Goal: Task Accomplishment & Management: Use online tool/utility

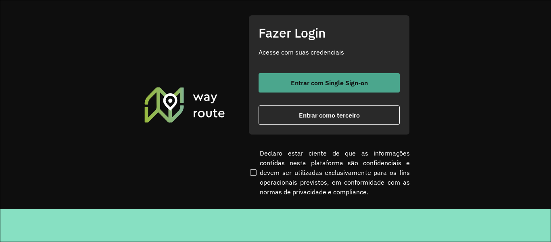
drag, startPoint x: 343, startPoint y: 73, endPoint x: 338, endPoint y: 80, distance: 9.1
click at [343, 73] on button "Entrar com Single Sign-on" at bounding box center [329, 82] width 141 height 19
click at [309, 78] on button "Entrar com Single Sign-on" at bounding box center [329, 82] width 141 height 19
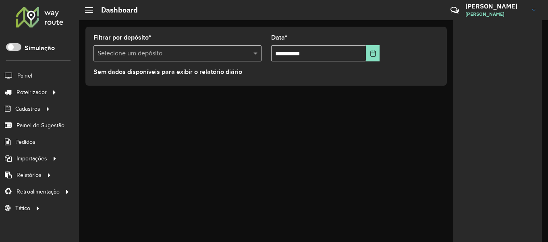
click at [50, 23] on div at bounding box center [39, 16] width 49 height 21
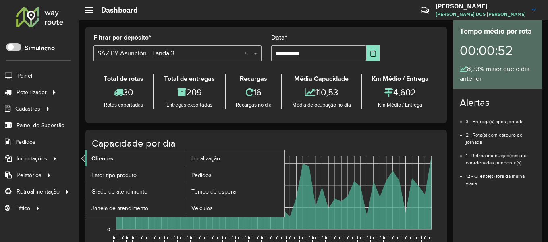
click at [109, 157] on span "Clientes" at bounding box center [103, 158] width 22 height 8
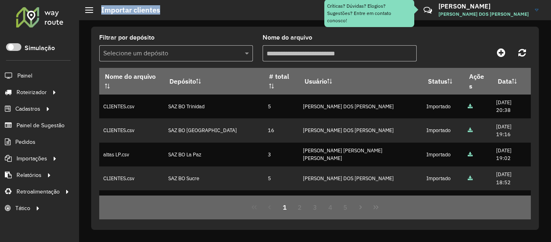
drag, startPoint x: 95, startPoint y: 4, endPoint x: 198, endPoint y: 5, distance: 102.4
click at [196, 5] on hb-header "Importar clientes Críticas? Dúvidas? Elogios? Sugestões? Entre em contato conos…" at bounding box center [315, 10] width 472 height 20
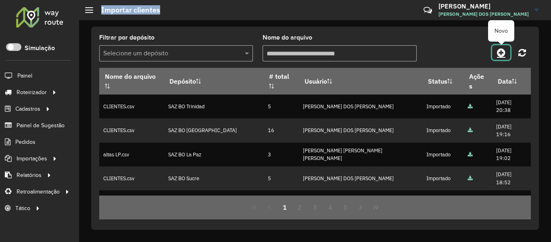
click at [507, 52] on link at bounding box center [501, 52] width 18 height 15
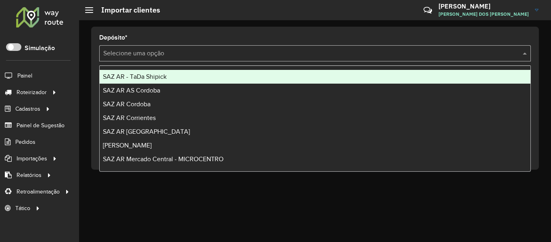
click at [351, 57] on input "text" at bounding box center [306, 54] width 407 height 10
click at [144, 72] on div "SAZ AR - TaDa Shipick" at bounding box center [315, 77] width 431 height 14
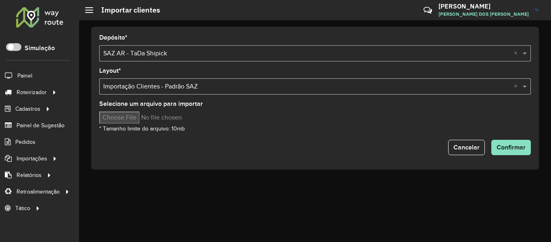
click at [132, 117] on input "Selecione um arquivo para importar" at bounding box center [167, 117] width 137 height 12
type input "**********"
click at [519, 149] on span "Confirmar" at bounding box center [510, 147] width 29 height 7
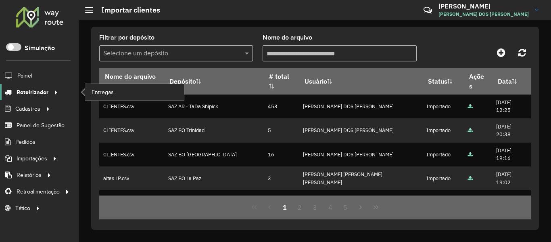
click at [54, 92] on icon at bounding box center [54, 91] width 7 height 12
click at [100, 90] on span "Entregas" at bounding box center [103, 92] width 23 height 8
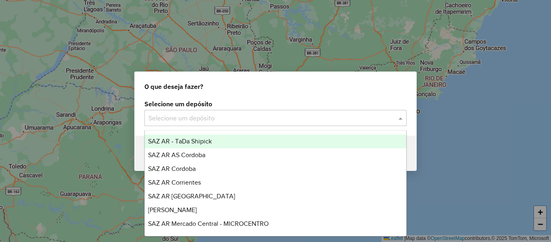
click at [238, 118] on input "text" at bounding box center [267, 118] width 238 height 10
click at [201, 143] on span "SAZ AR - TaDa Shipick" at bounding box center [180, 141] width 64 height 7
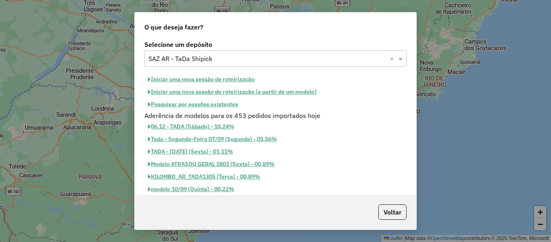
click at [216, 105] on button "Pesquisar por sessões existentes" at bounding box center [192, 104] width 97 height 13
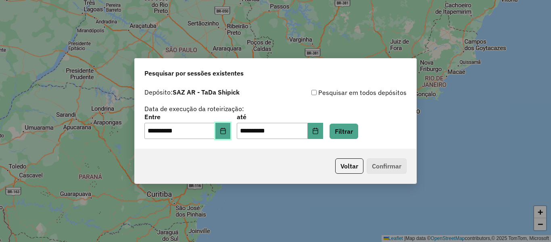
click at [221, 134] on button "Choose Date" at bounding box center [222, 131] width 15 height 16
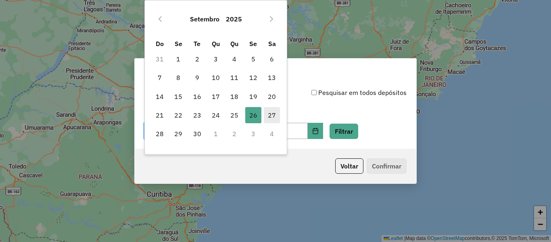
click at [266, 115] on span "27" at bounding box center [272, 115] width 16 height 16
type input "**********"
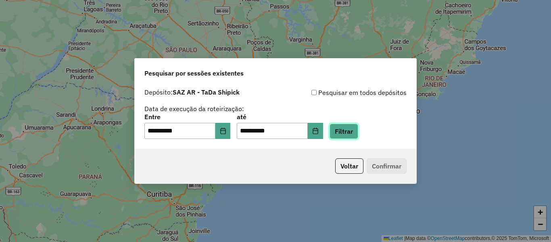
click at [353, 134] on button "Filtrar" at bounding box center [343, 130] width 29 height 15
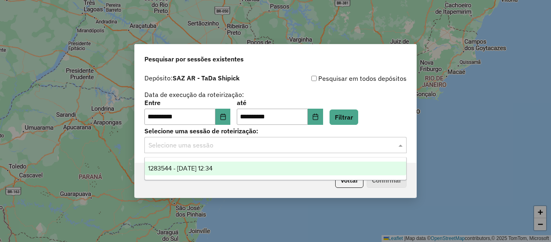
click at [334, 140] on input "text" at bounding box center [267, 145] width 238 height 10
click at [180, 165] on span "1283544 - 27/09/2025 12:34" at bounding box center [180, 168] width 65 height 7
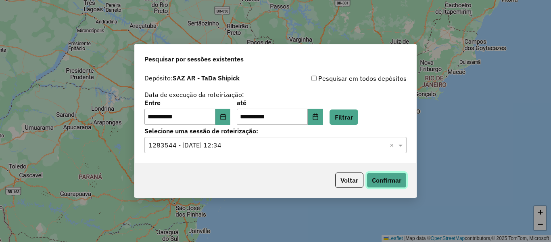
click at [391, 181] on button "Confirmar" at bounding box center [387, 179] width 40 height 15
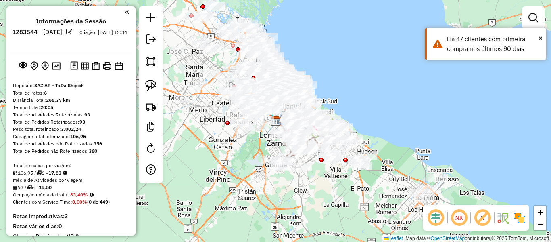
click at [516, 216] on img at bounding box center [519, 217] width 13 height 13
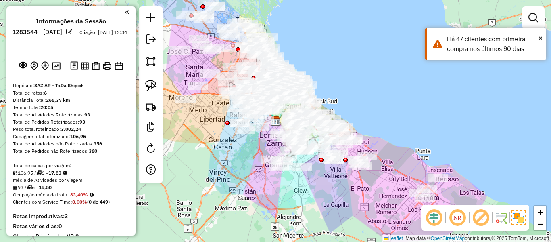
drag, startPoint x: 482, startPoint y: 194, endPoint x: 471, endPoint y: 155, distance: 40.2
click at [471, 155] on div "Janela de atendimento Grade de atendimento Capacidade Transportadoras Veículos …" at bounding box center [275, 121] width 551 height 242
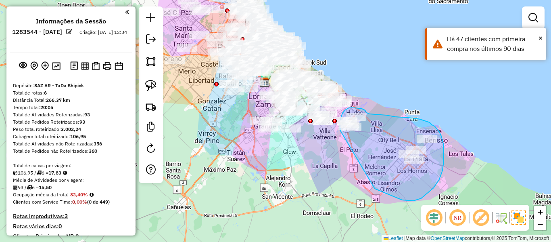
drag, startPoint x: 381, startPoint y: 191, endPoint x: 344, endPoint y: 134, distance: 67.5
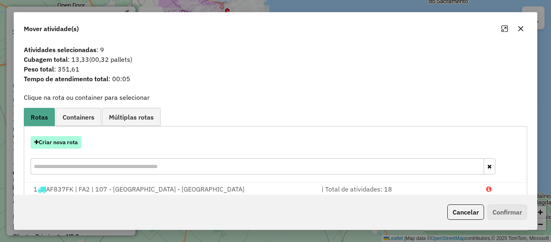
click at [75, 144] on button "Criar nova rota" at bounding box center [56, 142] width 51 height 13
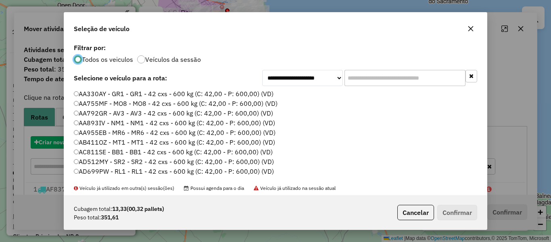
scroll to position [4, 2]
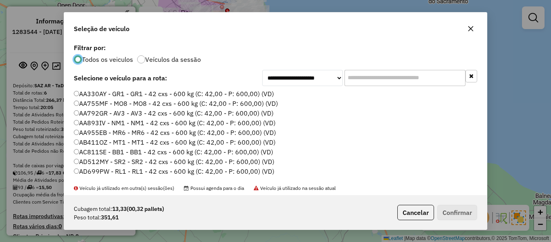
click at [187, 63] on div "**********" at bounding box center [275, 118] width 423 height 153
click at [191, 60] on label "Veículos da sessão" at bounding box center [173, 59] width 56 height 6
click at [245, 95] on label "AA330AY - GR1 - GR1 - 42 cxs - 600 kg (C: 42,00 - P: 600,00) (VD)" at bounding box center [174, 94] width 200 height 10
click at [459, 207] on button "Confirmar" at bounding box center [457, 211] width 40 height 15
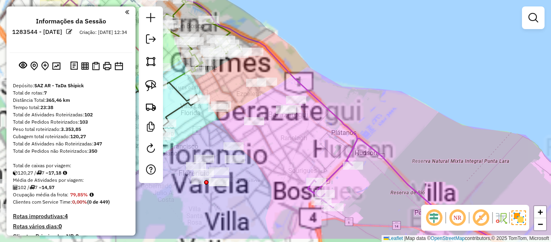
drag, startPoint x: 248, startPoint y: 154, endPoint x: 338, endPoint y: 129, distance: 94.3
click at [338, 129] on div "Janela de atendimento Grade de atendimento Capacidade Transportadoras Veículos …" at bounding box center [275, 121] width 551 height 242
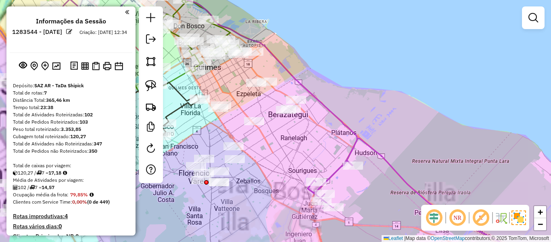
click at [344, 130] on icon at bounding box center [171, 87] width 372 height 209
select select "**********"
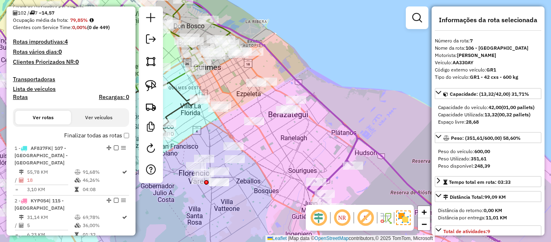
scroll to position [550, 0]
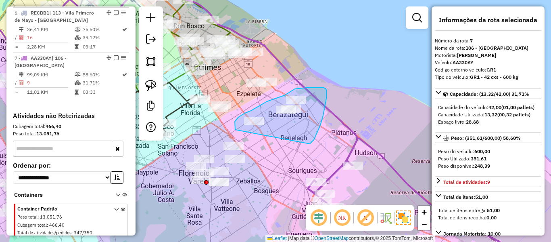
drag, startPoint x: 310, startPoint y: 144, endPoint x: 248, endPoint y: 133, distance: 63.1
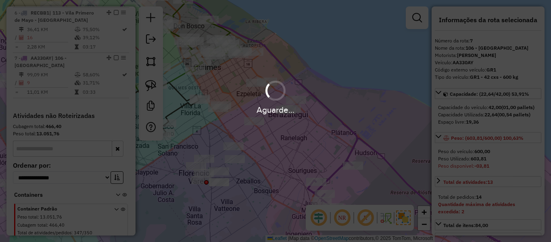
select select "**********"
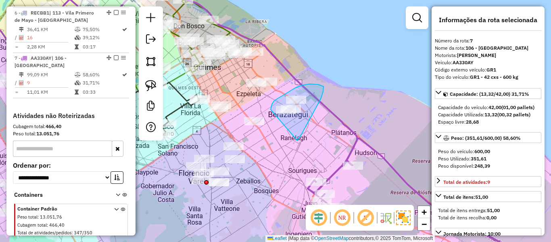
drag, startPoint x: 297, startPoint y: 140, endPoint x: 282, endPoint y: 123, distance: 23.4
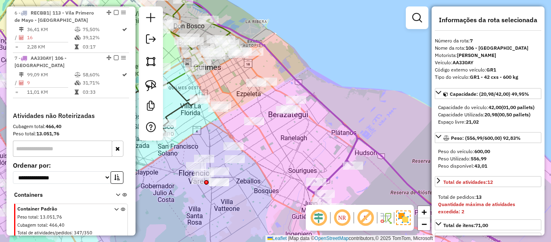
select select "**********"
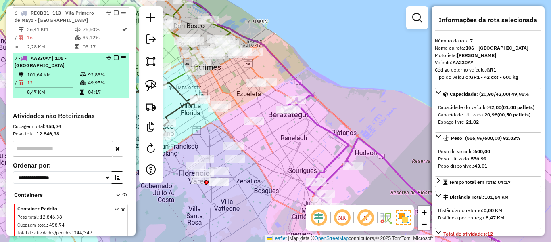
click at [114, 55] on em at bounding box center [116, 57] width 5 height 5
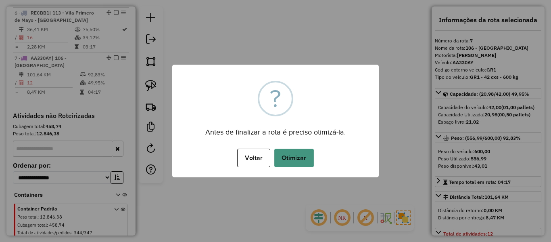
drag, startPoint x: 304, startPoint y: 143, endPoint x: 304, endPoint y: 159, distance: 15.7
click at [304, 145] on div "× ? Antes de finalizar a rota é preciso otimizá-la. Voltar No Otimizar" at bounding box center [275, 121] width 206 height 113
click at [304, 159] on button "Otimizar" at bounding box center [294, 157] width 40 height 19
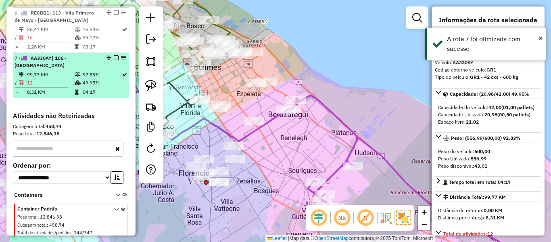
click at [114, 55] on em at bounding box center [116, 57] width 5 height 5
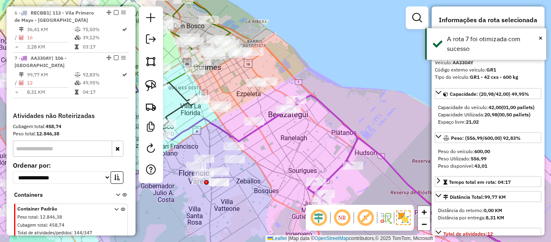
scroll to position [523, 0]
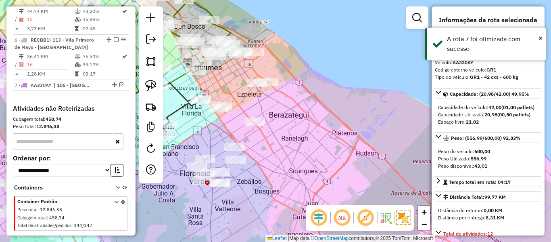
drag, startPoint x: 314, startPoint y: 127, endPoint x: 353, endPoint y: 150, distance: 45.4
click at [353, 150] on div "Janela de atendimento Grade de atendimento Capacidade Transportadoras Veículos …" at bounding box center [275, 121] width 551 height 242
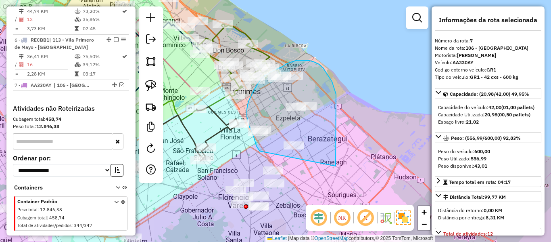
drag, startPoint x: 336, startPoint y: 152, endPoint x: 267, endPoint y: 156, distance: 68.3
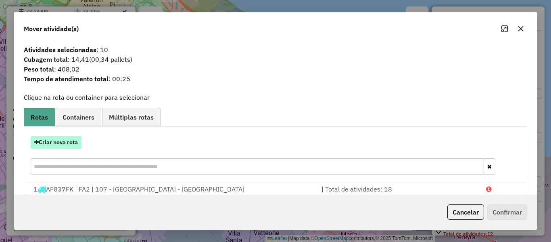
click at [70, 142] on button "Criar nova rota" at bounding box center [56, 142] width 51 height 13
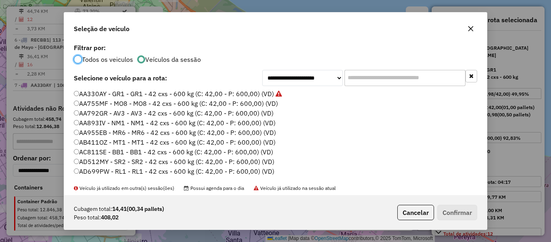
scroll to position [4, 2]
click at [269, 100] on label "AA755MF - MO8 - MO8 - 42 cxs - 600 kg (C: 42,00 - P: 600,00) (VD)" at bounding box center [176, 103] width 204 height 10
click at [459, 207] on button "Confirmar" at bounding box center [457, 211] width 40 height 15
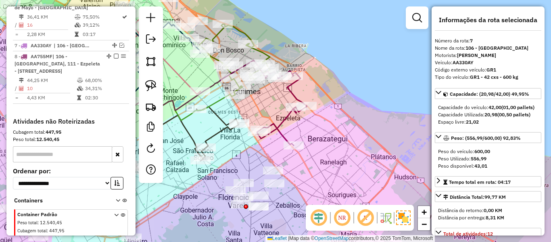
scroll to position [575, 0]
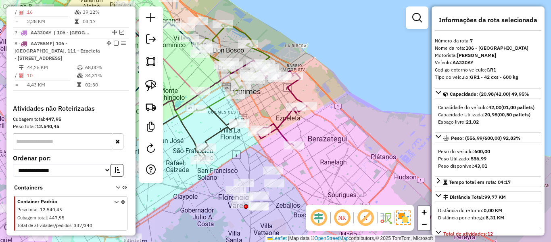
click at [283, 125] on icon at bounding box center [282, 108] width 50 height 75
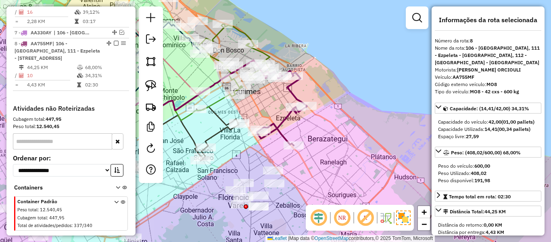
click at [279, 125] on icon at bounding box center [282, 108] width 50 height 75
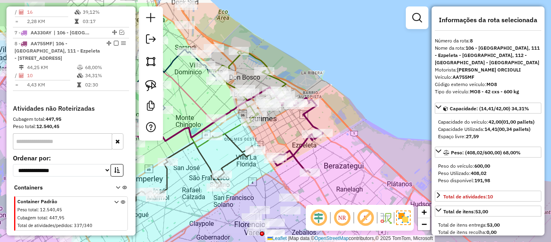
drag, startPoint x: 269, startPoint y: 112, endPoint x: 286, endPoint y: 142, distance: 34.0
click at [286, 142] on div "Janela de atendimento Grade de atendimento Capacidade Transportadoras Veículos …" at bounding box center [275, 121] width 551 height 242
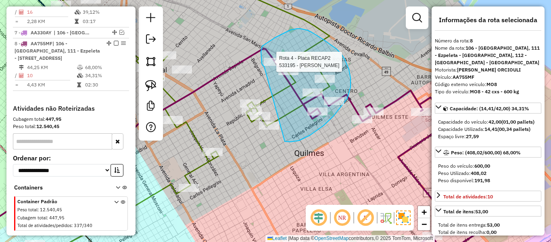
drag, startPoint x: 310, startPoint y: 135, endPoint x: 269, endPoint y: 69, distance: 78.0
click at [265, 67] on div "Rota 4 - Placa RECAP2 533195 - Hugo Toledo Janela de atendimento Grade de atend…" at bounding box center [275, 121] width 551 height 242
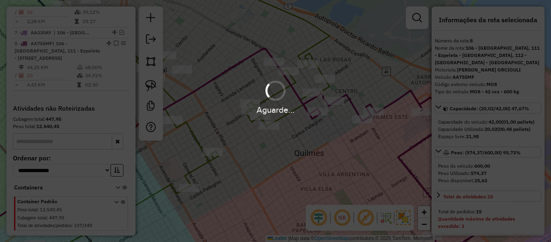
select select "**********"
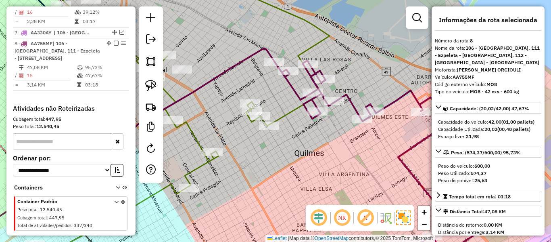
click at [301, 99] on icon at bounding box center [376, 162] width 204 height 205
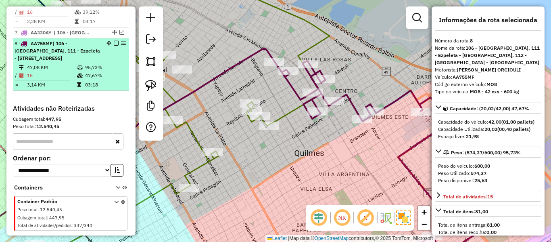
click at [115, 41] on em at bounding box center [116, 43] width 5 height 5
select select "**********"
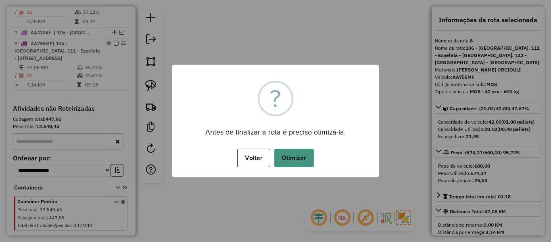
click at [303, 150] on button "Otimizar" at bounding box center [294, 157] width 40 height 19
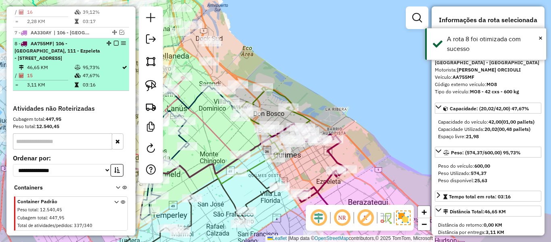
click at [114, 41] on em at bounding box center [116, 43] width 5 height 5
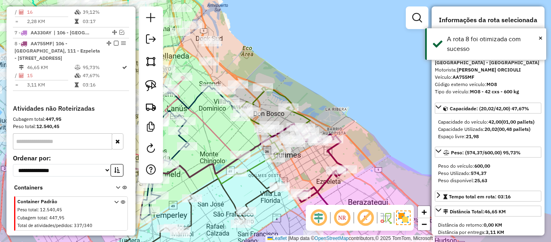
scroll to position [534, 0]
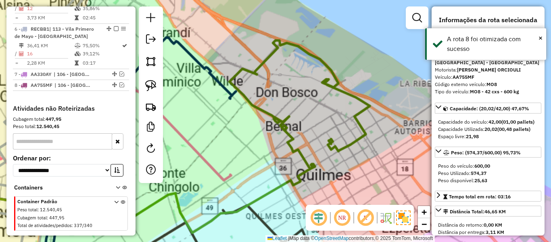
click at [382, 176] on div "Janela de atendimento Grade de atendimento Capacidade Transportadoras Veículos …" at bounding box center [275, 121] width 551 height 242
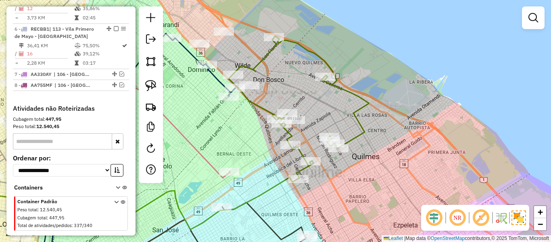
drag, startPoint x: 377, startPoint y: 169, endPoint x: 370, endPoint y: 153, distance: 17.5
click at [365, 138] on div "Janela de atendimento Grade de atendimento Capacidade Transportadoras Veículos …" at bounding box center [275, 121] width 551 height 242
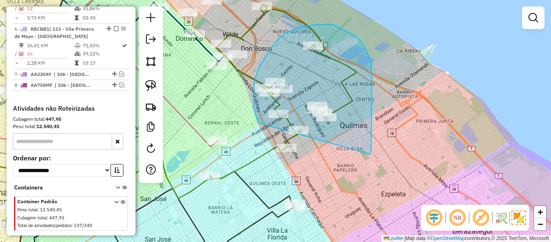
drag, startPoint x: 370, startPoint y: 154, endPoint x: 293, endPoint y: 172, distance: 79.0
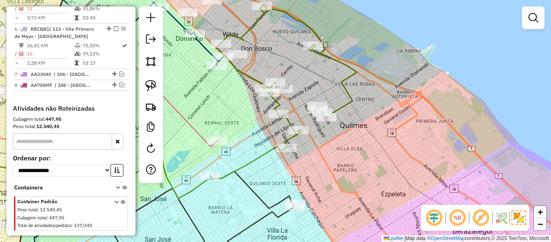
click at [342, 69] on div "Janela de atendimento Grade de atendimento Capacidade Transportadoras Veículos …" at bounding box center [275, 121] width 551 height 242
click at [343, 73] on div "Janela de atendimento Grade de atendimento Capacidade Transportadoras Veículos …" at bounding box center [275, 121] width 551 height 242
click at [343, 77] on icon at bounding box center [287, 76] width 140 height 142
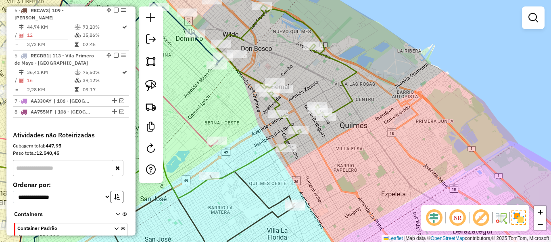
select select "**********"
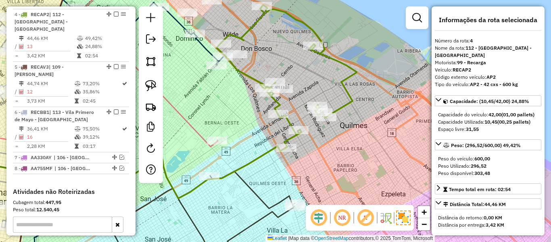
scroll to position [446, 0]
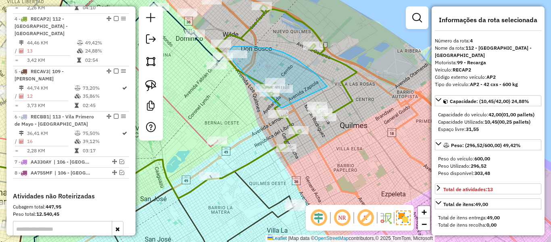
click at [286, 110] on div "Rota 4 - Placa RECAP2 496735 - Nicolas Fernandez Janela de atendimento Grade de…" at bounding box center [275, 121] width 551 height 242
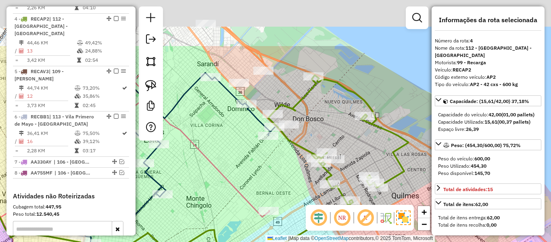
drag, startPoint x: 307, startPoint y: 83, endPoint x: 338, endPoint y: 120, distance: 47.8
click at [338, 120] on div "Janela de atendimento Grade de atendimento Capacidade Transportadoras Veículos …" at bounding box center [275, 121] width 551 height 242
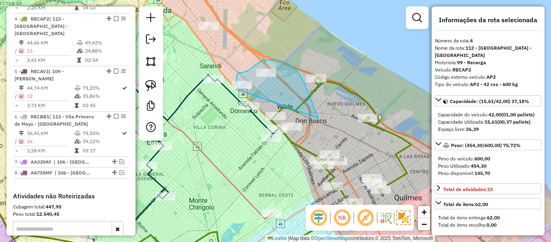
drag, startPoint x: 300, startPoint y: 75, endPoint x: 247, endPoint y: 91, distance: 55.4
click at [243, 90] on div "Janela de atendimento Grade de atendimento Capacidade Transportadoras Veículos …" at bounding box center [275, 121] width 551 height 242
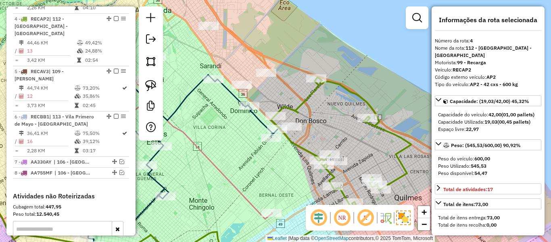
drag, startPoint x: 274, startPoint y: 52, endPoint x: 309, endPoint y: 92, distance: 52.9
click at [309, 92] on div "Janela de atendimento Grade de atendimento Capacidade Transportadoras Veículos …" at bounding box center [275, 121] width 551 height 242
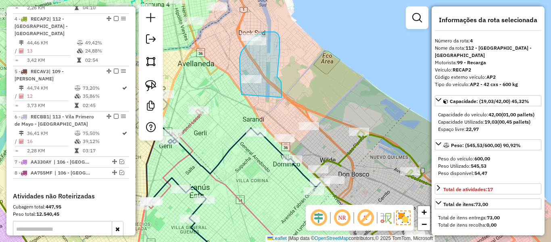
drag, startPoint x: 281, startPoint y: 96, endPoint x: 248, endPoint y: 98, distance: 33.1
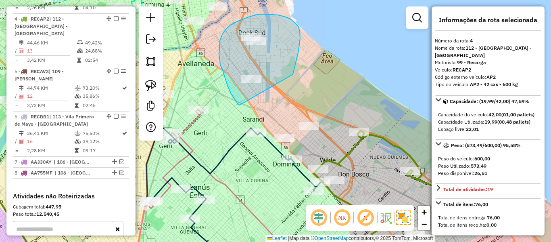
drag, startPoint x: 296, startPoint y: 59, endPoint x: 242, endPoint y: 105, distance: 71.3
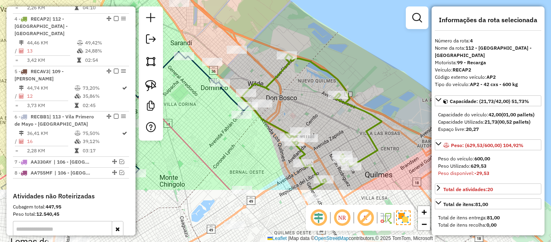
drag, startPoint x: 344, startPoint y: 104, endPoint x: 273, endPoint y: 36, distance: 98.4
click at [273, 36] on div "Janela de atendimento Grade de atendimento Capacidade Transportadoras Veículos …" at bounding box center [275, 121] width 551 height 242
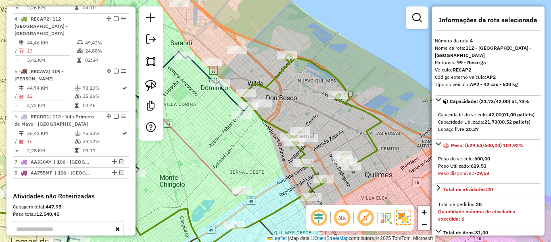
select select "**********"
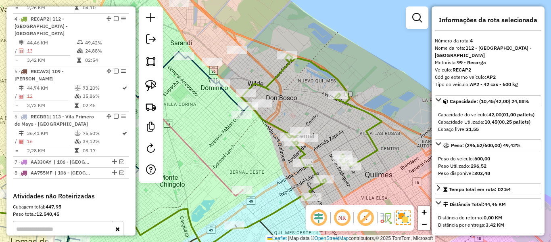
click at [328, 73] on icon at bounding box center [312, 125] width 140 height 142
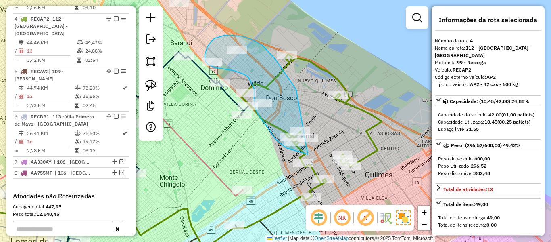
drag, startPoint x: 277, startPoint y: 62, endPoint x: 348, endPoint y: 113, distance: 87.5
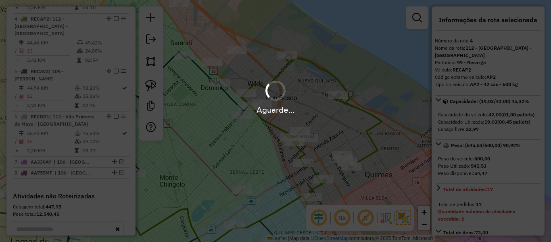
select select "**********"
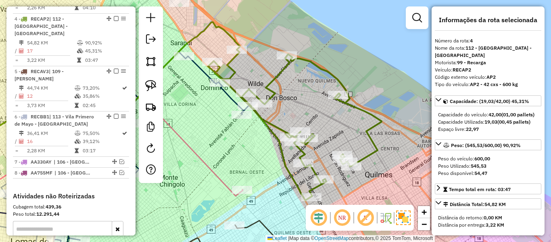
click at [353, 117] on div "Rota 4 - Placa RECAP2 488616 - Sergio Ariel Rios Janela de atendimento Grade de…" at bounding box center [275, 121] width 551 height 242
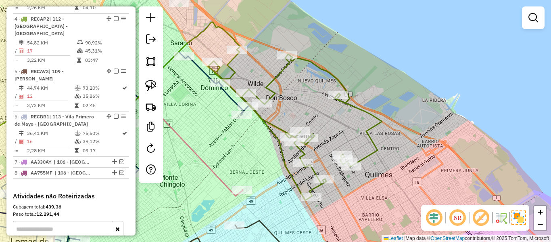
click at [360, 111] on icon at bounding box center [294, 125] width 173 height 150
select select "**********"
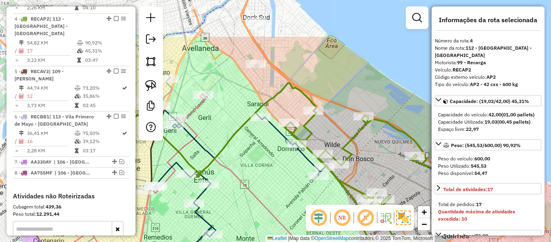
drag, startPoint x: 312, startPoint y: 89, endPoint x: 391, endPoint y: 148, distance: 98.2
click at [403, 160] on div "Janela de atendimento Grade de atendimento Capacidade Transportadoras Veículos …" at bounding box center [275, 121] width 551 height 242
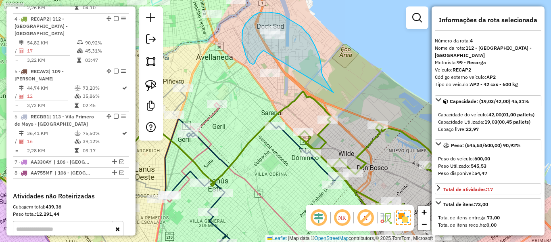
drag, startPoint x: 323, startPoint y: 76, endPoint x: 263, endPoint y: 50, distance: 64.5
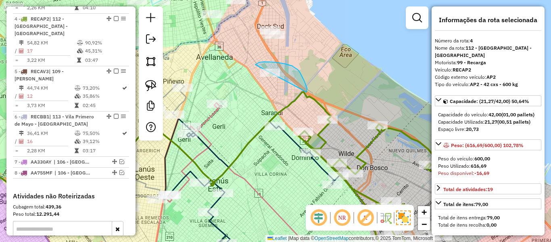
drag, startPoint x: 307, startPoint y: 92, endPoint x: 257, endPoint y: 97, distance: 49.5
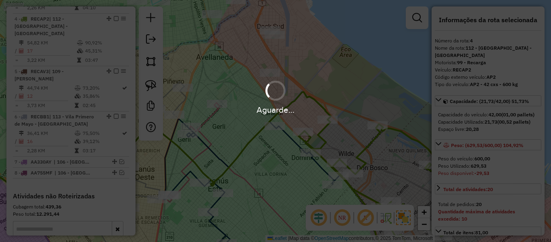
select select "**********"
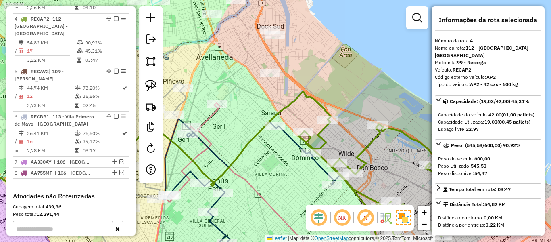
click at [367, 142] on icon at bounding box center [385, 192] width 173 height 146
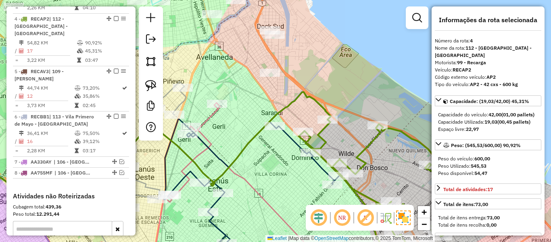
drag, startPoint x: 379, startPoint y: 156, endPoint x: 332, endPoint y: 81, distance: 87.9
click at [332, 79] on div "Janela de atendimento Grade de atendimento Capacidade Transportadoras Veículos …" at bounding box center [275, 121] width 551 height 242
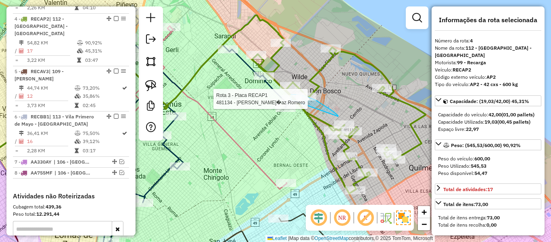
click at [290, 99] on div "Rota 3 - Placa RECAP1 481134 - Luciana D�az Romero Janela de atendimento Grade …" at bounding box center [275, 121] width 551 height 242
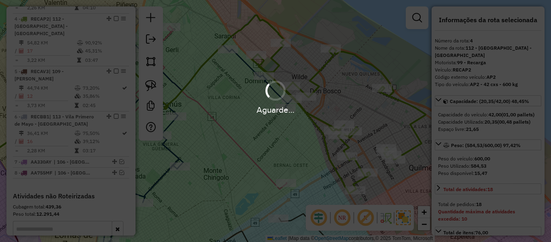
select select "**********"
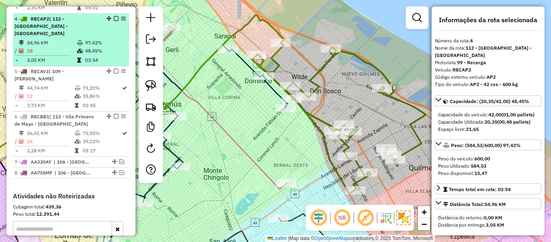
click at [114, 16] on em at bounding box center [116, 18] width 5 height 5
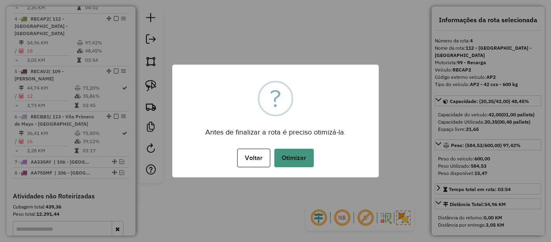
click at [302, 154] on button "Otimizar" at bounding box center [294, 157] width 40 height 19
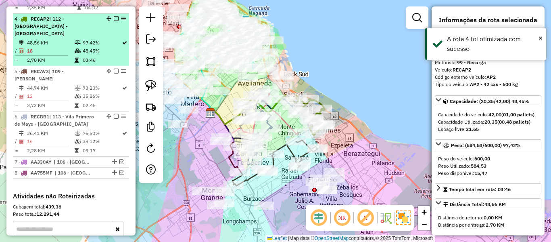
click at [114, 16] on em at bounding box center [116, 18] width 5 height 5
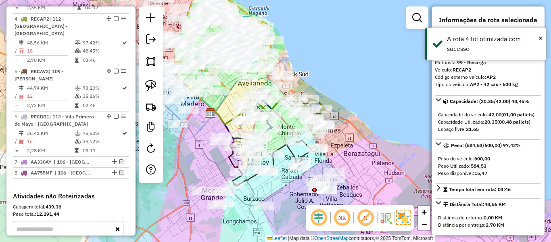
scroll to position [412, 0]
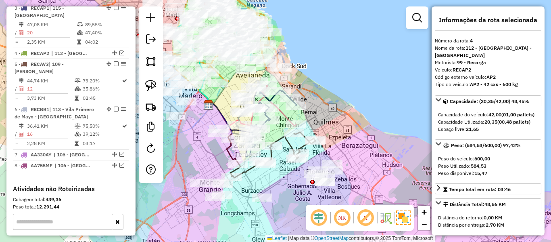
drag, startPoint x: 344, startPoint y: 148, endPoint x: 340, endPoint y: 88, distance: 60.3
click at [344, 78] on div "Janela de atendimento Grade de atendimento Capacidade Transportadoras Veículos …" at bounding box center [275, 121] width 551 height 242
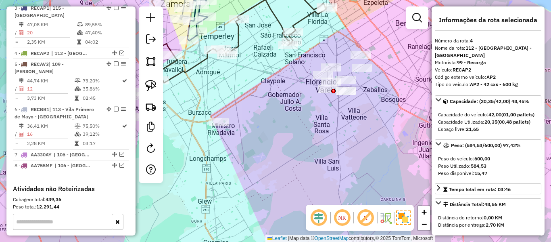
drag, startPoint x: 311, startPoint y: 152, endPoint x: 316, endPoint y: 182, distance: 30.2
click at [316, 182] on div "Janela de atendimento Grade de atendimento Capacidade Transportadoras Veículos …" at bounding box center [275, 121] width 551 height 242
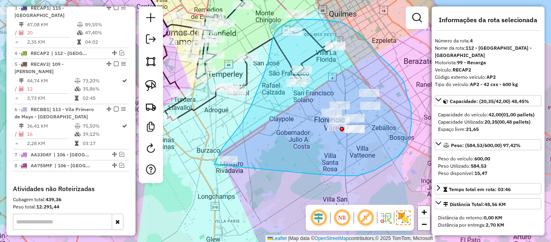
drag, startPoint x: 321, startPoint y: 174, endPoint x: 229, endPoint y: 197, distance: 94.4
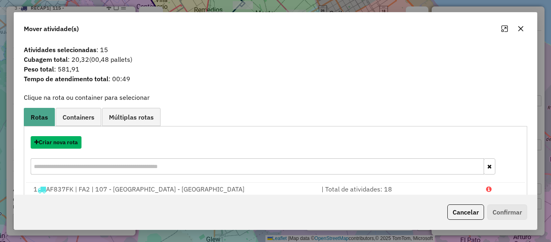
click at [62, 140] on button "Criar nova rota" at bounding box center [56, 142] width 51 height 13
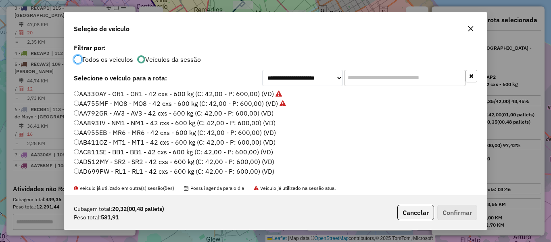
scroll to position [4, 2]
drag, startPoint x: 265, startPoint y: 113, endPoint x: 286, endPoint y: 117, distance: 21.7
click at [265, 113] on label "AA792GR - AV3 - AV3 - 42 cxs - 600 kg (C: 42,00 - P: 600,00) (VD)" at bounding box center [174, 113] width 200 height 10
click at [449, 221] on div "Cubagem total: 20,32 (00,48 pallets) Peso total: 581,91 Cancelar Confirmar" at bounding box center [275, 212] width 423 height 35
click at [452, 212] on button "Confirmar" at bounding box center [457, 211] width 40 height 15
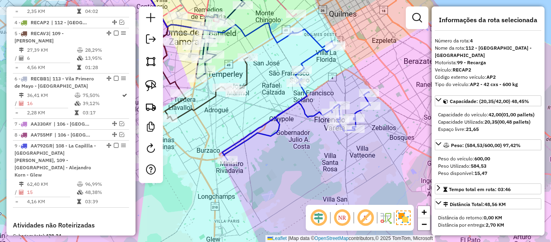
scroll to position [446, 0]
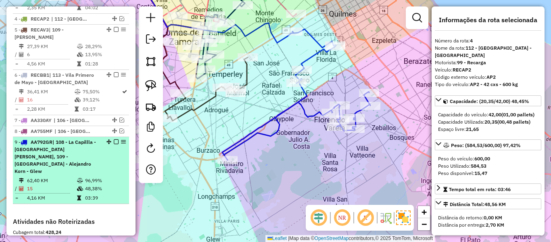
click at [114, 139] on em at bounding box center [116, 141] width 5 height 5
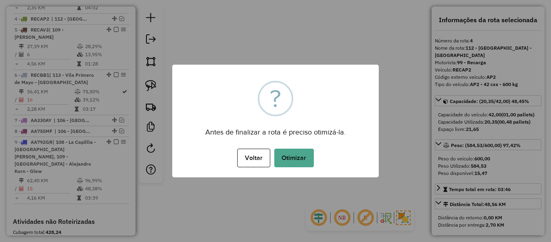
drag, startPoint x: 332, startPoint y: 172, endPoint x: 313, endPoint y: 159, distance: 23.0
click at [330, 171] on div "× ? Antes de finalizar a rota é preciso otimizá-la. Voltar No Otimizar" at bounding box center [275, 121] width 206 height 113
click at [309, 157] on button "Otimizar" at bounding box center [294, 157] width 40 height 19
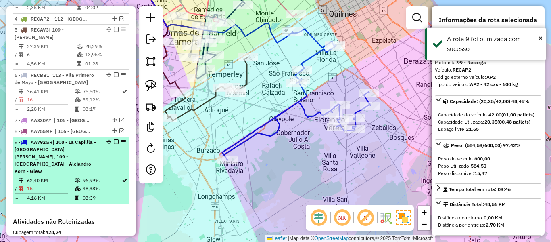
click at [114, 139] on em at bounding box center [116, 141] width 5 height 5
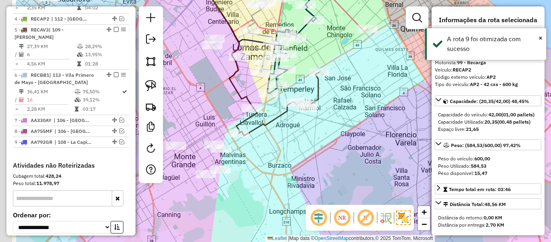
drag, startPoint x: 339, startPoint y: 133, endPoint x: 359, endPoint y: 123, distance: 22.5
click at [367, 135] on div "Janela de atendimento Grade de atendimento Capacidade Transportadoras Veículos …" at bounding box center [275, 121] width 551 height 242
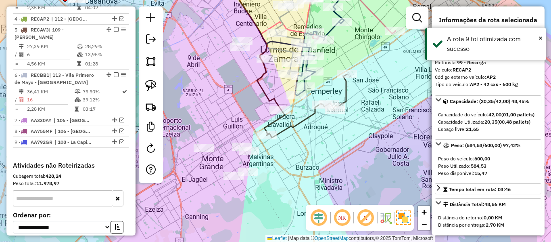
click at [344, 90] on icon at bounding box center [307, 105] width 80 height 63
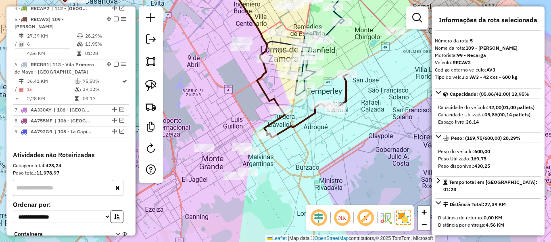
scroll to position [457, 0]
drag, startPoint x: 361, startPoint y: 165, endPoint x: 365, endPoint y: 116, distance: 49.0
click at [365, 116] on div "Janela de atendimento Grade de atendimento Capacidade Transportadoras Veículos …" at bounding box center [275, 121] width 551 height 242
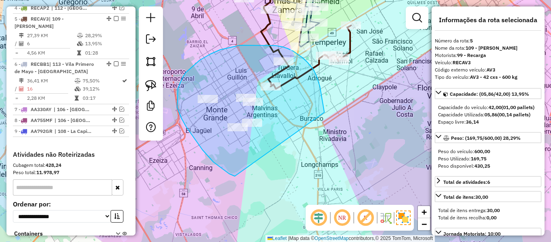
drag, startPoint x: 315, startPoint y: 74, endPoint x: 267, endPoint y: 173, distance: 110.6
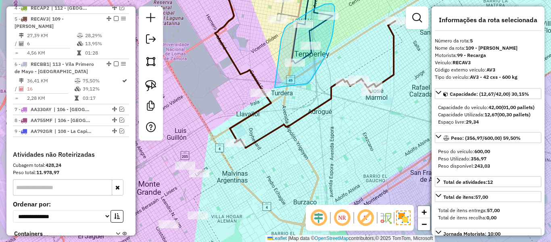
drag, startPoint x: 320, startPoint y: 65, endPoint x: 274, endPoint y: 92, distance: 53.1
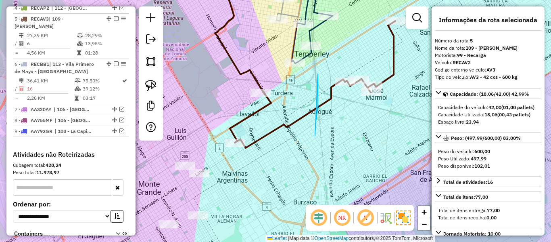
drag, startPoint x: 318, startPoint y: 74, endPoint x: 309, endPoint y: 104, distance: 31.1
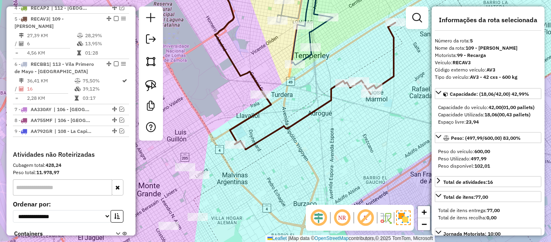
drag, startPoint x: 309, startPoint y: 104, endPoint x: 310, endPoint y: 158, distance: 53.2
click at [310, 161] on div "Janela de atendimento Grade de atendimento Capacidade Transportadoras Veículos …" at bounding box center [275, 121] width 551 height 242
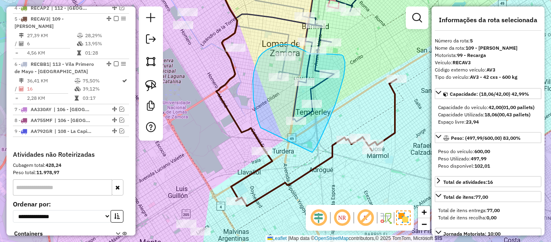
drag, startPoint x: 316, startPoint y: 147, endPoint x: 265, endPoint y: 131, distance: 52.9
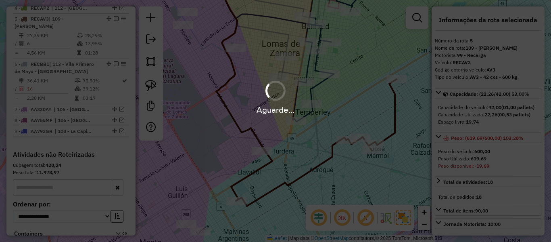
select select "**********"
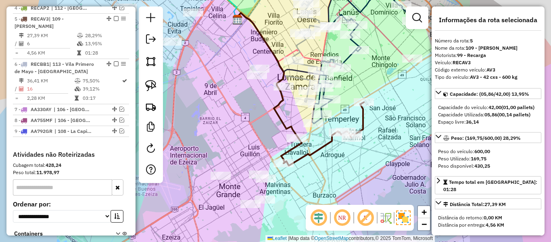
click at [330, 144] on icon at bounding box center [324, 133] width 80 height 63
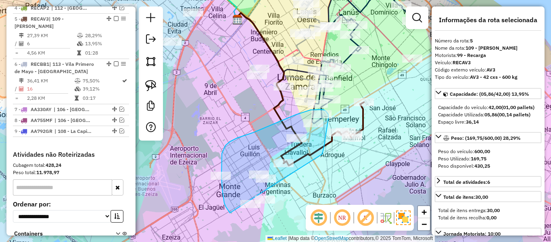
drag, startPoint x: 323, startPoint y: 153, endPoint x: 265, endPoint y: 223, distance: 90.3
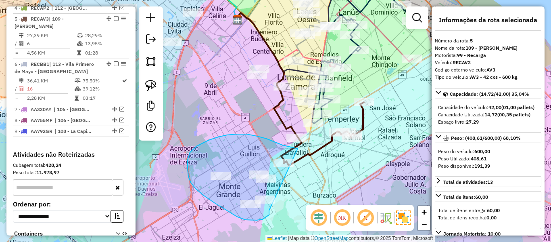
drag, startPoint x: 263, startPoint y: 219, endPoint x: 301, endPoint y: 150, distance: 79.2
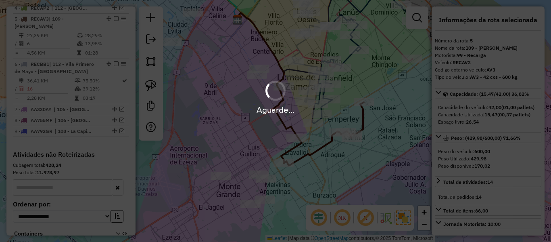
select select "**********"
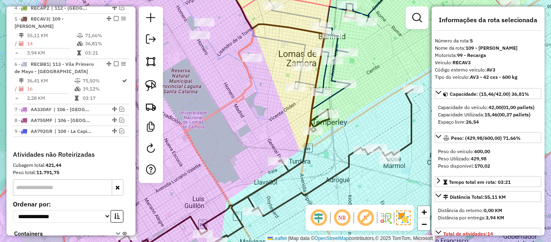
click at [318, 123] on icon at bounding box center [266, 177] width 294 height 177
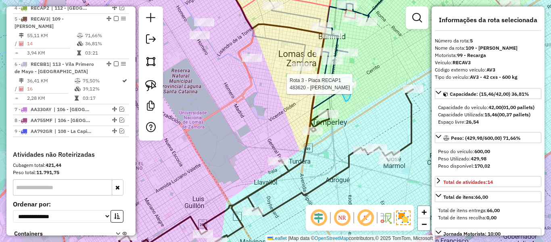
click at [337, 83] on div "Rota 3 - Placa RECAP1 483620 - Diana Olmos Janela de atendimento Grade de atend…" at bounding box center [275, 121] width 551 height 242
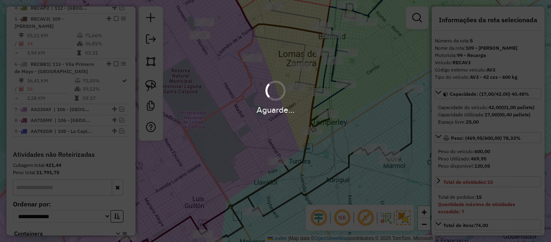
select select "**********"
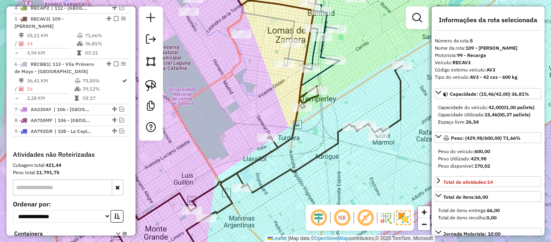
drag, startPoint x: 336, startPoint y: 108, endPoint x: 343, endPoint y: 114, distance: 9.2
click at [337, 111] on div "Janela de atendimento Grade de atendimento Capacidade Transportadoras Veículos …" at bounding box center [275, 121] width 551 height 242
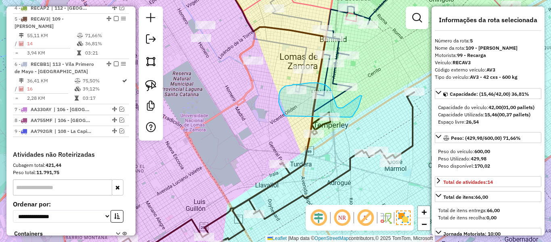
drag, startPoint x: 350, startPoint y: 117, endPoint x: 291, endPoint y: 122, distance: 59.9
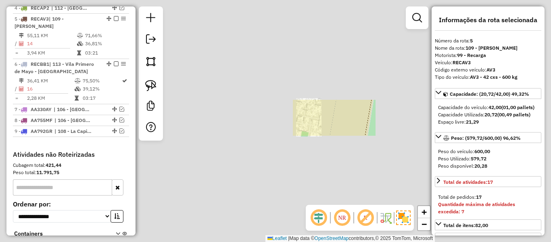
select select "**********"
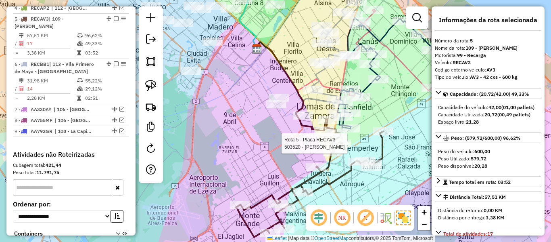
click at [0, 0] on div at bounding box center [0, 0] width 0 height 0
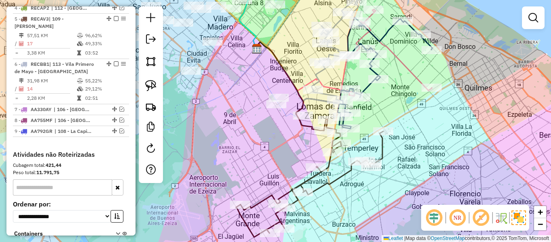
click at [347, 177] on icon at bounding box center [309, 178] width 147 height 118
select select "**********"
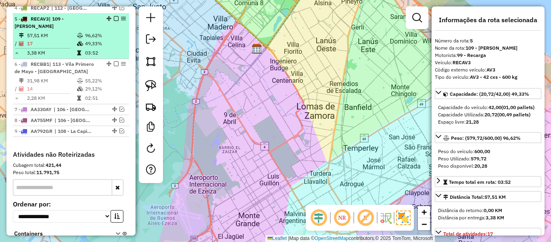
click at [99, 31] on td "96,62%" at bounding box center [105, 35] width 41 height 8
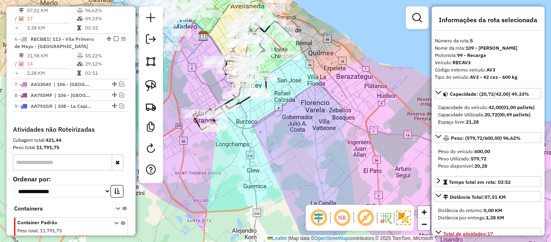
scroll to position [470, 0]
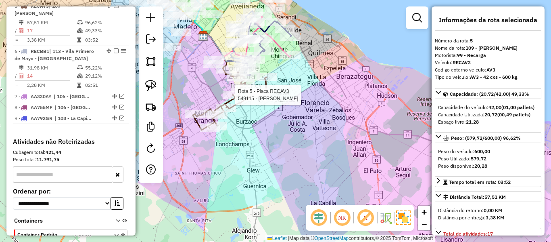
click at [240, 99] on div at bounding box center [233, 95] width 20 height 8
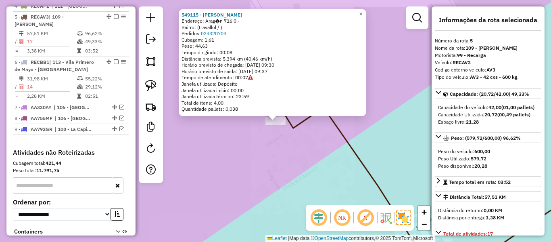
scroll to position [457, 0]
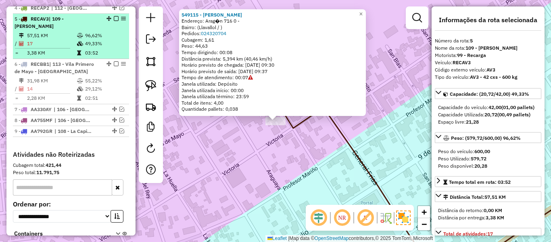
click at [114, 16] on em at bounding box center [116, 18] width 5 height 5
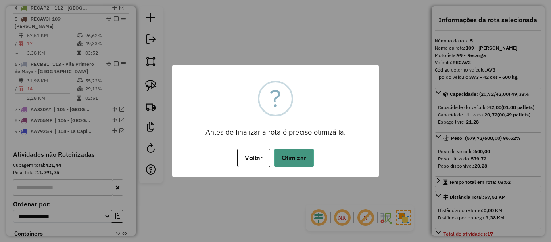
click at [292, 162] on button "Otimizar" at bounding box center [294, 157] width 40 height 19
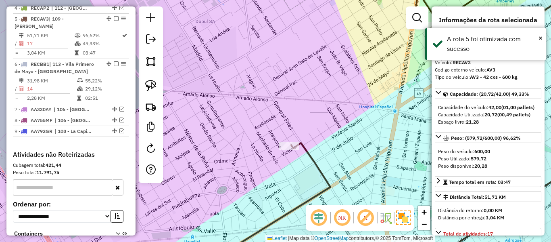
click at [115, 16] on em at bounding box center [116, 18] width 5 height 5
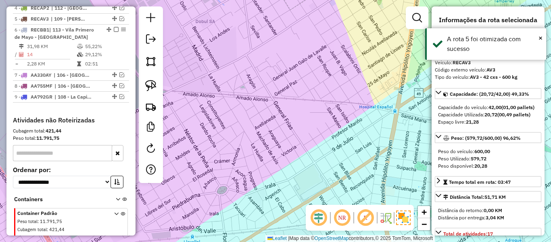
scroll to position [423, 0]
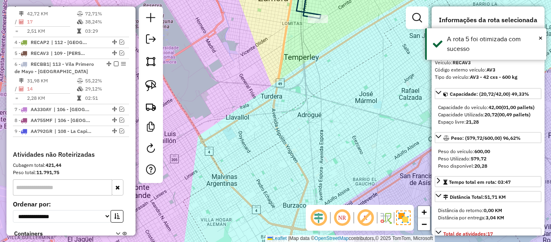
drag, startPoint x: 304, startPoint y: 93, endPoint x: 269, endPoint y: 190, distance: 103.6
click at [268, 196] on div "Janela de atendimento Grade de atendimento Capacidade Transportadoras Veículos …" at bounding box center [275, 121] width 551 height 242
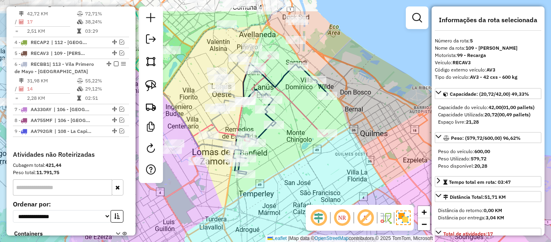
drag, startPoint x: 343, startPoint y: 139, endPoint x: 303, endPoint y: 175, distance: 54.2
click at [303, 175] on div "Janela de atendimento Grade de atendimento Capacidade Transportadoras Veículos …" at bounding box center [275, 121] width 551 height 242
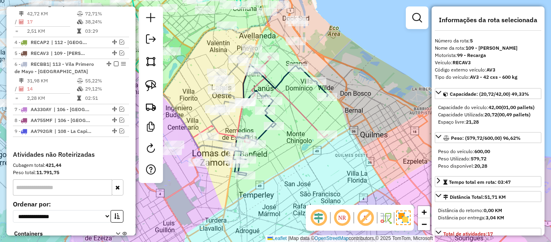
click at [329, 158] on div "Janela de atendimento Grade de atendimento Capacidade Transportadoras Veículos …" at bounding box center [275, 121] width 551 height 242
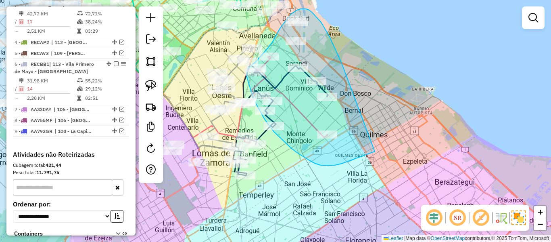
drag, startPoint x: 341, startPoint y: 62, endPoint x: 377, endPoint y: 150, distance: 94.7
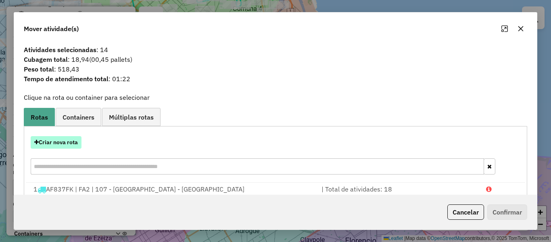
click at [71, 142] on button "Criar nova rota" at bounding box center [56, 142] width 51 height 13
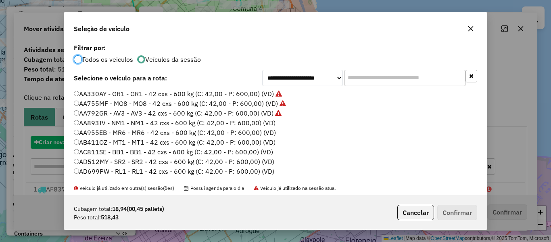
scroll to position [4, 2]
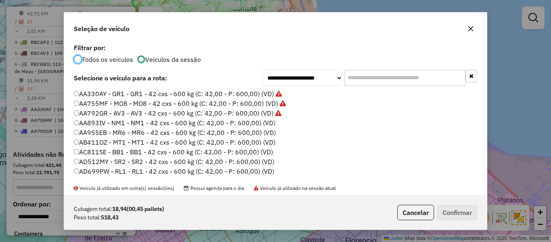
click at [257, 125] on label "AA893IV - NM1 - NM1 - 42 cxs - 600 kg (C: 42,00 - P: 600,00) (VD)" at bounding box center [175, 123] width 202 height 10
click at [441, 213] on button "Confirmar" at bounding box center [457, 211] width 40 height 15
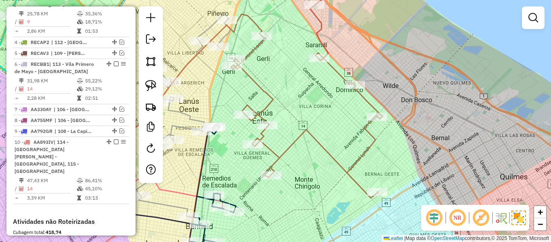
click at [261, 80] on div "Janela de atendimento Grade de atendimento Capacidade Transportadoras Veículos …" at bounding box center [275, 121] width 551 height 242
click at [253, 84] on icon at bounding box center [306, 87] width 151 height 222
select select "**********"
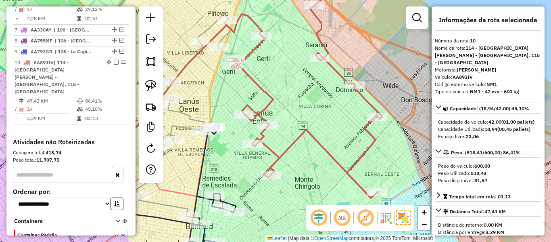
scroll to position [528, 0]
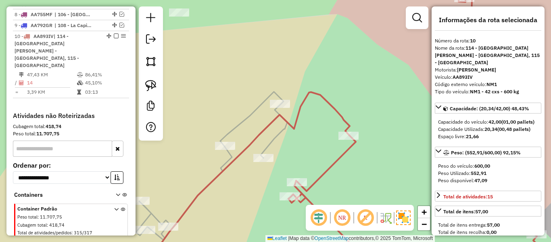
drag, startPoint x: 316, startPoint y: 115, endPoint x: 292, endPoint y: 33, distance: 84.9
click at [292, 33] on div "Janela de atendimento Grade de atendimento Capacidade Transportadoras Veículos …" at bounding box center [275, 121] width 551 height 242
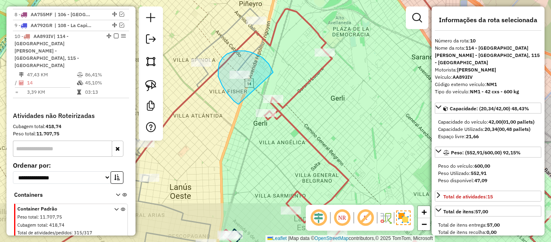
drag, startPoint x: 269, startPoint y: 64, endPoint x: 246, endPoint y: 104, distance: 46.8
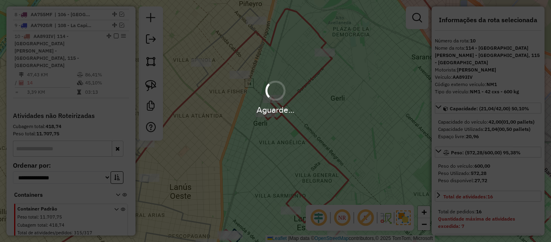
select select "**********"
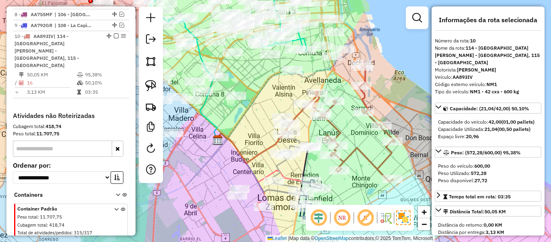
click at [342, 134] on icon at bounding box center [354, 122] width 82 height 119
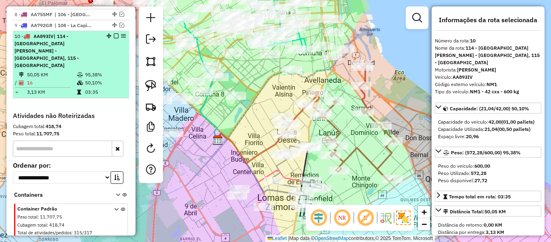
click at [115, 33] on em at bounding box center [116, 35] width 5 height 5
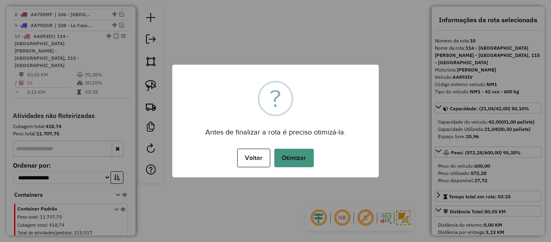
click at [287, 154] on button "Otimizar" at bounding box center [294, 157] width 40 height 19
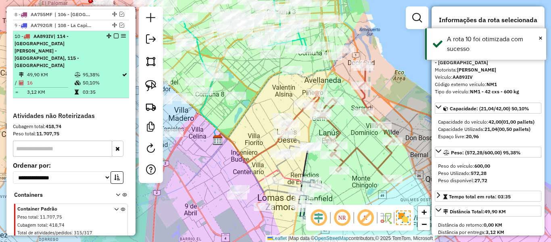
click at [114, 33] on em at bounding box center [116, 35] width 5 height 5
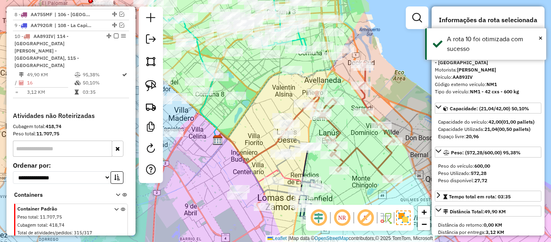
scroll to position [487, 0]
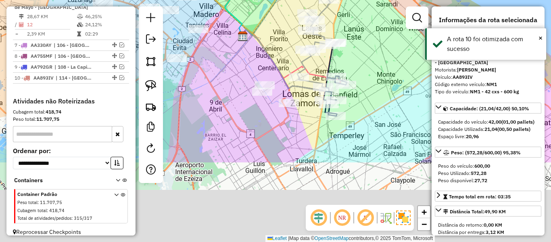
drag, startPoint x: 382, startPoint y: 136, endPoint x: 405, endPoint y: 59, distance: 79.7
click at [407, 31] on div "Janela de atendimento Grade de atendimento Capacidade Transportadoras Veículos …" at bounding box center [275, 121] width 551 height 242
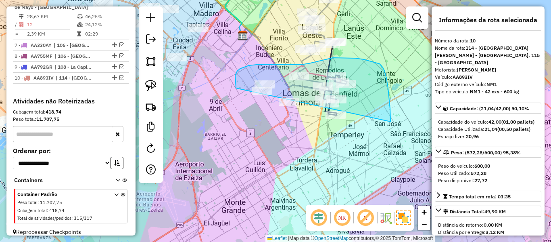
drag, startPoint x: 390, startPoint y: 121, endPoint x: 315, endPoint y: 152, distance: 81.8
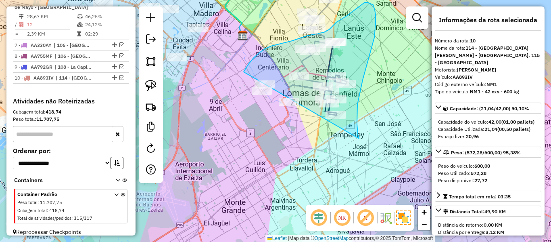
drag, startPoint x: 359, startPoint y: 138, endPoint x: 240, endPoint y: 134, distance: 119.1
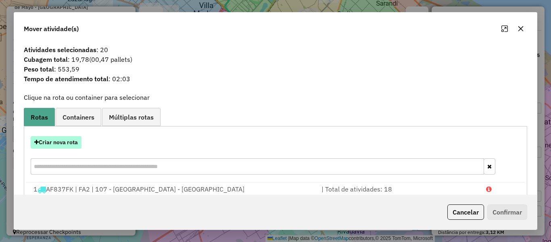
click at [71, 138] on button "Criar nova rota" at bounding box center [56, 142] width 51 height 13
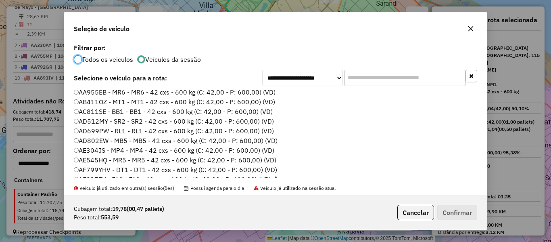
scroll to position [0, 0]
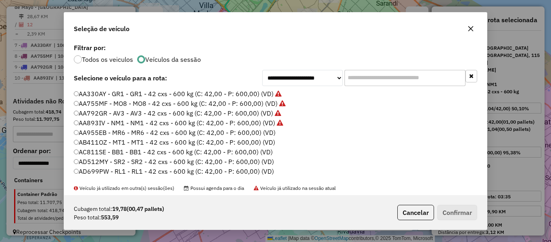
click at [270, 133] on label "AA955EB - MR6 - MR6 - 42 cxs - 600 kg (C: 42,00 - P: 600,00) (VD)" at bounding box center [175, 132] width 202 height 10
click at [452, 208] on button "Confirmar" at bounding box center [457, 211] width 40 height 15
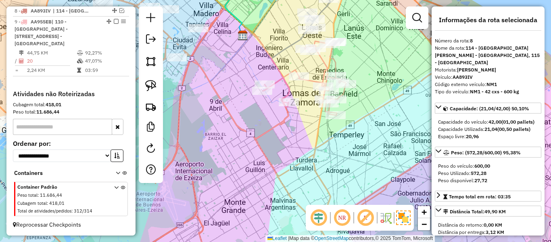
scroll to position [463, 0]
click at [277, 77] on icon at bounding box center [304, 77] width 83 height 75
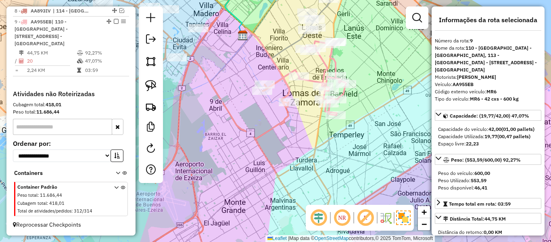
click at [283, 80] on icon at bounding box center [304, 77] width 83 height 75
drag, startPoint x: 284, startPoint y: 68, endPoint x: 259, endPoint y: 117, distance: 55.6
click at [259, 117] on div "Janela de atendimento Grade de atendimento Capacidade Transportadoras Veículos …" at bounding box center [275, 121] width 551 height 242
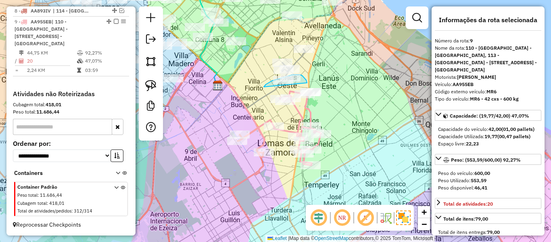
drag, startPoint x: 307, startPoint y: 81, endPoint x: 263, endPoint y: 88, distance: 44.1
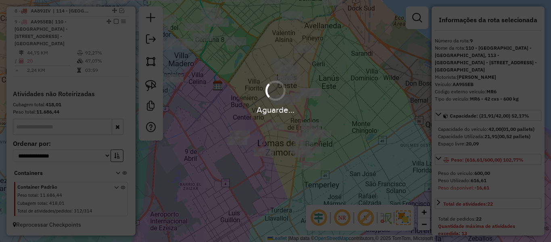
select select "**********"
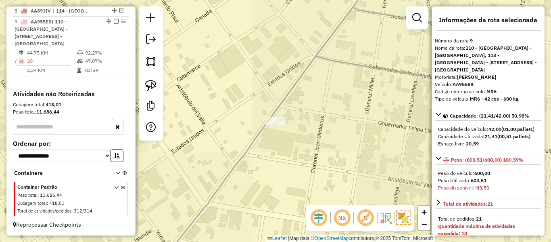
select select "**********"
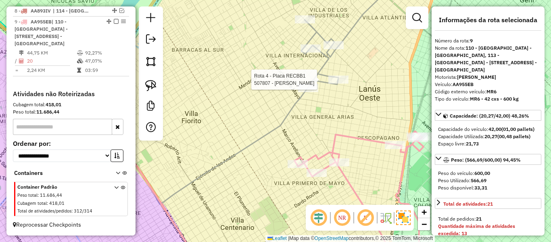
select select "**********"
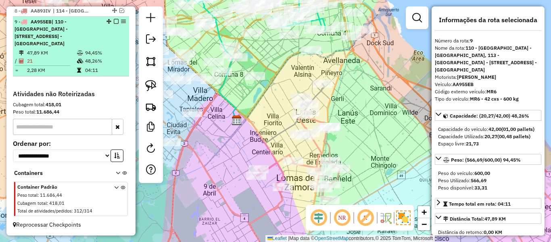
click at [114, 19] on em at bounding box center [116, 21] width 5 height 5
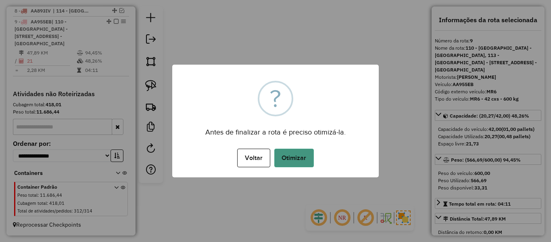
click at [284, 152] on button "Otimizar" at bounding box center [294, 157] width 40 height 19
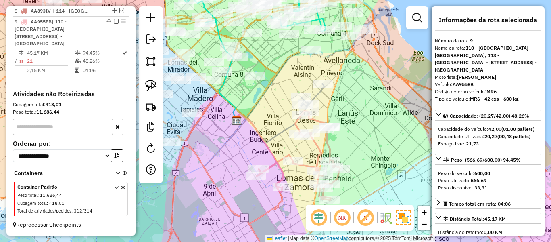
click at [317, 148] on icon at bounding box center [297, 155] width 83 height 89
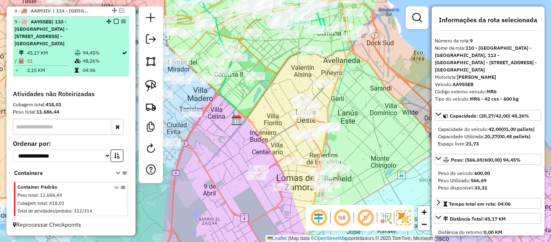
click at [114, 19] on em at bounding box center [116, 21] width 5 height 5
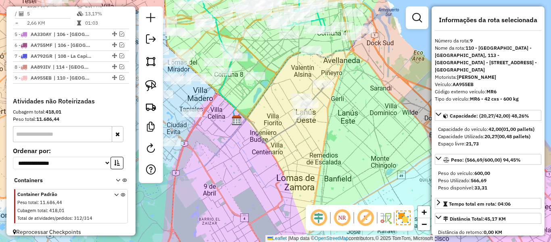
click at [314, 93] on icon at bounding box center [312, 98] width 24 height 31
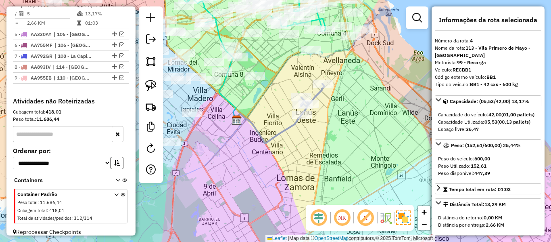
scroll to position [377, 0]
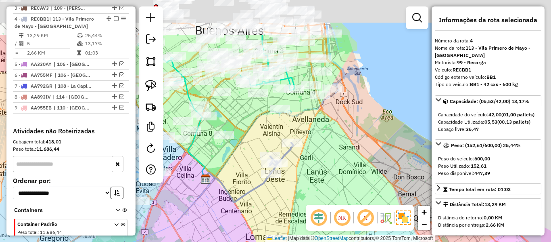
drag, startPoint x: 340, startPoint y: 99, endPoint x: 309, endPoint y: 157, distance: 66.2
click at [309, 157] on div "Janela de atendimento Grade de atendimento Capacidade Transportadoras Veículos …" at bounding box center [275, 121] width 551 height 242
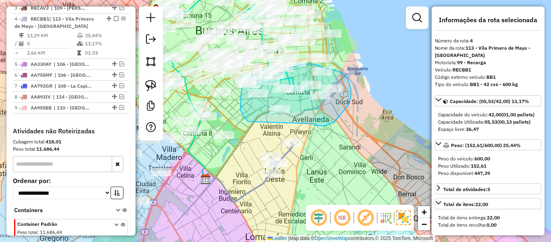
drag, startPoint x: 313, startPoint y: 123, endPoint x: 259, endPoint y: 127, distance: 53.7
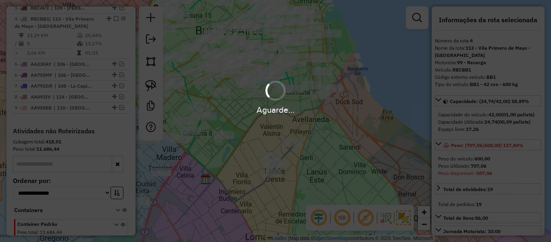
select select "**********"
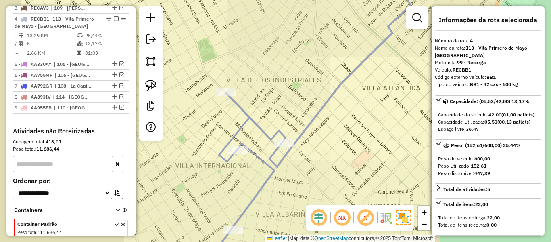
click at [308, 183] on div "Janela de atendimento Grade de atendimento Capacidade Transportadoras Veículos …" at bounding box center [275, 121] width 551 height 242
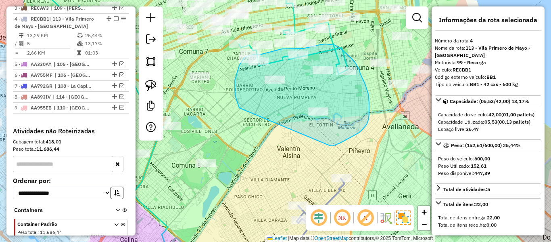
drag, startPoint x: 332, startPoint y: 146, endPoint x: 252, endPoint y: 134, distance: 80.6
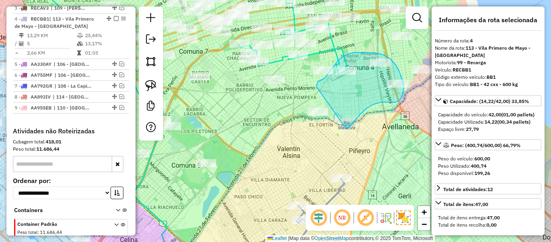
drag, startPoint x: 346, startPoint y: 129, endPoint x: 316, endPoint y: 99, distance: 41.9
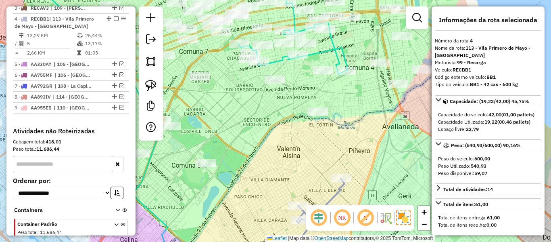
click at [340, 139] on div "Janela de atendimento Grade de atendimento Capacidade Transportadoras Veículos …" at bounding box center [275, 121] width 551 height 242
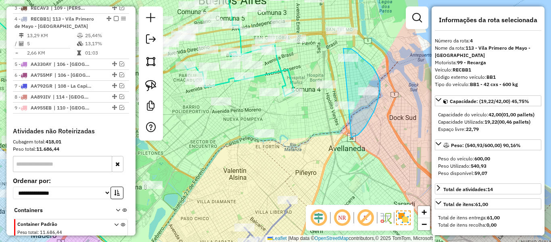
drag, startPoint x: 377, startPoint y: 101, endPoint x: 311, endPoint y: 81, distance: 69.4
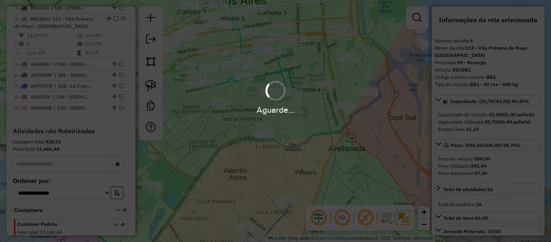
select select "**********"
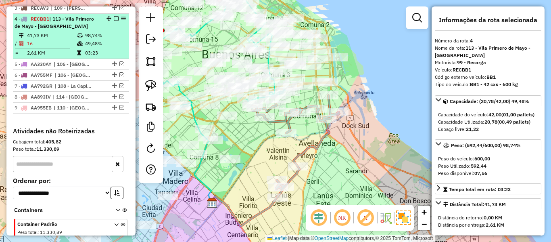
click at [114, 16] on em at bounding box center [116, 18] width 5 height 5
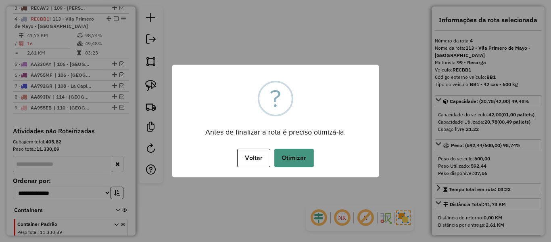
click at [298, 156] on button "Otimizar" at bounding box center [294, 157] width 40 height 19
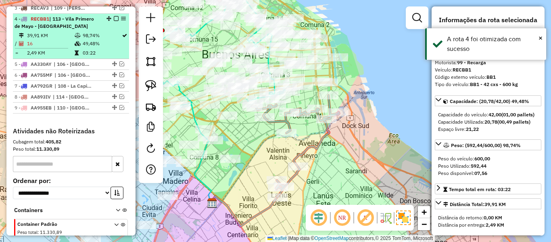
click at [114, 16] on em at bounding box center [116, 18] width 5 height 5
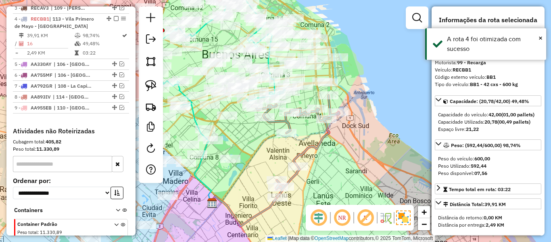
scroll to position [343, 0]
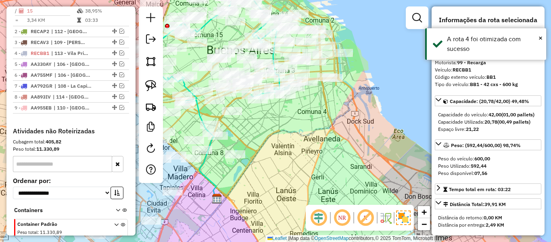
drag, startPoint x: 283, startPoint y: 133, endPoint x: 315, endPoint y: 101, distance: 44.8
click at [314, 101] on div "Janela de atendimento Grade de atendimento Capacidade Transportadoras Veículos …" at bounding box center [275, 121] width 551 height 242
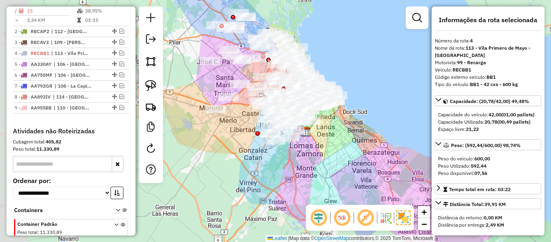
drag, startPoint x: 327, startPoint y: 120, endPoint x: 343, endPoint y: 198, distance: 79.3
click at [343, 198] on div "Janela de atendimento Grade de atendimento Capacidade Transportadoras Veículos …" at bounding box center [275, 121] width 551 height 242
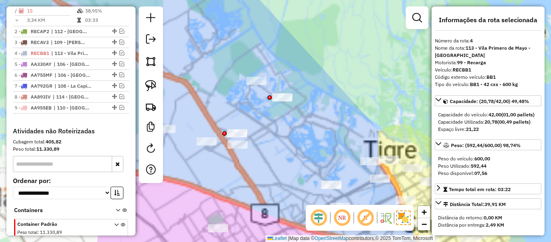
drag, startPoint x: 313, startPoint y: 113, endPoint x: 327, endPoint y: 83, distance: 32.8
click at [332, 84] on div "Janela de atendimento Grade de atendimento Capacidade Transportadoras Veículos …" at bounding box center [275, 121] width 551 height 242
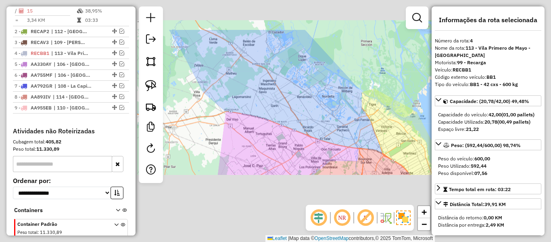
click at [330, 83] on div "Janela de atendimento Grade de atendimento Capacidade Transportadoras Veículos …" at bounding box center [275, 121] width 551 height 242
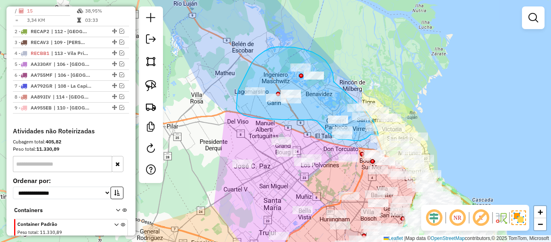
drag, startPoint x: 334, startPoint y: 81, endPoint x: 353, endPoint y: 91, distance: 21.8
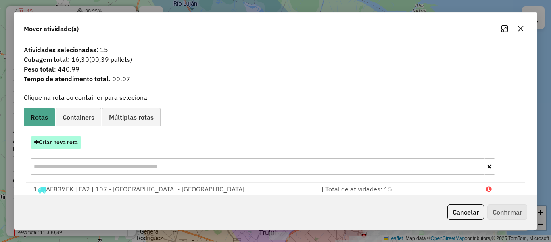
click at [65, 141] on button "Criar nova rota" at bounding box center [56, 142] width 51 height 13
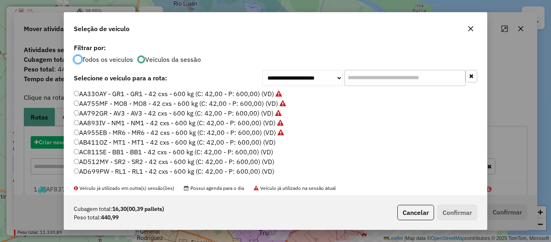
scroll to position [4, 2]
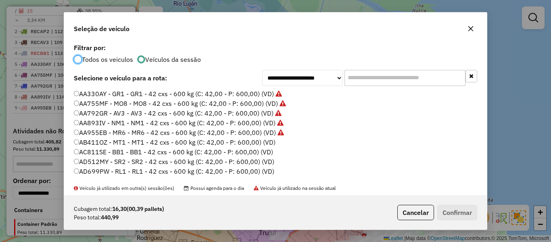
click at [263, 143] on label "AB411OZ - MT1 - MT1 - 42 cxs - 600 kg (C: 42,00 - P: 600,00) (VD)" at bounding box center [175, 142] width 202 height 10
click at [453, 203] on div "Cubagem total: 16,30 (00,39 pallets) Peso total: 440,99 Cancelar Confirmar" at bounding box center [275, 212] width 423 height 35
click at [454, 206] on button "Confirmar" at bounding box center [457, 211] width 40 height 15
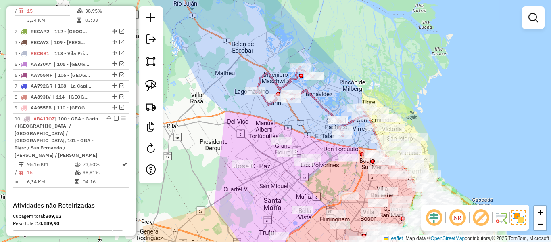
click at [314, 102] on icon at bounding box center [315, 101] width 120 height 69
select select "**********"
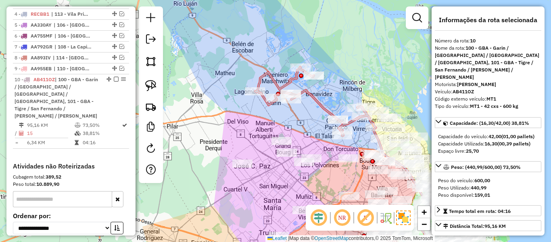
scroll to position [433, 0]
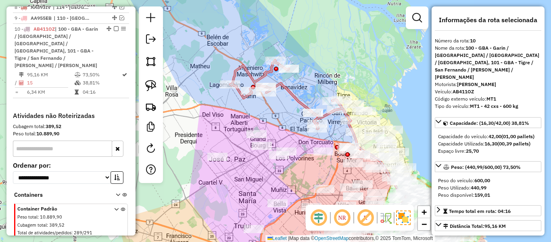
drag, startPoint x: 325, startPoint y: 99, endPoint x: 300, endPoint y: 92, distance: 25.9
click at [300, 92] on div "Janela de atendimento Grade de atendimento Capacidade Transportadoras Veículos …" at bounding box center [275, 121] width 551 height 242
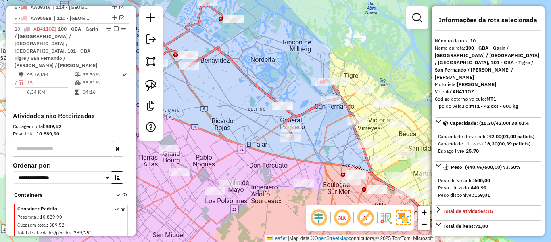
drag, startPoint x: 293, startPoint y: 98, endPoint x: 288, endPoint y: 95, distance: 6.0
click at [288, 95] on div "Janela de atendimento Grade de atendimento Capacidade Transportadoras Veículos …" at bounding box center [275, 121] width 551 height 242
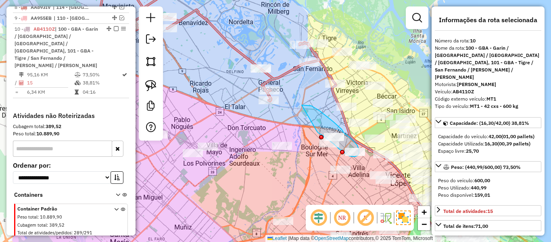
drag, startPoint x: 303, startPoint y: 105, endPoint x: 316, endPoint y: 130, distance: 28.3
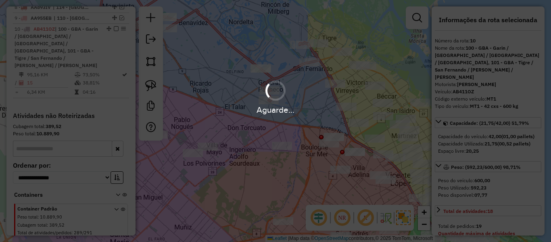
select select "**********"
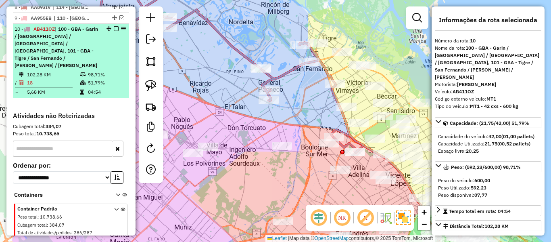
click at [114, 26] on em at bounding box center [116, 28] width 5 height 5
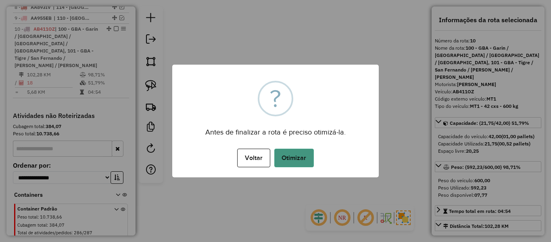
drag, startPoint x: 314, startPoint y: 170, endPoint x: 311, endPoint y: 163, distance: 7.9
click at [314, 169] on div "× ? Antes de finalizar a rota é preciso otimizá-la. Voltar No Otimizar" at bounding box center [275, 121] width 206 height 113
click at [310, 163] on button "Otimizar" at bounding box center [294, 157] width 40 height 19
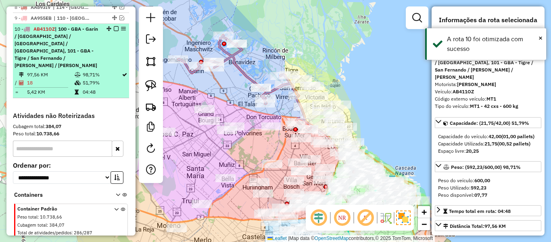
click at [115, 26] on em at bounding box center [116, 28] width 5 height 5
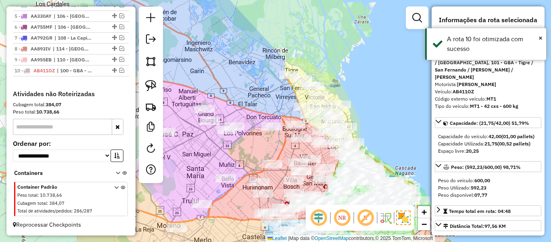
scroll to position [384, 0]
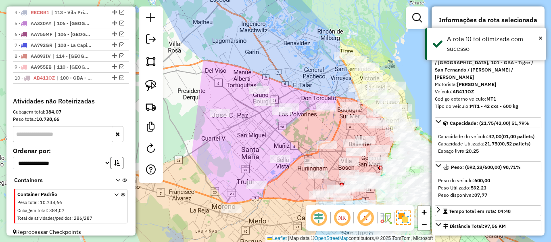
drag, startPoint x: 221, startPoint y: 74, endPoint x: 265, endPoint y: 54, distance: 47.3
click at [265, 54] on div "Janela de atendimento Grade de atendimento Capacidade Transportadoras Veículos …" at bounding box center [275, 121] width 551 height 242
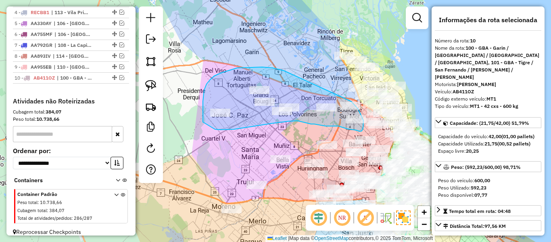
drag, startPoint x: 284, startPoint y: 71, endPoint x: 346, endPoint y: 97, distance: 67.2
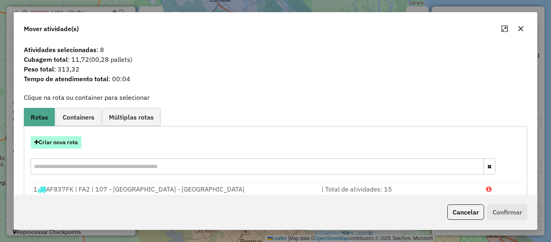
click at [68, 139] on button "Criar nova rota" at bounding box center [56, 142] width 51 height 13
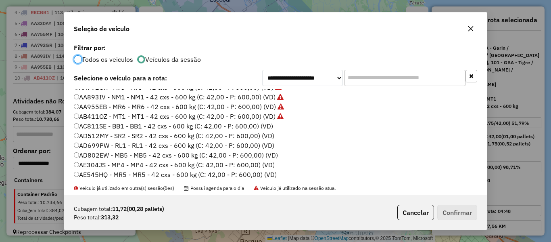
scroll to position [40, 0]
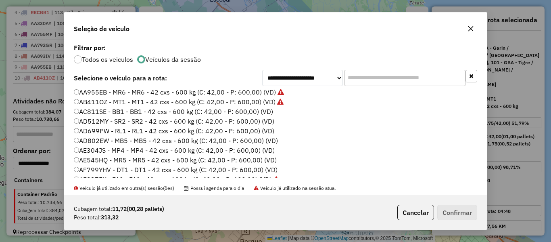
click at [266, 111] on label "AC811SE - BB1 - BB1 - 42 cxs - 600 kg (C: 42,00 - P: 600,00) (VD)" at bounding box center [173, 111] width 199 height 10
click at [457, 214] on button "Confirmar" at bounding box center [457, 211] width 40 height 15
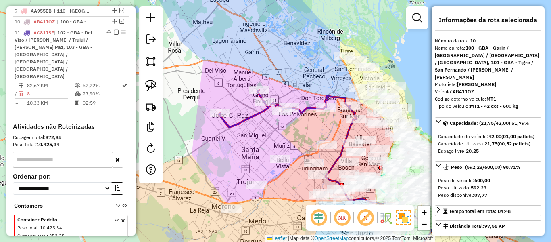
scroll to position [443, 0]
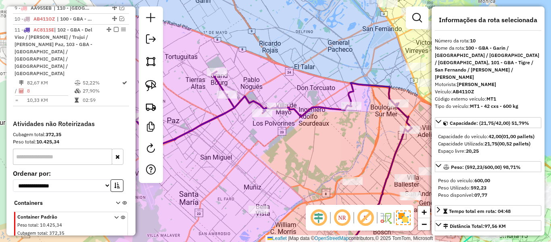
click at [315, 103] on icon at bounding box center [274, 108] width 276 height 74
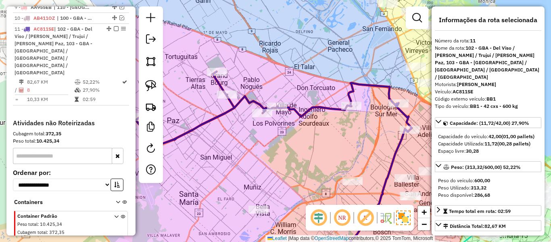
click at [315, 106] on icon at bounding box center [274, 108] width 276 height 74
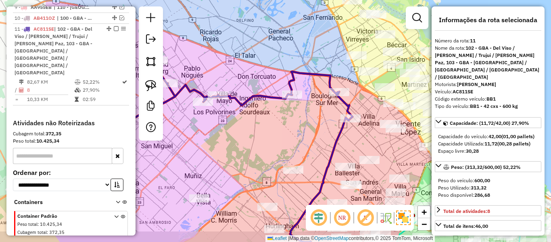
drag, startPoint x: 303, startPoint y: 131, endPoint x: 240, endPoint y: 119, distance: 64.4
click at [240, 121] on div "Janela de atendimento Grade de atendimento Capacidade Transportadoras Veículos …" at bounding box center [275, 121] width 551 height 242
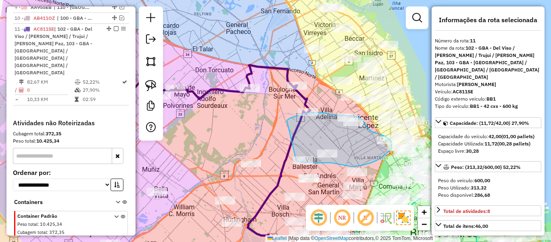
click at [296, 156] on div "Janela de atendimento Grade de atendimento Capacidade Transportadoras Veículos …" at bounding box center [275, 121] width 551 height 242
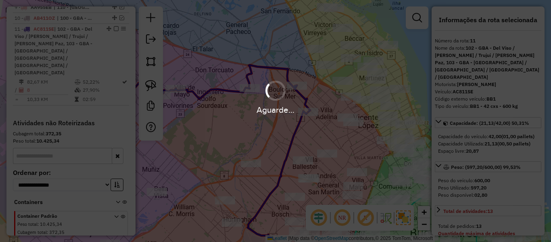
select select "**********"
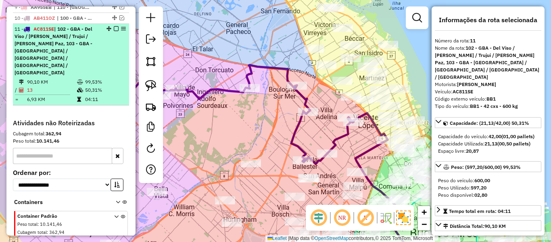
click at [114, 26] on em at bounding box center [116, 28] width 5 height 5
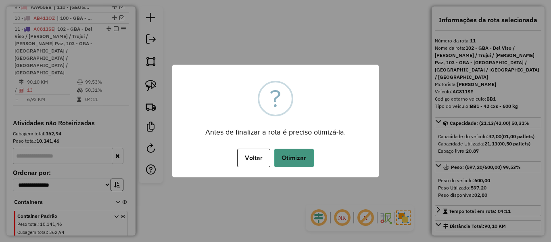
click at [293, 154] on button "Otimizar" at bounding box center [294, 157] width 40 height 19
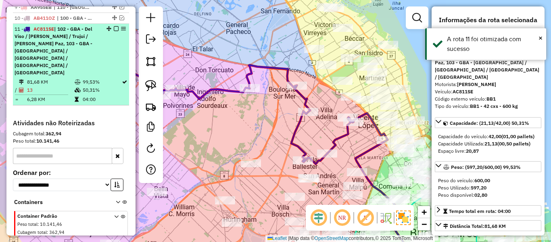
click at [114, 26] on em at bounding box center [116, 28] width 5 height 5
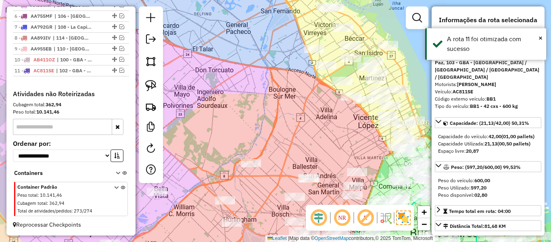
scroll to position [395, 0]
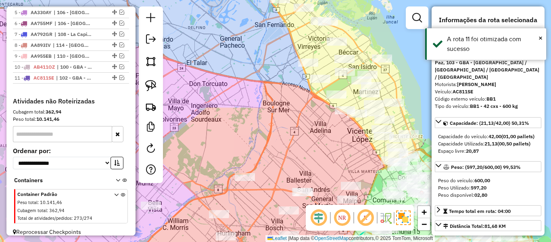
drag, startPoint x: 246, startPoint y: 97, endPoint x: 213, endPoint y: 142, distance: 55.5
click at [213, 142] on div "Janela de atendimento Grade de atendimento Capacidade Transportadoras Veículos …" at bounding box center [275, 121] width 551 height 242
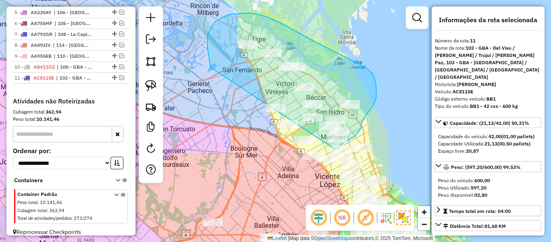
drag, startPoint x: 209, startPoint y: 59, endPoint x: 286, endPoint y: 150, distance: 119.9
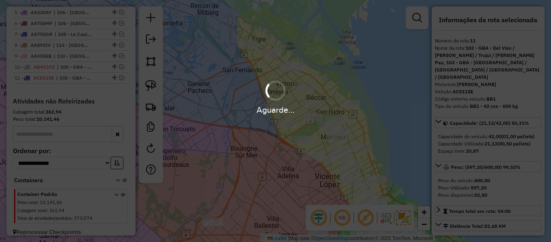
click at [254, 103] on div "Aguarde..." at bounding box center [275, 96] width 551 height 38
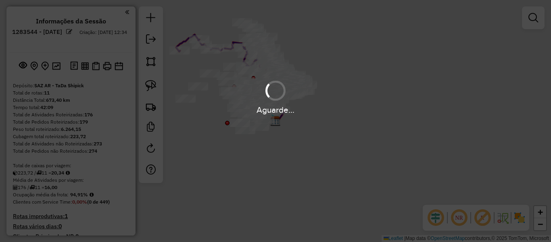
click at [520, 218] on div "Aguarde..." at bounding box center [275, 121] width 551 height 242
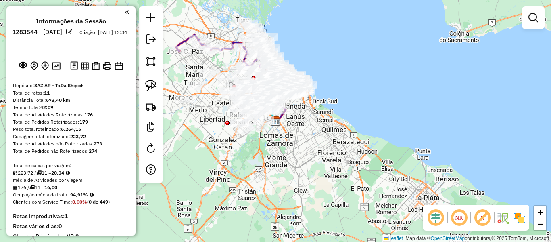
click at [520, 219] on img at bounding box center [519, 217] width 13 height 13
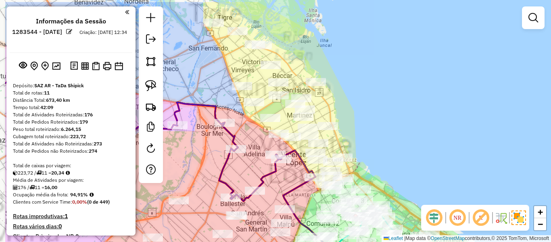
drag, startPoint x: 359, startPoint y: 59, endPoint x: 377, endPoint y: 83, distance: 30.2
click at [389, 67] on div "Janela de atendimento Grade de atendimento Capacidade Transportadoras Veículos …" at bounding box center [275, 121] width 551 height 242
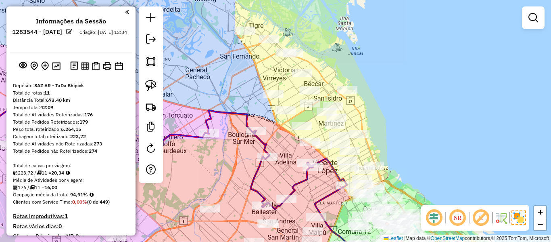
click at [230, 115] on icon at bounding box center [163, 143] width 365 height 129
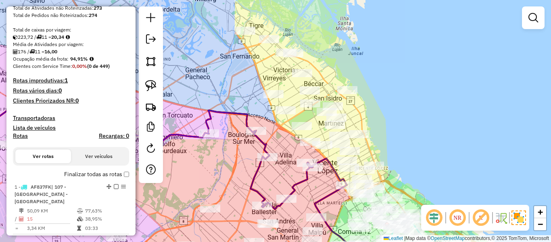
select select "**********"
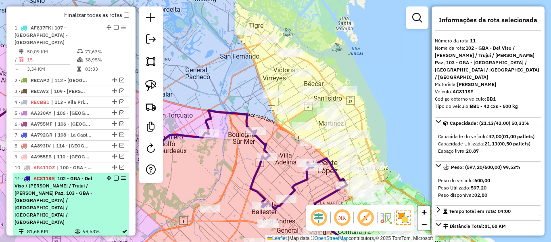
scroll to position [444, 0]
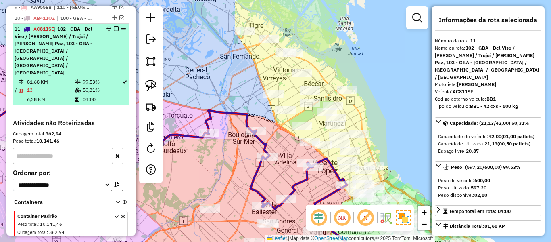
drag, startPoint x: 112, startPoint y: 18, endPoint x: 114, endPoint y: 22, distance: 4.5
click at [112, 25] on div "11 - AC811SE | 102 - GBA - Del Viso / Don Torcuato / Trujui / José C. Paz, 103 …" at bounding box center [71, 50] width 113 height 51
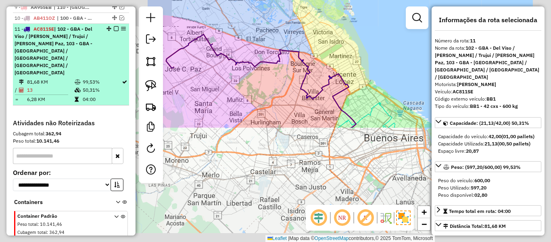
click at [114, 26] on em at bounding box center [116, 28] width 5 height 5
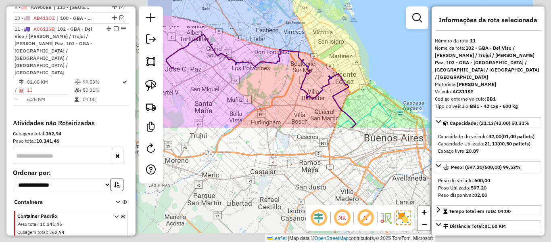
scroll to position [395, 0]
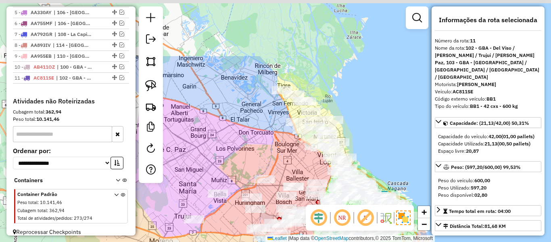
drag, startPoint x: 283, startPoint y: 67, endPoint x: 268, endPoint y: 145, distance: 79.6
click at [268, 145] on div "Janela de atendimento Grade de atendimento Capacidade Transportadoras Veículos …" at bounding box center [275, 121] width 551 height 242
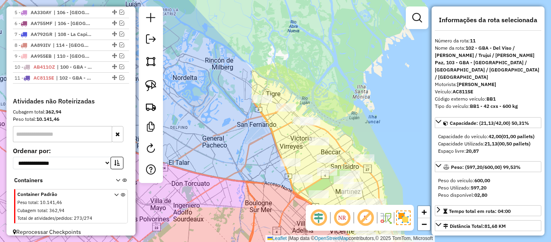
drag, startPoint x: 367, startPoint y: 100, endPoint x: 349, endPoint y: 60, distance: 44.1
click at [349, 60] on div "Janela de atendimento Grade de atendimento Capacidade Transportadoras Veículos …" at bounding box center [275, 121] width 551 height 242
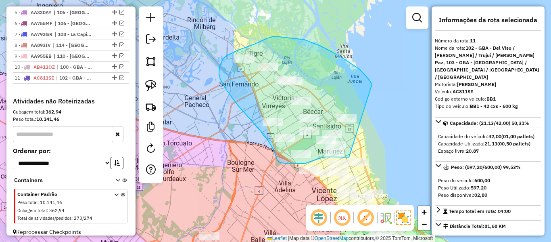
drag, startPoint x: 304, startPoint y: 40, endPoint x: 373, endPoint y: 153, distance: 132.9
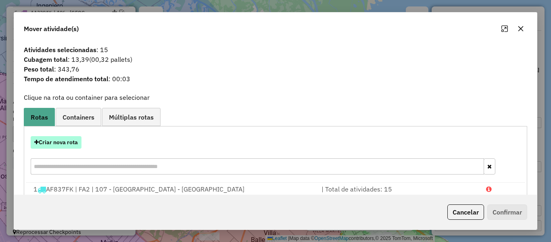
click at [73, 137] on button "Criar nova rota" at bounding box center [56, 142] width 51 height 13
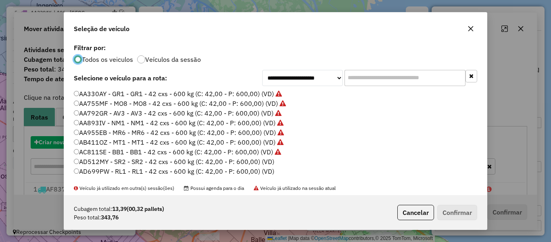
scroll to position [4, 2]
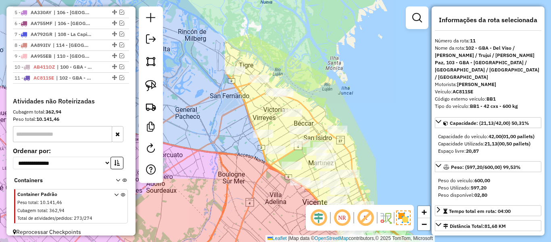
drag, startPoint x: 377, startPoint y: 109, endPoint x: 369, endPoint y: 124, distance: 17.2
click at [369, 124] on div "Janela de atendimento Grade de atendimento Capacidade Transportadoras Veículos …" at bounding box center [275, 121] width 551 height 242
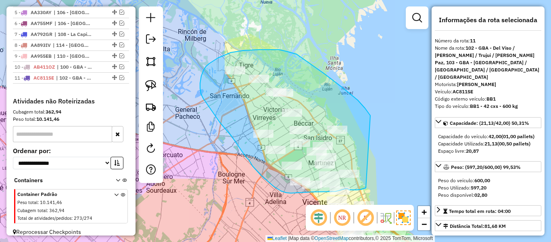
drag, startPoint x: 323, startPoint y: 73, endPoint x: 370, endPoint y: 180, distance: 116.7
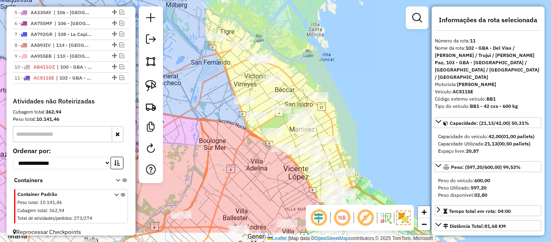
click at [363, 99] on div "Janela de atendimento Grade de atendimento Capacidade Transportadoras Veículos …" at bounding box center [275, 121] width 551 height 242
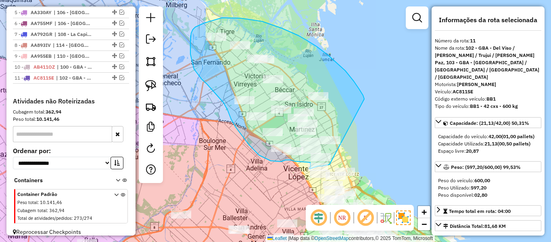
drag, startPoint x: 345, startPoint y: 71, endPoint x: 330, endPoint y: 164, distance: 94.8
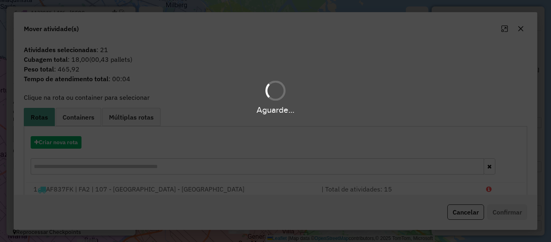
click at [74, 142] on div "Aguarde..." at bounding box center [275, 121] width 551 height 242
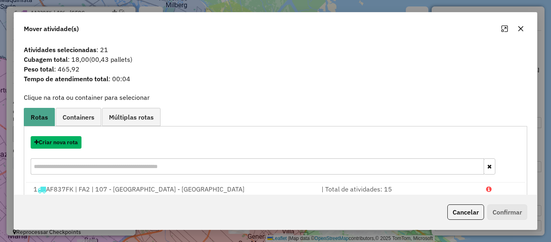
click at [74, 142] on button "Criar nova rota" at bounding box center [56, 142] width 51 height 13
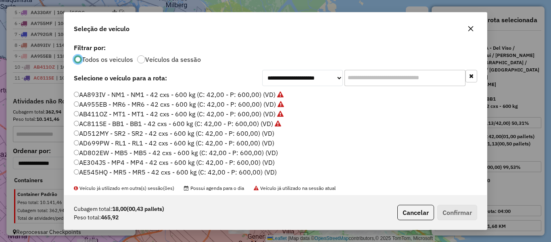
scroll to position [40, 0]
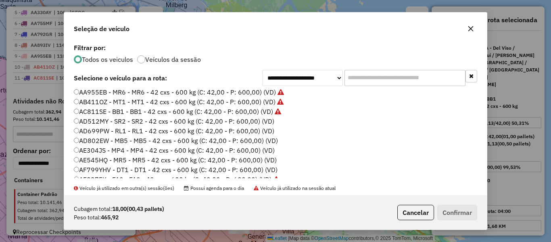
click at [266, 121] on label "AD512MY - SR2 - SR2 - 42 cxs - 600 kg (C: 42,00 - P: 600,00) (VD)" at bounding box center [174, 121] width 200 height 10
click at [465, 210] on button "Confirmar" at bounding box center [457, 211] width 40 height 15
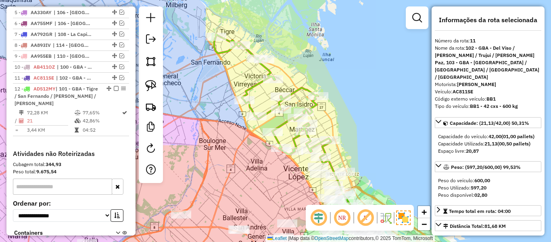
scroll to position [447, 0]
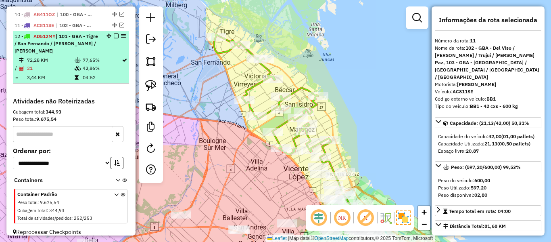
click at [114, 33] on em at bounding box center [116, 35] width 5 height 5
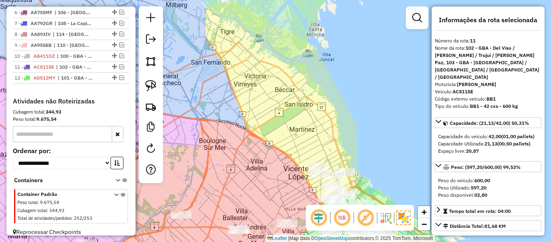
click at [296, 110] on div "Janela de atendimento Grade de atendimento Capacidade Transportadoras Veículos …" at bounding box center [275, 121] width 551 height 242
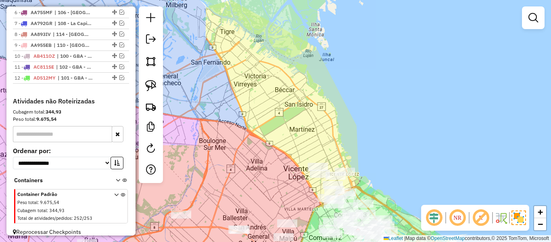
drag, startPoint x: 304, startPoint y: 138, endPoint x: 305, endPoint y: 59, distance: 78.6
click at [305, 59] on div "Janela de atendimento Grade de atendimento Capacidade Transportadoras Veículos …" at bounding box center [275, 121] width 551 height 242
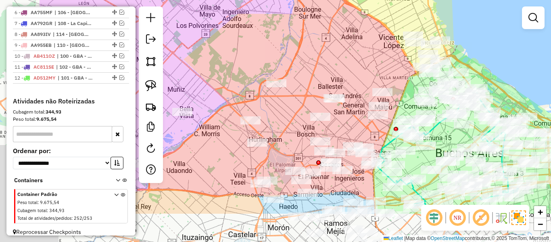
drag, startPoint x: 293, startPoint y: 97, endPoint x: 398, endPoint y: 42, distance: 118.7
click at [398, 42] on div "Janela de atendimento Grade de atendimento Capacidade Transportadoras Veículos …" at bounding box center [275, 121] width 551 height 242
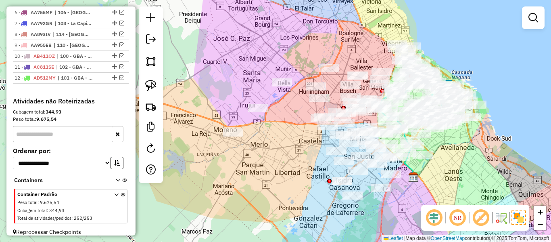
drag, startPoint x: 281, startPoint y: 102, endPoint x: 299, endPoint y: 102, distance: 18.1
click at [299, 102] on div "Janela de atendimento Grade de atendimento Capacidade Transportadoras Veículos …" at bounding box center [275, 121] width 551 height 242
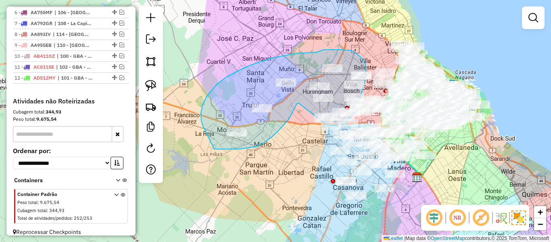
drag, startPoint x: 298, startPoint y: 103, endPoint x: 296, endPoint y: 121, distance: 18.4
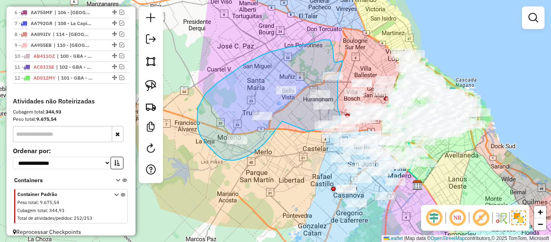
drag, startPoint x: 281, startPoint y: 113, endPoint x: 269, endPoint y: 134, distance: 24.1
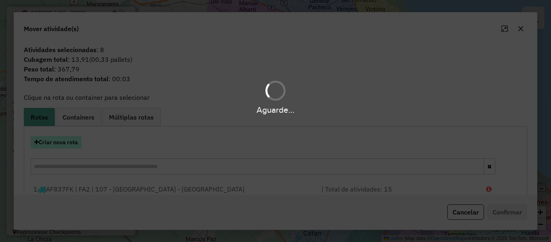
click at [74, 143] on button "Criar nova rota" at bounding box center [56, 142] width 51 height 13
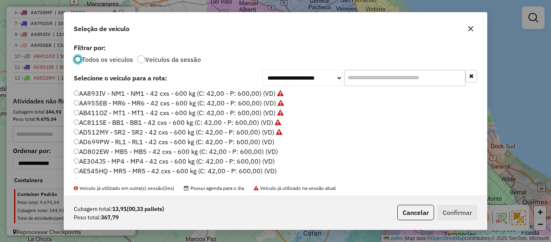
scroll to position [0, 0]
click at [267, 169] on label "AD699PW - RL1 - RL1 - 42 cxs - 600 kg (C: 42,00 - P: 600,00) (VD)" at bounding box center [174, 171] width 200 height 10
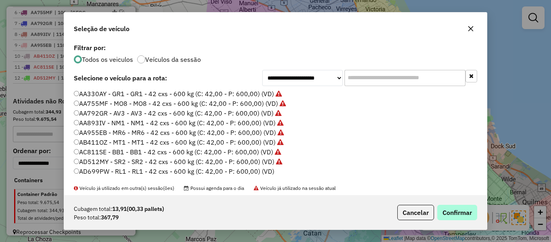
click at [442, 206] on div "Cubagem total: 13,91 (00,33 pallets) Peso total: 367,79 Cancelar Confirmar" at bounding box center [275, 212] width 423 height 35
click at [439, 202] on div "Cubagem total: 13,91 (00,33 pallets) Peso total: 367,79 Cancelar Confirmar" at bounding box center [275, 212] width 423 height 35
click at [444, 210] on button "Confirmar" at bounding box center [457, 211] width 40 height 15
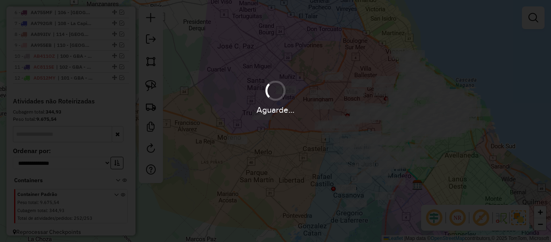
scroll to position [447, 0]
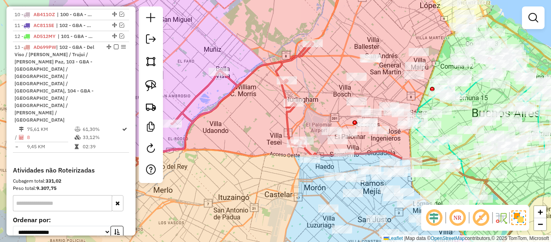
click at [286, 119] on icon at bounding box center [217, 108] width 191 height 132
select select "**********"
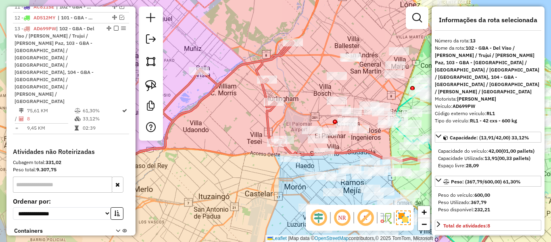
drag, startPoint x: 282, startPoint y: 117, endPoint x: 277, endPoint y: 117, distance: 4.4
click at [277, 117] on div "Janela de atendimento Grade de atendimento Capacidade Transportadoras Veículos …" at bounding box center [275, 121] width 551 height 242
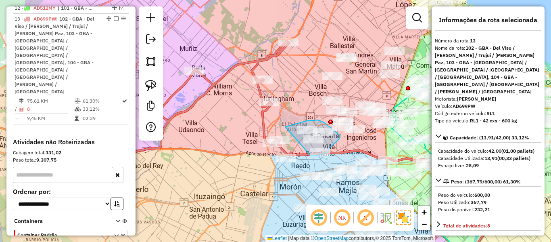
drag, startPoint x: 285, startPoint y: 127, endPoint x: 309, endPoint y: 154, distance: 36.4
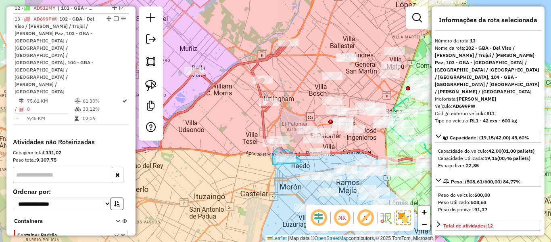
drag, startPoint x: 301, startPoint y: 163, endPoint x: 274, endPoint y: 164, distance: 27.5
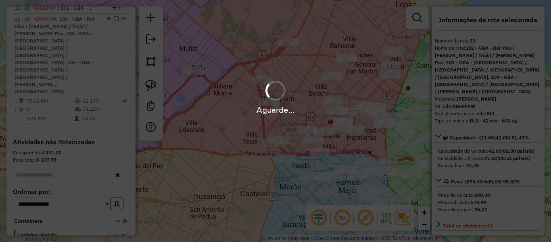
select select "**********"
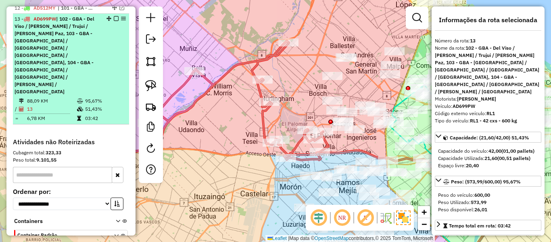
click at [114, 16] on em at bounding box center [116, 18] width 5 height 5
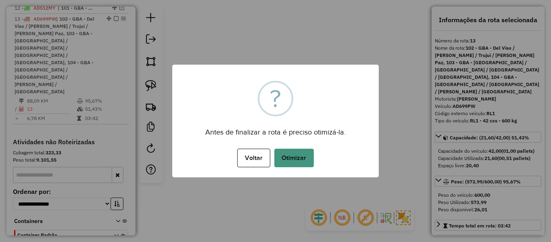
click at [296, 153] on button "Otimizar" at bounding box center [294, 157] width 40 height 19
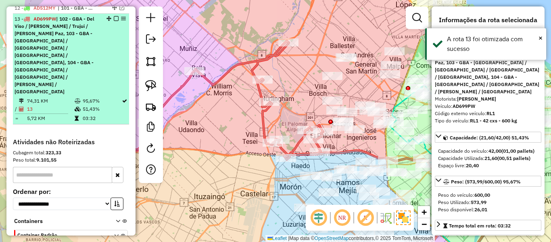
click at [114, 16] on em at bounding box center [116, 18] width 5 height 5
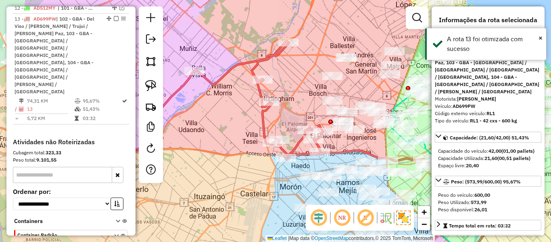
scroll to position [417, 0]
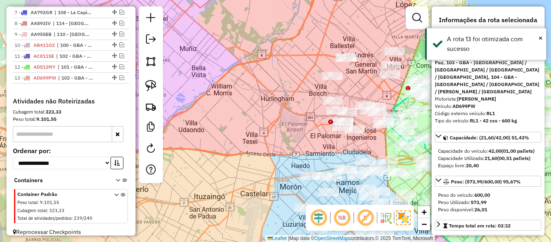
drag, startPoint x: 254, startPoint y: 112, endPoint x: 280, endPoint y: 114, distance: 25.9
click at [254, 113] on div "Janela de atendimento Grade de atendimento Capacidade Transportadoras Veículos …" at bounding box center [275, 121] width 551 height 242
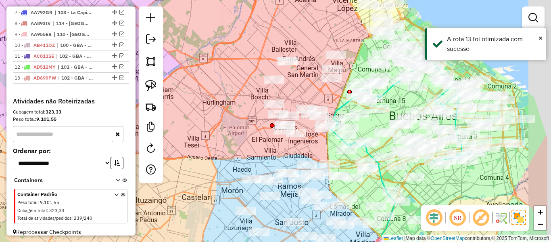
drag, startPoint x: 280, startPoint y: 114, endPoint x: 199, endPoint y: 121, distance: 80.9
click at [199, 121] on div "Janela de atendimento Grade de atendimento Capacidade Transportadoras Veículos …" at bounding box center [275, 121] width 551 height 242
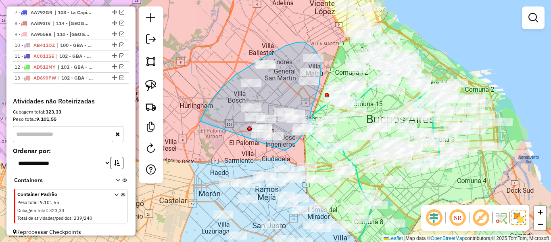
drag, startPoint x: 200, startPoint y: 121, endPoint x: 277, endPoint y: 151, distance: 82.2
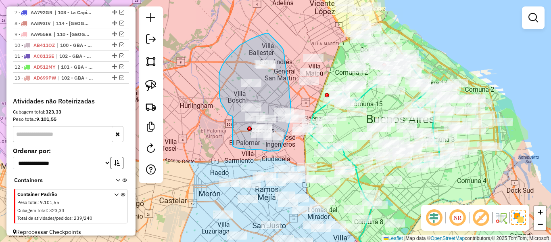
drag, startPoint x: 227, startPoint y: 113, endPoint x: 231, endPoint y: 143, distance: 30.5
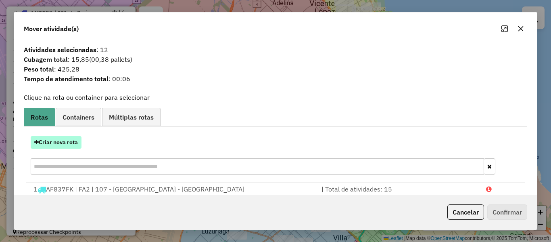
click at [66, 139] on button "Criar nova rota" at bounding box center [56, 142] width 51 height 13
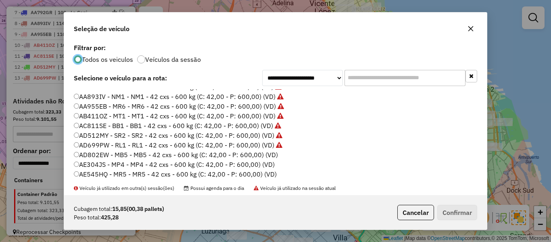
scroll to position [40, 0]
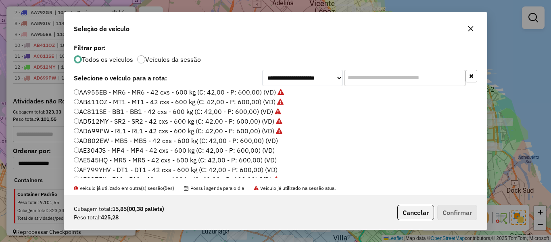
click at [266, 141] on label "AD802EW - MB5 - MB5 - 42 cxs - 600 kg (C: 42,00 - P: 600,00) (VD)" at bounding box center [176, 141] width 204 height 10
click at [192, 61] on label "Veículos da sessão" at bounding box center [173, 59] width 56 height 6
drag, startPoint x: 267, startPoint y: 139, endPoint x: 358, endPoint y: 169, distance: 95.5
click at [267, 139] on label "AD802EW - MB5 - MB5 - 42 cxs - 600 kg (C: 42,00 - P: 600,00) (VD)" at bounding box center [176, 141] width 204 height 10
drag, startPoint x: 449, startPoint y: 209, endPoint x: 451, endPoint y: 202, distance: 6.9
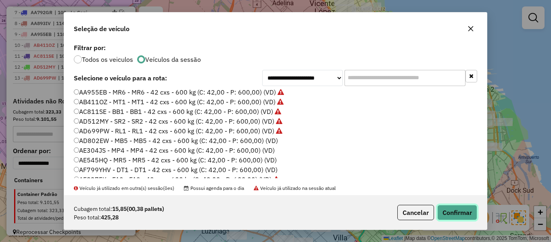
click at [449, 209] on button "Confirmar" at bounding box center [457, 211] width 40 height 15
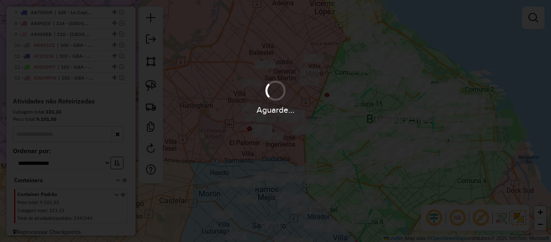
scroll to position [469, 0]
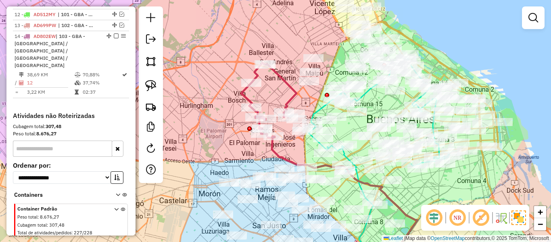
click at [281, 75] on icon at bounding box center [268, 100] width 55 height 75
select select "**********"
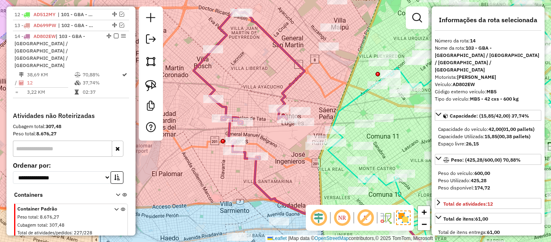
drag, startPoint x: 287, startPoint y: 65, endPoint x: 280, endPoint y: 71, distance: 9.4
click at [284, 71] on div "Janela de atendimento Grade de atendimento Capacidade Transportadoras Veículos …" at bounding box center [275, 121] width 551 height 242
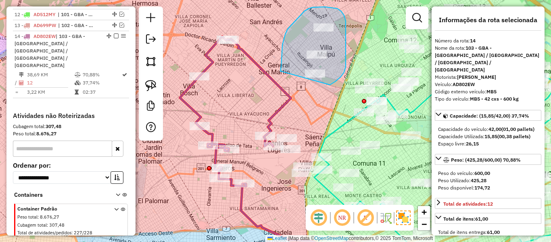
drag, startPoint x: 280, startPoint y: 71, endPoint x: 311, endPoint y: 96, distance: 39.9
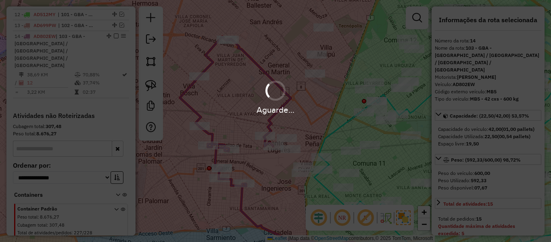
select select "**********"
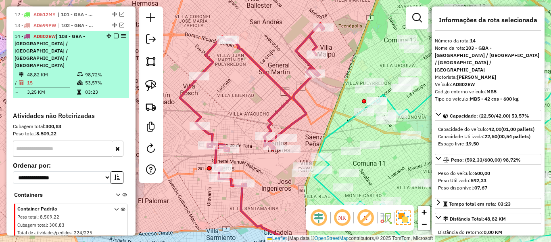
click at [114, 33] on em at bounding box center [116, 35] width 5 height 5
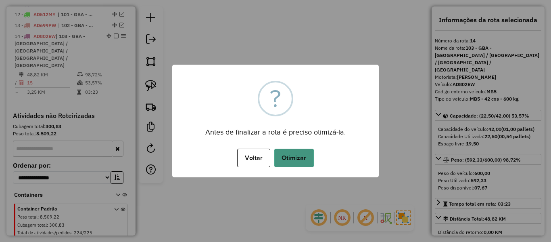
click at [307, 158] on button "Otimizar" at bounding box center [294, 157] width 40 height 19
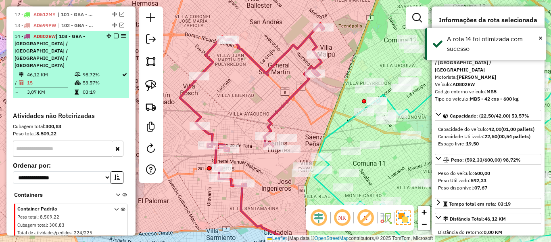
click at [114, 33] on em at bounding box center [116, 35] width 5 height 5
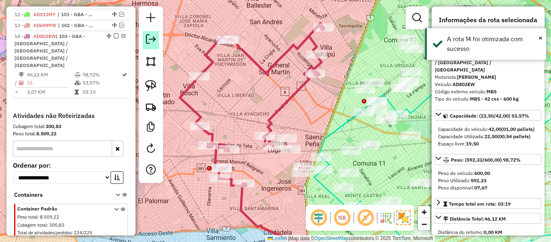
scroll to position [427, 0]
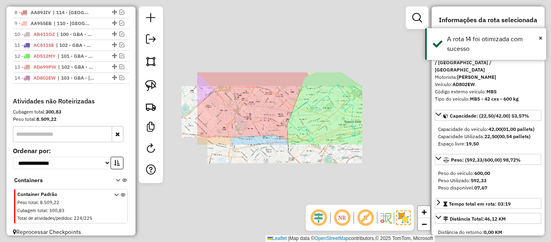
click at [277, 76] on div "Janela de atendimento Grade de atendimento Capacidade Transportadoras Veículos …" at bounding box center [275, 121] width 551 height 242
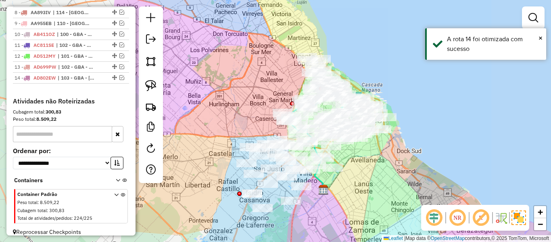
click at [243, 108] on div "Janela de atendimento Grade de atendimento Capacidade Transportadoras Veículos …" at bounding box center [275, 121] width 551 height 242
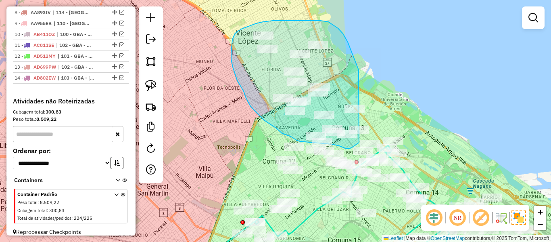
drag, startPoint x: 343, startPoint y: 33, endPoint x: 368, endPoint y: 138, distance: 107.8
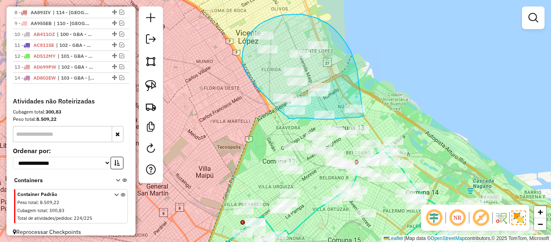
drag, startPoint x: 334, startPoint y: 28, endPoint x: 386, endPoint y: 103, distance: 91.4
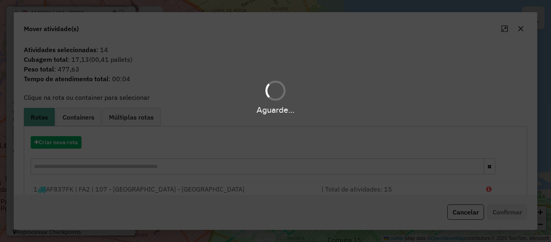
click at [66, 140] on div "Aguarde..." at bounding box center [275, 121] width 551 height 242
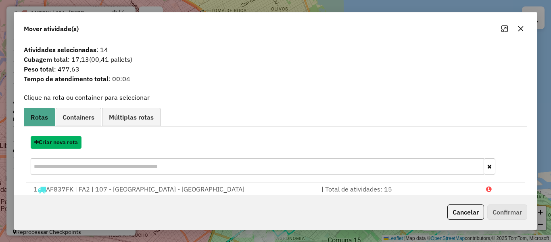
click at [66, 140] on button "Criar nova rota" at bounding box center [56, 142] width 51 height 13
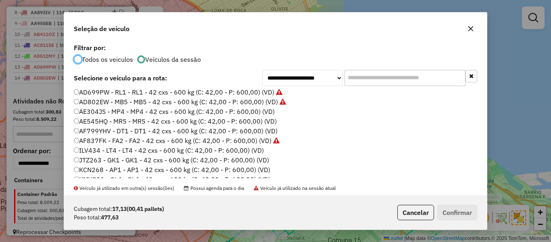
scroll to position [81, 0]
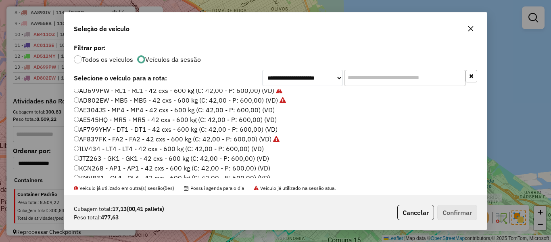
click at [269, 106] on label "AE304JS - MP4 - MP4 - 42 cxs - 600 kg (C: 42,00 - P: 600,00) (VD)" at bounding box center [174, 110] width 201 height 10
click at [464, 206] on button "Confirmar" at bounding box center [457, 211] width 40 height 15
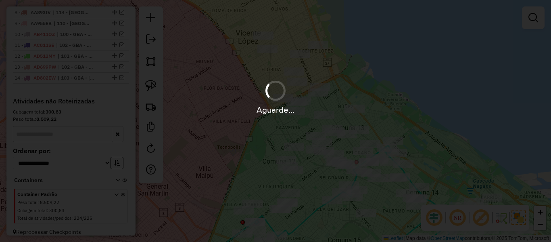
scroll to position [475, 0]
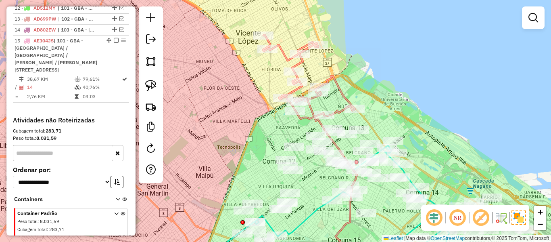
click at [340, 94] on icon at bounding box center [309, 77] width 92 height 84
select select "**********"
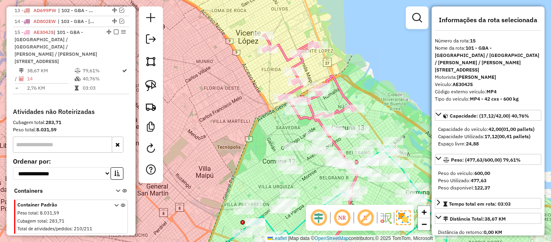
scroll to position [487, 0]
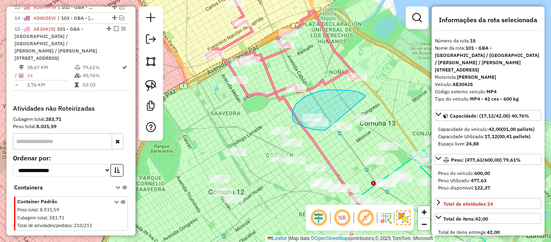
drag, startPoint x: 365, startPoint y: 96, endPoint x: 326, endPoint y: 129, distance: 51.0
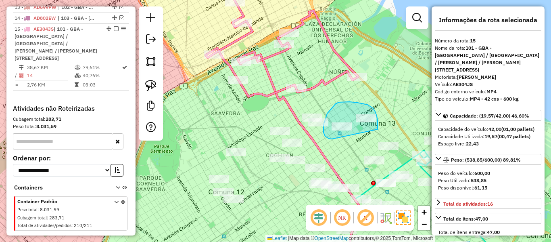
drag, startPoint x: 377, startPoint y: 129, endPoint x: 333, endPoint y: 137, distance: 45.1
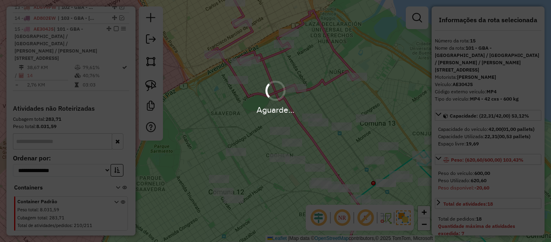
select select "**********"
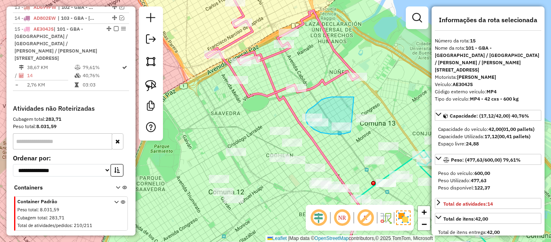
click at [351, 129] on div "Janela de atendimento Grade de atendimento Capacidade Transportadoras Veículos …" at bounding box center [275, 121] width 551 height 242
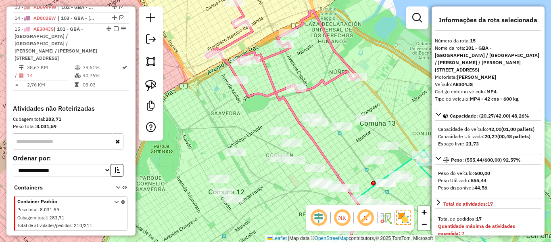
select select "**********"
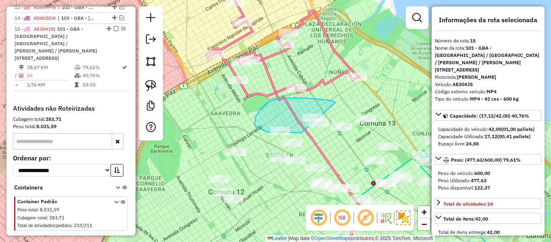
drag, startPoint x: 335, startPoint y: 102, endPoint x: 323, endPoint y: 132, distance: 32.2
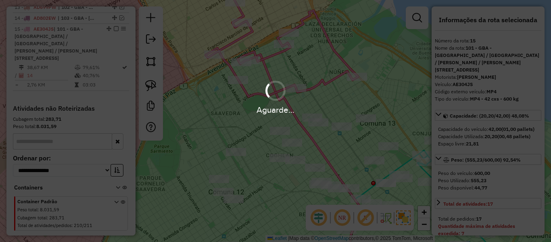
select select "**********"
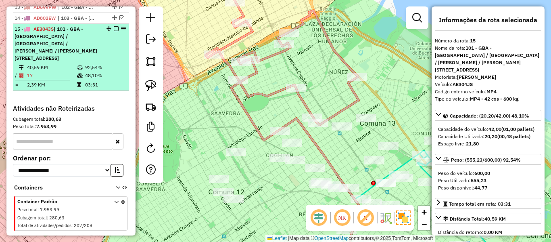
click at [111, 26] on div at bounding box center [114, 28] width 24 height 5
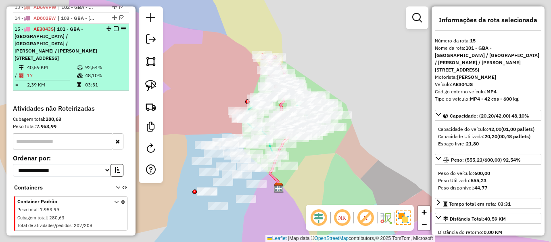
click at [114, 26] on em at bounding box center [116, 28] width 5 height 5
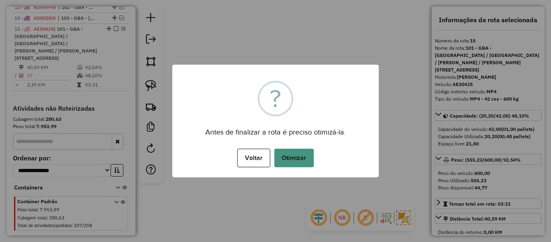
click at [286, 157] on button "Otimizar" at bounding box center [294, 157] width 40 height 19
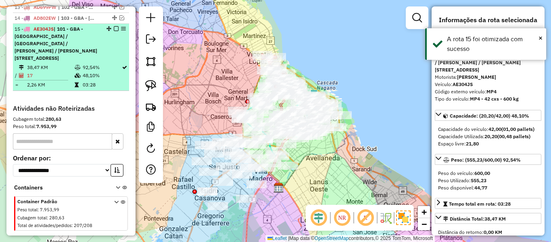
click at [115, 26] on em at bounding box center [116, 28] width 5 height 5
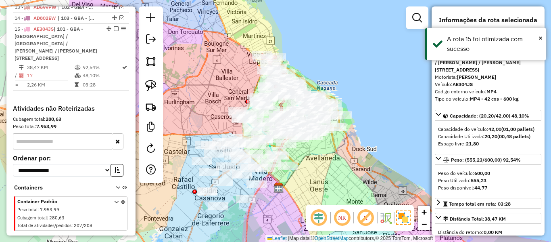
scroll to position [438, 0]
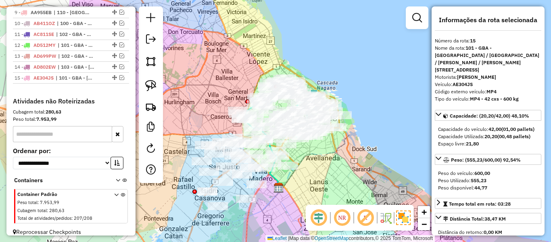
drag, startPoint x: 298, startPoint y: 175, endPoint x: 342, endPoint y: 152, distance: 49.3
click at [360, 147] on div "Janela de atendimento Grade de atendimento Capacidade Transportadoras Veículos …" at bounding box center [275, 121] width 551 height 242
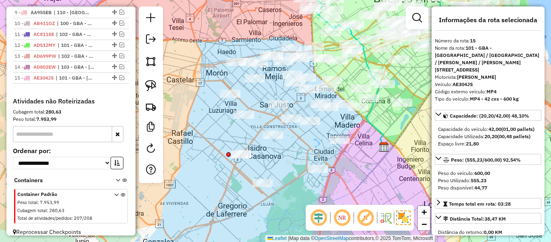
drag, startPoint x: 369, startPoint y: 164, endPoint x: 371, endPoint y: 154, distance: 10.0
click at [371, 154] on div "Janela de atendimento Grade de atendimento Capacidade Transportadoras Veículos …" at bounding box center [275, 121] width 551 height 242
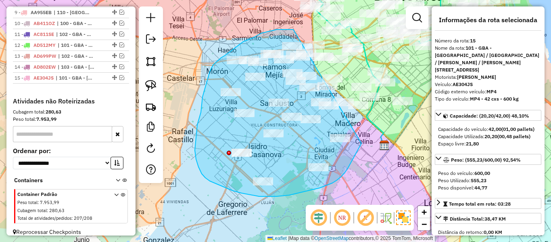
drag, startPoint x: 359, startPoint y: 147, endPoint x: 293, endPoint y: 29, distance: 134.7
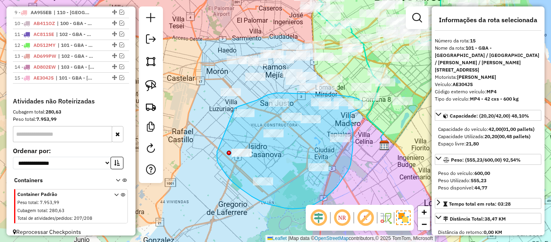
drag, startPoint x: 217, startPoint y: 158, endPoint x: 213, endPoint y: 130, distance: 28.6
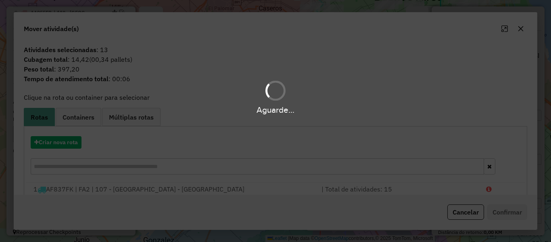
click at [59, 144] on hb-app "Aguarde... Pop-up bloqueado! Seu navegador bloqueou automáticamente a abertura …" at bounding box center [275, 121] width 551 height 242
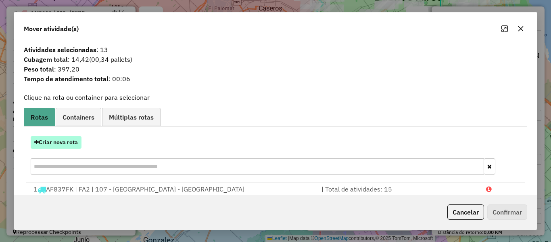
click at [59, 143] on button "Criar nova rota" at bounding box center [56, 142] width 51 height 13
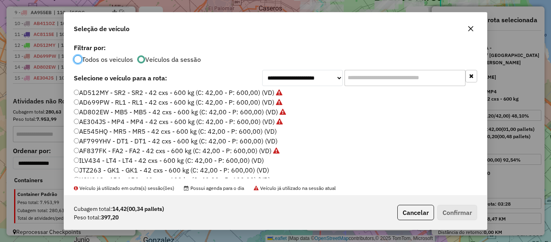
scroll to position [81, 0]
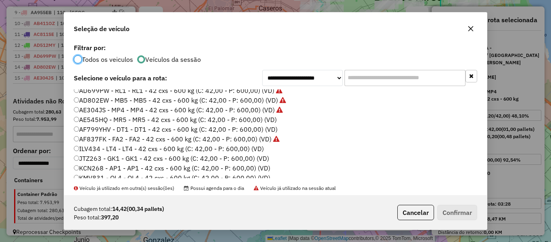
click at [275, 118] on label "AE545HQ - MR5 - MR5 - 42 cxs - 600 kg (C: 42,00 - P: 600,00) (VD)" at bounding box center [175, 120] width 203 height 10
click at [521, 223] on div "**********" at bounding box center [275, 121] width 551 height 242
click at [458, 213] on button "Confirmar" at bounding box center [457, 211] width 40 height 15
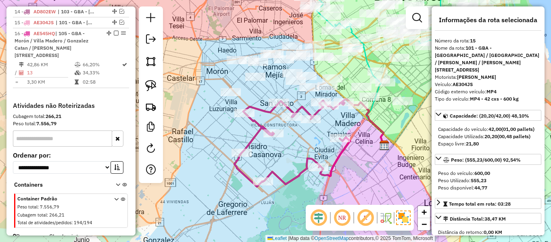
scroll to position [497, 0]
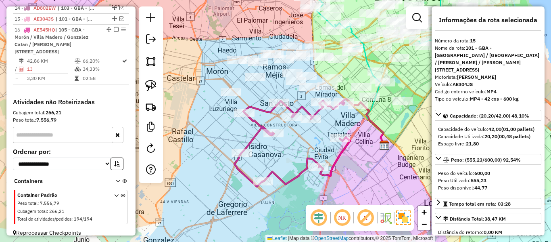
click at [114, 27] on em at bounding box center [116, 29] width 5 height 5
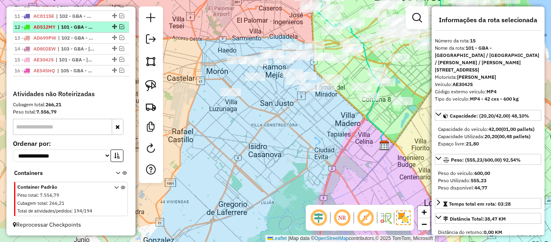
scroll to position [449, 0]
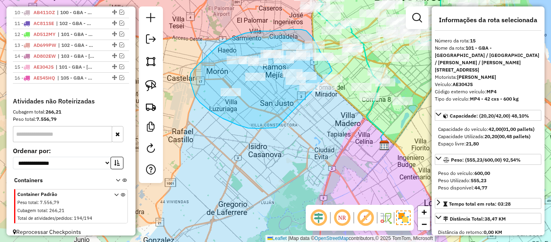
drag, startPoint x: 276, startPoint y: 127, endPoint x: 335, endPoint y: 103, distance: 63.7
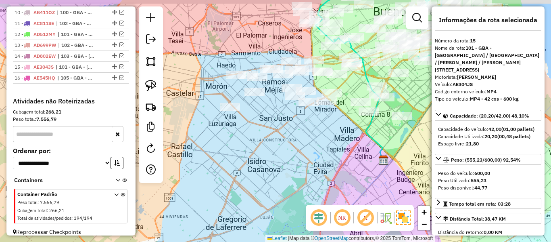
drag, startPoint x: 255, startPoint y: 127, endPoint x: 278, endPoint y: 154, distance: 35.7
click at [275, 154] on div "Janela de atendimento Grade de atendimento Capacidade Transportadoras Veículos …" at bounding box center [275, 121] width 551 height 242
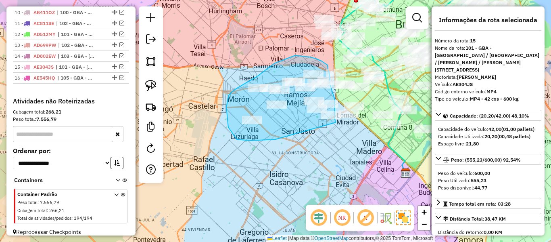
drag, startPoint x: 262, startPoint y: 140, endPoint x: 336, endPoint y: 129, distance: 74.5
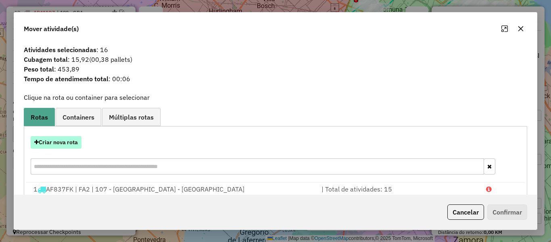
click at [74, 143] on button "Criar nova rota" at bounding box center [56, 142] width 51 height 13
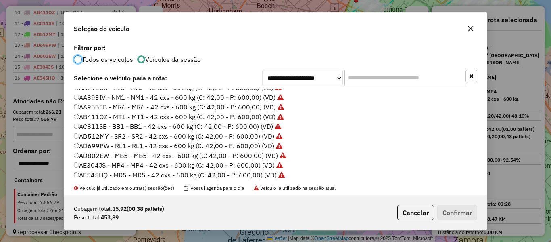
scroll to position [81, 0]
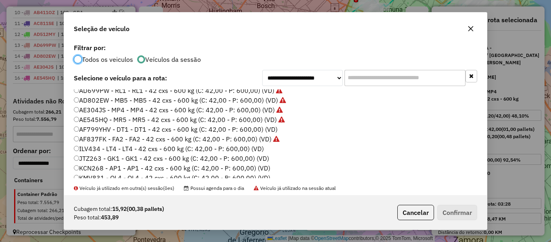
click at [260, 147] on label "ILV434 - LT4 - LT4 - 42 cxs - 600 kg (C: 42,00 - P: 600,00) (VD)" at bounding box center [169, 149] width 190 height 10
click at [273, 131] on label "AF799YHV - DT1 - DT1 - 42 cxs - 600 kg (C: 42,00 - P: 600,00) (VD)" at bounding box center [176, 129] width 204 height 10
click at [441, 205] on button "Confirmar" at bounding box center [457, 211] width 40 height 15
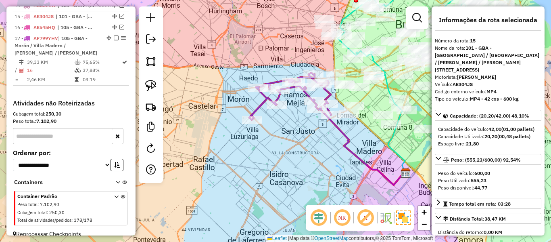
scroll to position [497, 0]
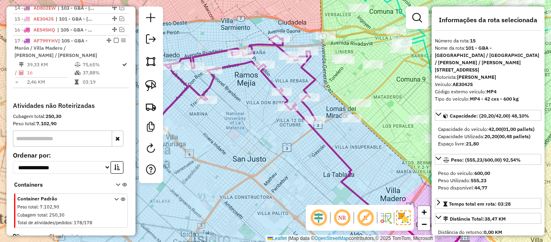
click at [317, 86] on div "Janela de atendimento Grade de atendimento Capacidade Transportadoras Veículos …" at bounding box center [275, 121] width 551 height 242
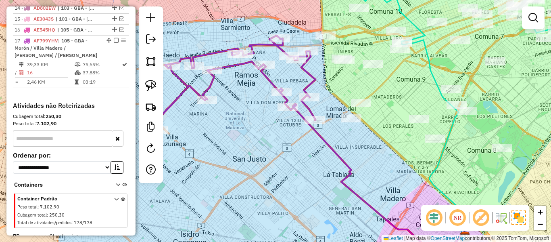
click at [315, 83] on icon at bounding box center [233, 82] width 163 height 94
select select "**********"
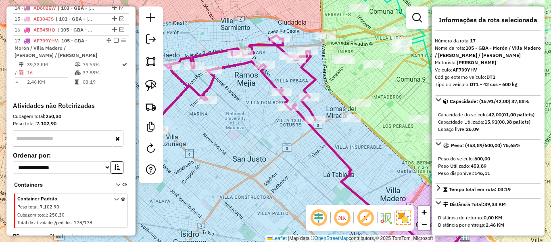
scroll to position [502, 0]
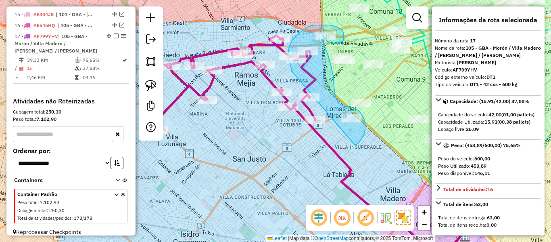
drag, startPoint x: 365, startPoint y: 129, endPoint x: 291, endPoint y: 71, distance: 94.4
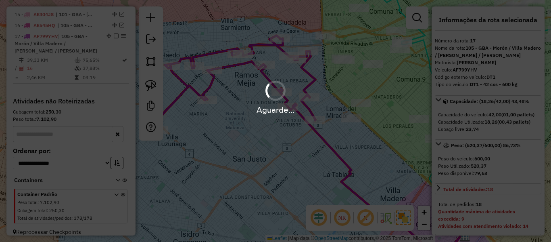
select select "**********"
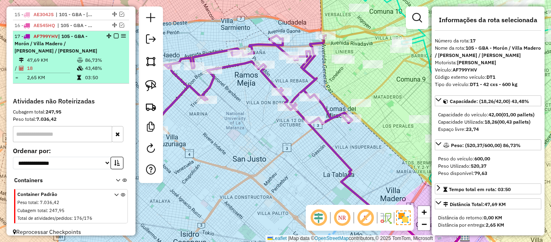
click at [114, 33] on em at bounding box center [116, 35] width 5 height 5
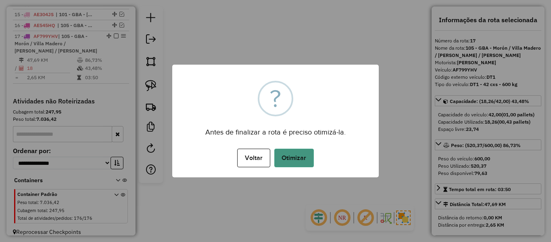
click at [294, 156] on button "Otimizar" at bounding box center [294, 157] width 40 height 19
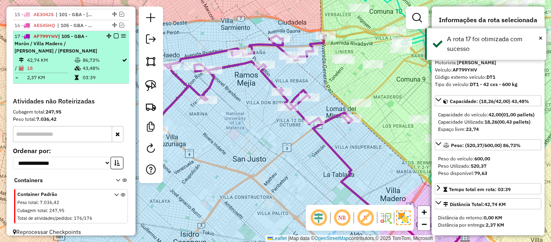
click at [115, 33] on em at bounding box center [116, 35] width 5 height 5
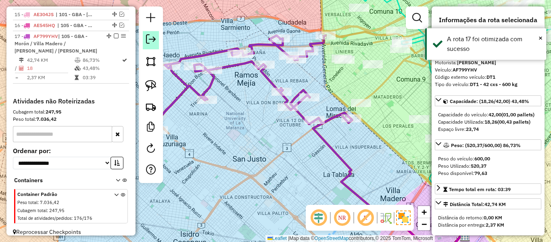
scroll to position [460, 0]
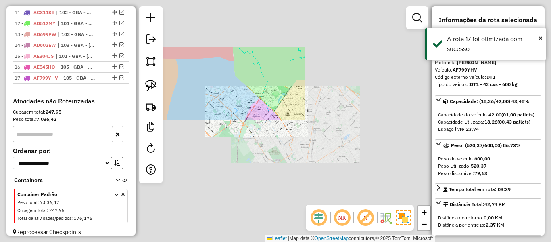
click at [214, 75] on div "Janela de atendimento Grade de atendimento Capacidade Transportadoras Veículos …" at bounding box center [275, 121] width 551 height 242
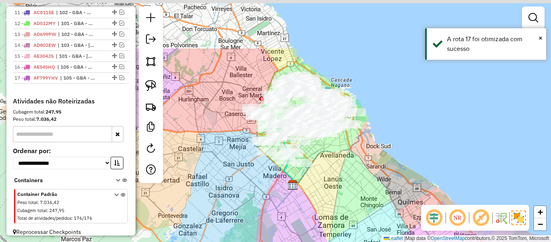
drag, startPoint x: 219, startPoint y: 95, endPoint x: 251, endPoint y: 129, distance: 47.1
click at [242, 163] on div "Janela de atendimento Grade de atendimento Capacidade Transportadoras Veículos …" at bounding box center [275, 121] width 551 height 242
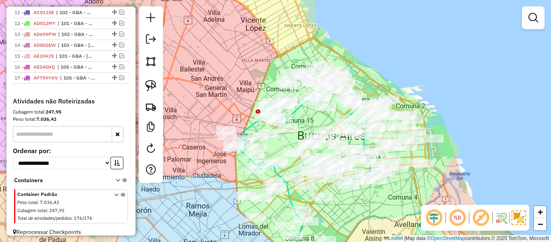
drag, startPoint x: 225, startPoint y: 100, endPoint x: 234, endPoint y: 88, distance: 14.2
click at [234, 88] on div "Janela de atendimento Grade de atendimento Capacidade Transportadoras Veículos …" at bounding box center [275, 121] width 551 height 242
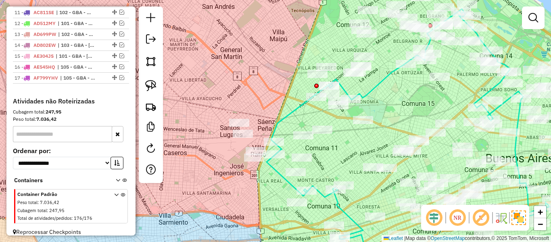
drag, startPoint x: 255, startPoint y: 93, endPoint x: 240, endPoint y: 96, distance: 15.1
click at [241, 98] on div "Janela de atendimento Grade de atendimento Capacidade Transportadoras Veículos …" at bounding box center [275, 121] width 551 height 242
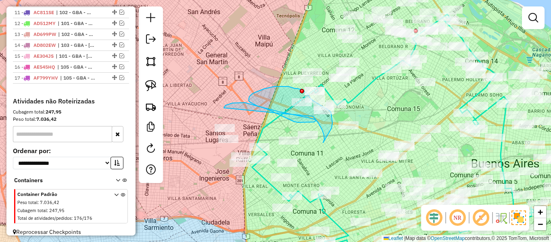
drag, startPoint x: 224, startPoint y: 108, endPoint x: 197, endPoint y: 53, distance: 61.0
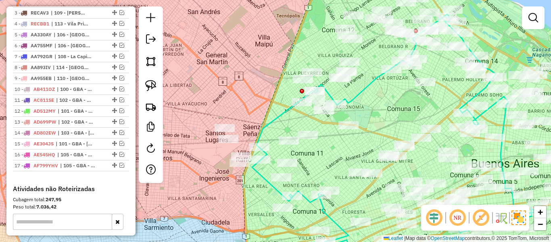
scroll to position [299, 0]
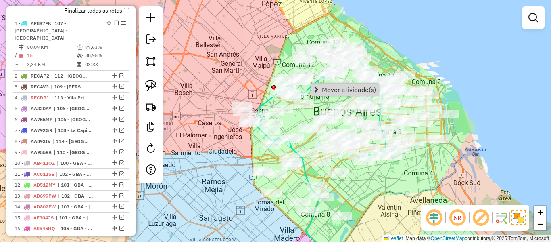
click at [308, 98] on div "Janela de atendimento Grade de atendimento Capacidade Transportadoras Veículos …" at bounding box center [275, 121] width 551 height 242
click at [309, 90] on icon at bounding box center [325, 105] width 141 height 113
select select "**********"
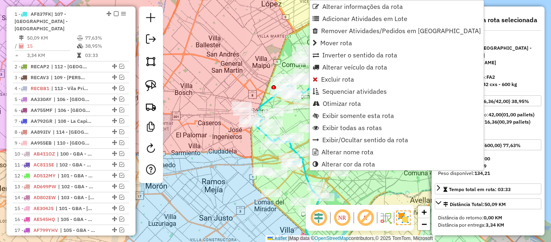
scroll to position [311, 0]
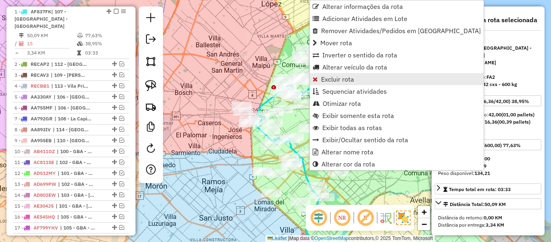
click at [332, 82] on span "Excluir rota" at bounding box center [337, 79] width 33 height 6
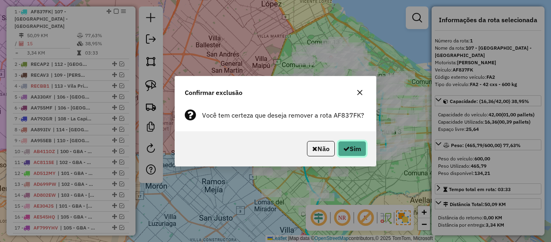
click at [351, 145] on button "Sim" at bounding box center [352, 148] width 28 height 15
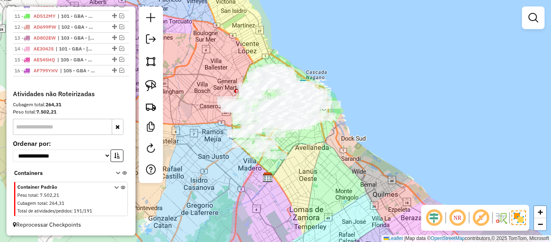
scroll to position [173, 0]
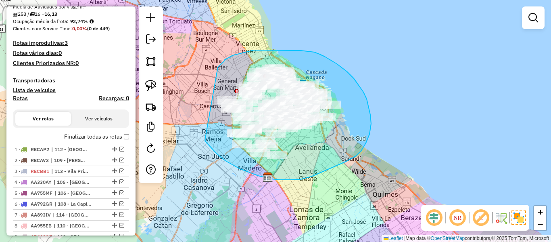
drag, startPoint x: 211, startPoint y: 148, endPoint x: 216, endPoint y: 68, distance: 80.0
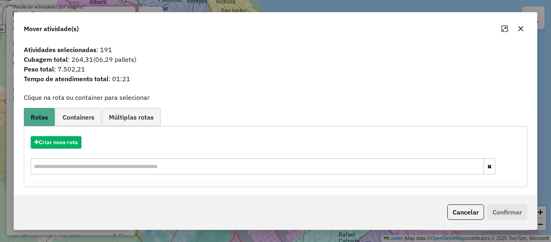
click at [521, 31] on icon "button" at bounding box center [520, 28] width 6 height 6
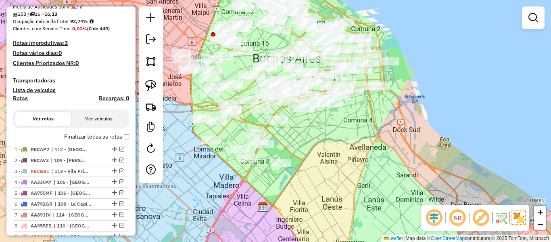
drag, startPoint x: 314, startPoint y: 147, endPoint x: 332, endPoint y: 148, distance: 17.7
click at [331, 147] on div "Janela de atendimento Grade de atendimento Capacidade Transportadoras Veículos …" at bounding box center [275, 121] width 551 height 242
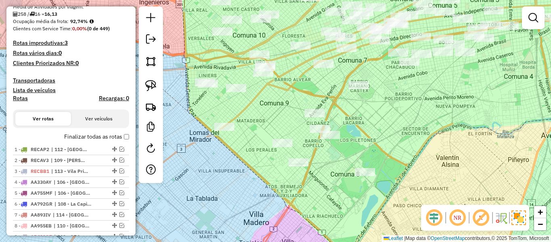
drag, startPoint x: 299, startPoint y: 186, endPoint x: 330, endPoint y: 199, distance: 33.3
click at [317, 194] on div "Janela de atendimento Grade de atendimento Capacidade Transportadoras Veículos …" at bounding box center [275, 121] width 551 height 242
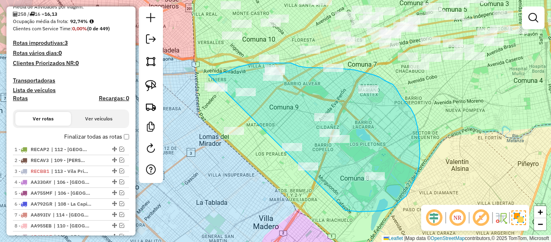
drag, startPoint x: 393, startPoint y: 206, endPoint x: 211, endPoint y: 138, distance: 194.4
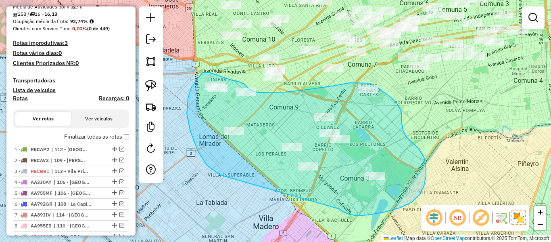
drag, startPoint x: 368, startPoint y: 215, endPoint x: 245, endPoint y: 169, distance: 130.8
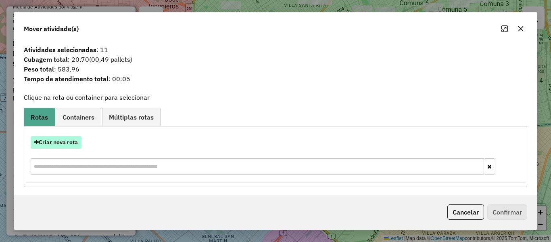
click at [69, 147] on button "Criar nova rota" at bounding box center [56, 142] width 51 height 13
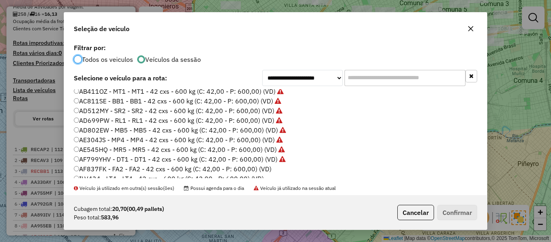
scroll to position [81, 0]
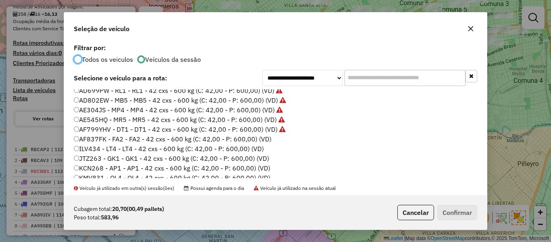
click at [256, 138] on label "AF837FK - FA2 - FA2 - 42 cxs - 600 kg (C: 42,00 - P: 600,00) (VD)" at bounding box center [173, 139] width 198 height 10
click at [469, 207] on button "Confirmar" at bounding box center [457, 211] width 40 height 15
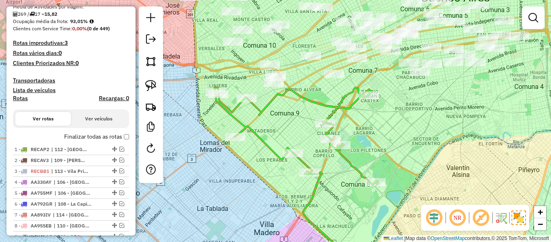
drag, startPoint x: 401, startPoint y: 120, endPoint x: 448, endPoint y: 201, distance: 93.8
click at [448, 201] on div "Janela de atendimento Grade de atendimento Capacidade Transportadoras Veículos …" at bounding box center [275, 121] width 551 height 242
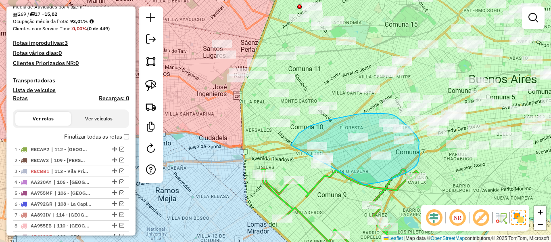
drag, startPoint x: 364, startPoint y: 184, endPoint x: 301, endPoint y: 173, distance: 63.8
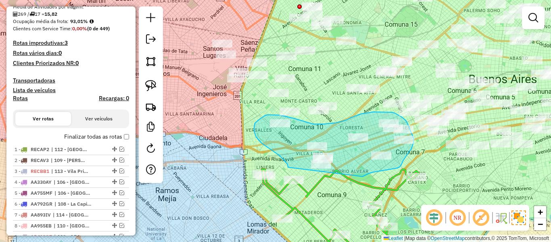
drag, startPoint x: 367, startPoint y: 174, endPoint x: 292, endPoint y: 163, distance: 75.5
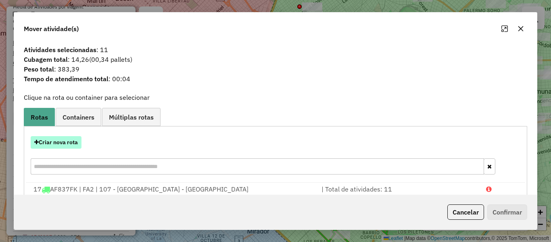
click at [69, 141] on button "Criar nova rota" at bounding box center [56, 142] width 51 height 13
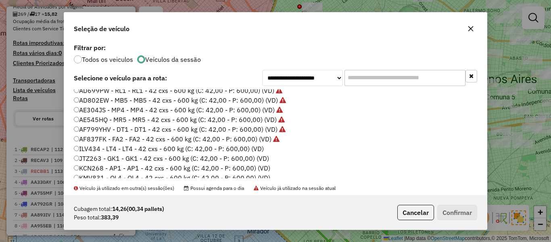
drag, startPoint x: 262, startPoint y: 152, endPoint x: 244, endPoint y: 148, distance: 18.2
click at [260, 152] on label "ILV434 - LT4 - LT4 - 42 cxs - 600 kg (C: 42,00 - P: 600,00) (VD)" at bounding box center [169, 149] width 190 height 10
click at [244, 148] on label "ILV434 - LT4 - LT4 - 42 cxs - 600 kg (C: 42,00 - P: 600,00) (VD)" at bounding box center [169, 149] width 190 height 10
click at [457, 209] on button "Confirmar" at bounding box center [457, 211] width 40 height 15
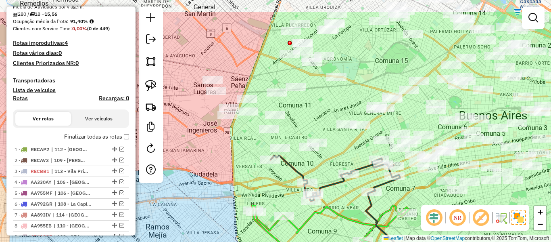
drag, startPoint x: 271, startPoint y: 110, endPoint x: 261, endPoint y: 156, distance: 46.8
click at [261, 156] on div "Janela de atendimento Grade de atendimento Capacidade Transportadoras Veículos …" at bounding box center [275, 121] width 551 height 242
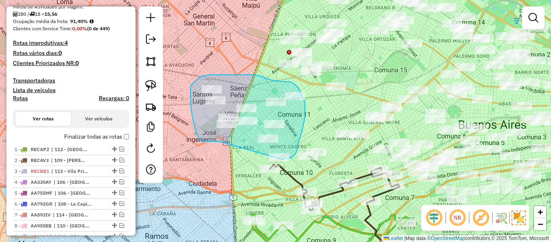
click at [276, 161] on div "Janela de atendimento Grade de atendimento Capacidade Transportadoras Veículos …" at bounding box center [275, 121] width 551 height 242
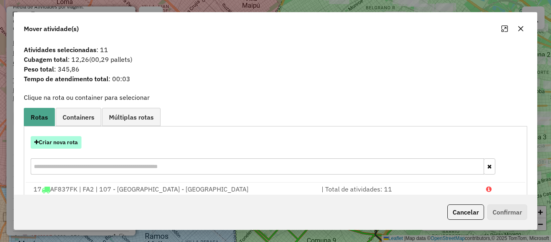
click at [64, 138] on button "Criar nova rota" at bounding box center [56, 142] width 51 height 13
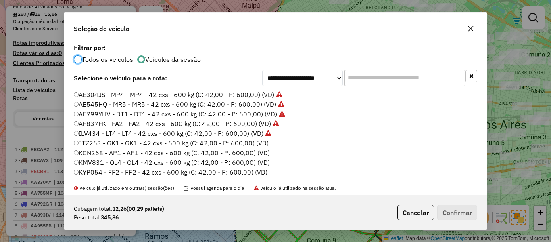
scroll to position [121, 0]
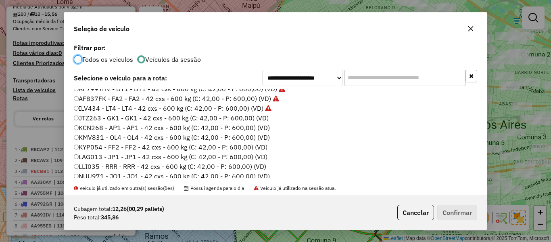
click at [263, 116] on label "JTZ263 - GK1 - GK1 - 42 cxs - 600 kg (C: 42,00 - P: 600,00) (VD)" at bounding box center [171, 118] width 195 height 10
click at [461, 211] on button "Confirmar" at bounding box center [457, 211] width 40 height 15
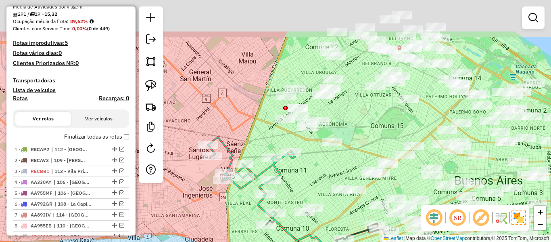
drag, startPoint x: 321, startPoint y: 129, endPoint x: 320, endPoint y: 181, distance: 52.5
click at [320, 181] on div "Janela de atendimento Grade de atendimento Capacidade Transportadoras Veículos …" at bounding box center [275, 121] width 551 height 242
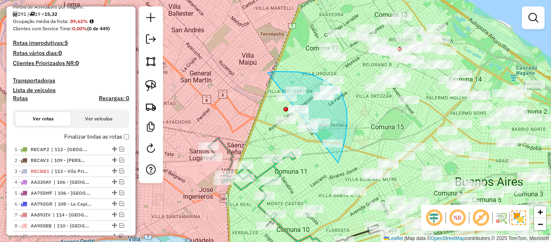
drag, startPoint x: 338, startPoint y: 163, endPoint x: 238, endPoint y: 108, distance: 113.7
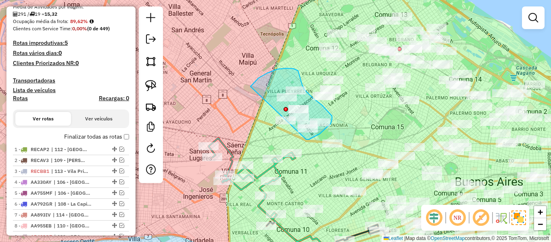
drag, startPoint x: 306, startPoint y: 139, endPoint x: 243, endPoint y: 110, distance: 69.8
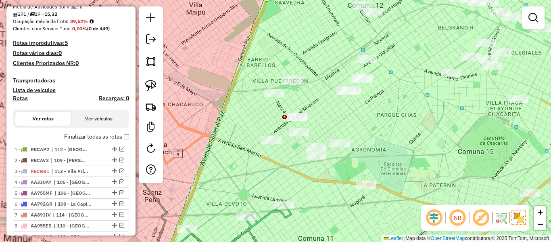
drag, startPoint x: 331, startPoint y: 112, endPoint x: 366, endPoint y: 117, distance: 35.5
click at [366, 117] on div "Janela de atendimento Grade de atendimento Capacidade Transportadoras Veículos …" at bounding box center [275, 121] width 551 height 242
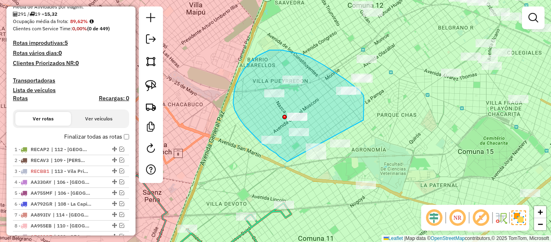
drag, startPoint x: 363, startPoint y: 120, endPoint x: 344, endPoint y: 162, distance: 46.2
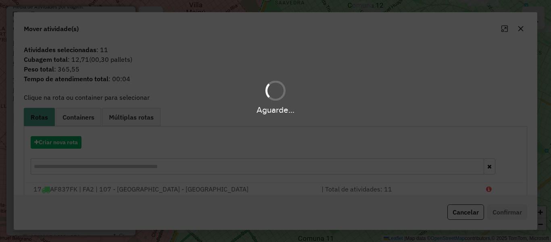
click at [67, 146] on hb-app "Aguarde... Pop-up bloqueado! Seu navegador bloqueou automáticamente a abertura …" at bounding box center [275, 121] width 551 height 242
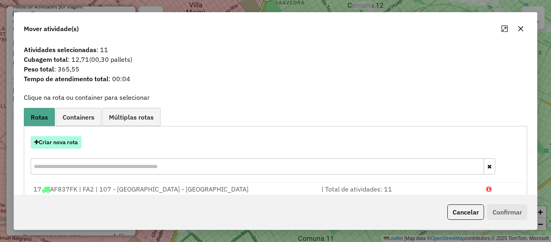
click at [67, 143] on button "Criar nova rota" at bounding box center [56, 142] width 51 height 13
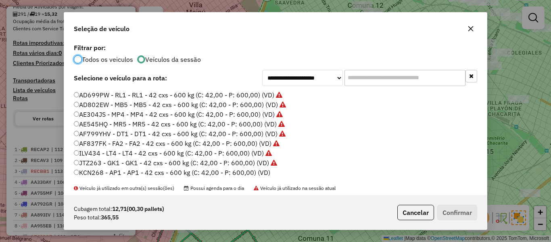
scroll to position [81, 0]
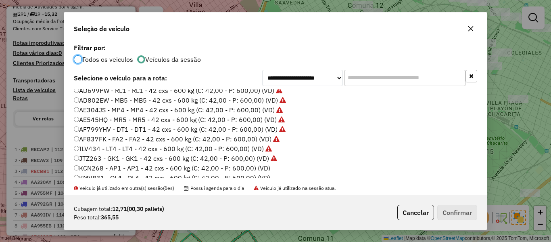
click at [263, 164] on label "KCN268 - AP1 - AP1 - 42 cxs - 600 kg (C: 42,00 - P: 600,00) (VD)" at bounding box center [172, 168] width 196 height 10
click at [265, 170] on label "KCN268 - AP1 - AP1 - 42 cxs - 600 kg (C: 42,00 - P: 600,00) (VD)" at bounding box center [172, 168] width 196 height 10
click at [465, 217] on button "Confirmar" at bounding box center [457, 211] width 40 height 15
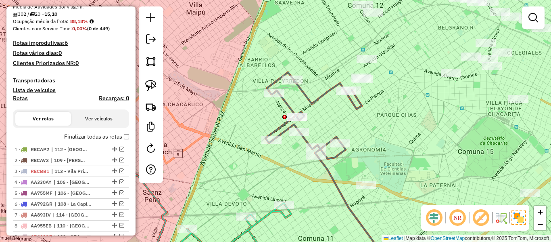
click at [317, 109] on div "Janela de atendimento Grade de atendimento Capacidade Transportadoras Veículos …" at bounding box center [275, 121] width 551 height 242
click at [318, 101] on icon at bounding box center [313, 115] width 96 height 86
select select "**********"
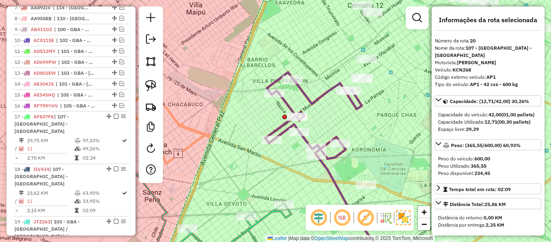
scroll to position [610, 0]
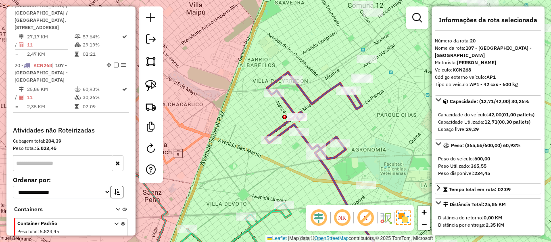
click at [380, 128] on div "Janela de atendimento Grade de atendimento Capacidade Transportadoras Veículos …" at bounding box center [275, 121] width 551 height 242
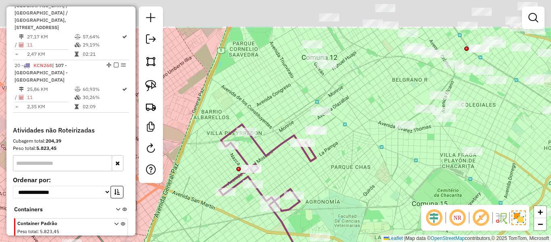
drag, startPoint x: 378, startPoint y: 134, endPoint x: 332, endPoint y: 181, distance: 65.6
click at [332, 181] on div "Janela de atendimento Grade de atendimento Capacidade Transportadoras Veículos …" at bounding box center [275, 121] width 551 height 242
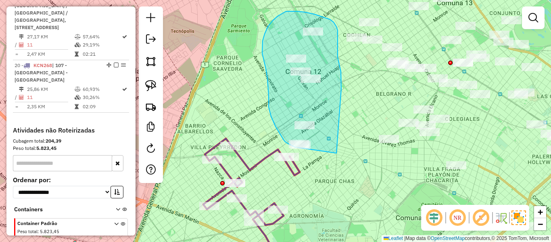
click at [295, 147] on div "Janela de atendimento Grade de atendimento Capacidade Transportadoras Veículos …" at bounding box center [275, 121] width 551 height 242
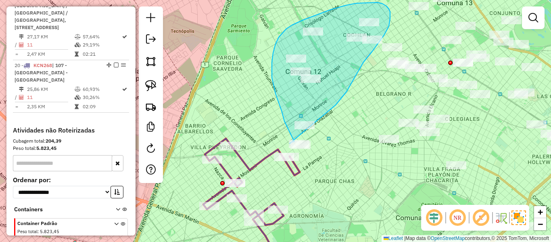
drag, startPoint x: 336, startPoint y: 105, endPoint x: 322, endPoint y: 154, distance: 51.5
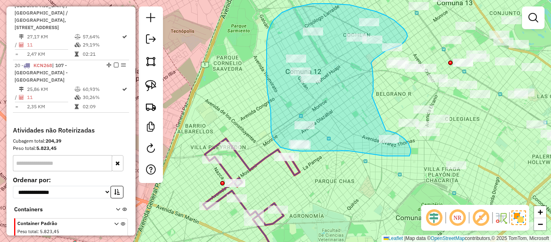
drag, startPoint x: 372, startPoint y: 96, endPoint x: 367, endPoint y: 128, distance: 32.2
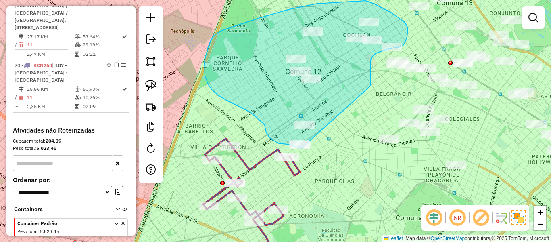
drag, startPoint x: 371, startPoint y: 81, endPoint x: 327, endPoint y: 152, distance: 82.8
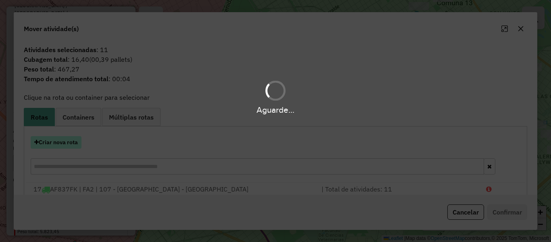
drag, startPoint x: 78, startPoint y: 146, endPoint x: 70, endPoint y: 144, distance: 8.6
click at [71, 144] on hb-app "Aguarde... Pop-up bloqueado! Seu navegador bloqueou automáticamente a abertura …" at bounding box center [275, 121] width 551 height 242
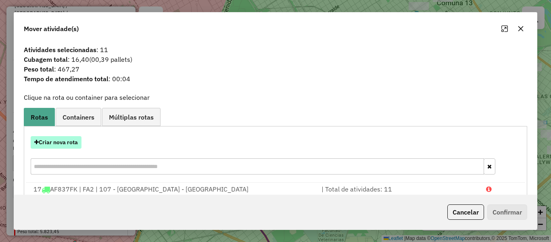
click at [69, 144] on button "Criar nova rota" at bounding box center [56, 142] width 51 height 13
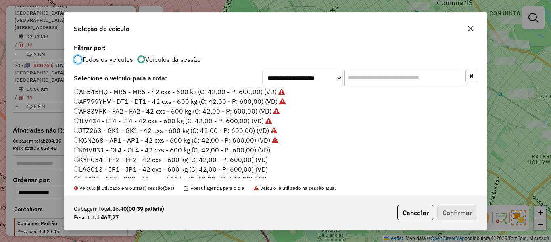
scroll to position [121, 0]
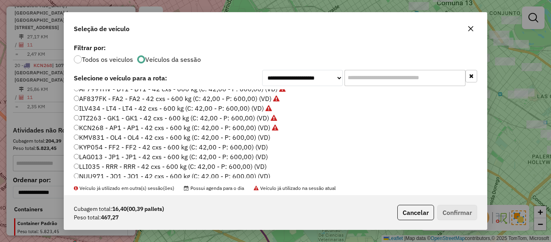
click at [265, 139] on label "KMV831 - OL4 - OL4 - 42 cxs - 600 kg (C: 42,00 - P: 600,00) (VD)" at bounding box center [172, 137] width 196 height 10
click at [474, 218] on button "Confirmar" at bounding box center [457, 211] width 40 height 15
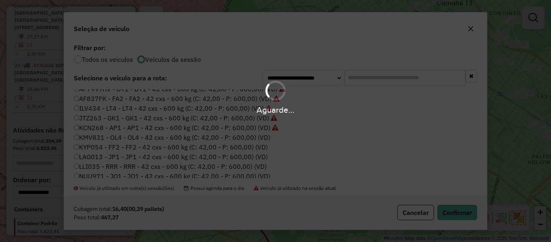
click at [469, 211] on div "Aguarde..." at bounding box center [275, 121] width 551 height 242
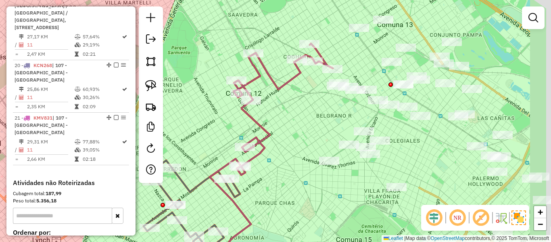
drag, startPoint x: 346, startPoint y: 90, endPoint x: 241, endPoint y: 148, distance: 120.4
click at [243, 131] on div "Janela de atendimento Grade de atendimento Capacidade Transportadoras Veículos …" at bounding box center [275, 121] width 551 height 242
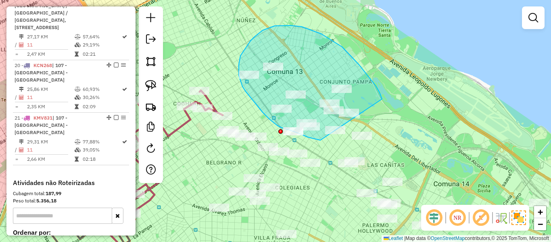
drag, startPoint x: 382, startPoint y: 98, endPoint x: 400, endPoint y: 149, distance: 54.9
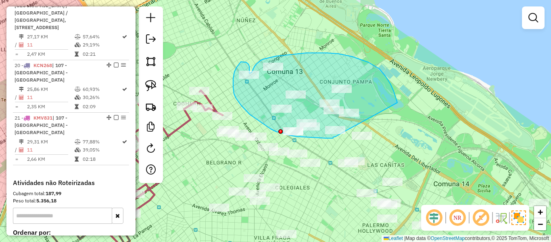
drag, startPoint x: 368, startPoint y: 62, endPoint x: 356, endPoint y: 122, distance: 61.3
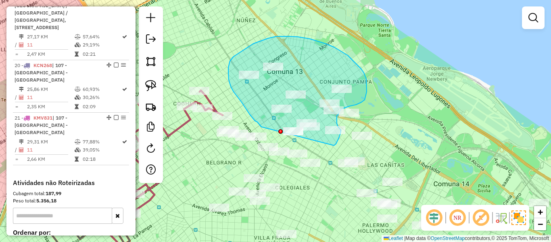
click at [266, 132] on div "Janela de atendimento Grade de atendimento Capacidade Transportadoras Veículos …" at bounding box center [275, 121] width 551 height 242
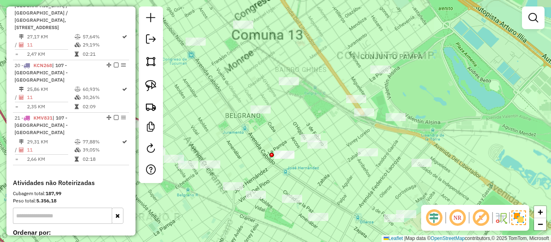
drag, startPoint x: 337, startPoint y: 119, endPoint x: 341, endPoint y: 135, distance: 16.0
click at [341, 135] on div "Janela de atendimento Grade de atendimento Capacidade Transportadoras Veículos …" at bounding box center [275, 121] width 551 height 242
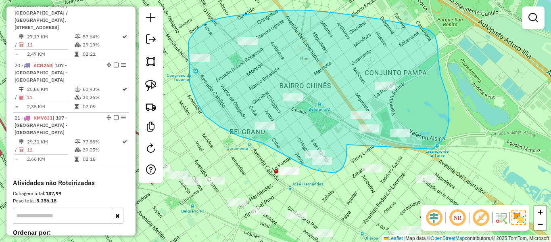
drag, startPoint x: 347, startPoint y: 148, endPoint x: 420, endPoint y: 156, distance: 73.5
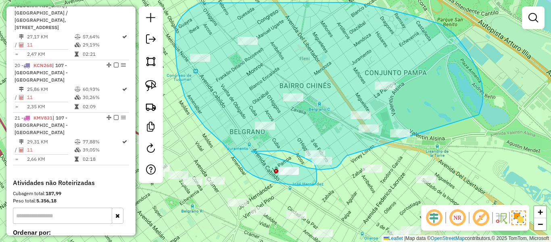
drag, startPoint x: 348, startPoint y: 155, endPoint x: 475, endPoint y: 127, distance: 129.3
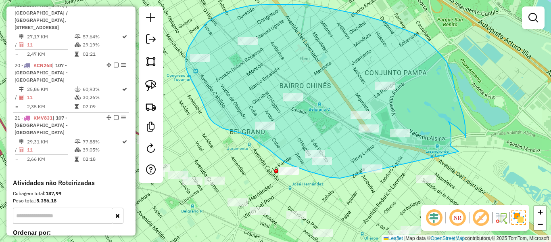
drag, startPoint x: 340, startPoint y: 178, endPoint x: 467, endPoint y: 157, distance: 128.8
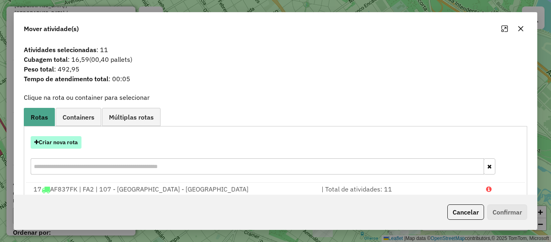
click at [64, 144] on button "Criar nova rota" at bounding box center [56, 142] width 51 height 13
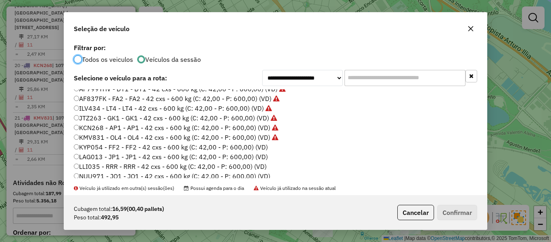
click at [261, 146] on label "KYP054 - FF2 - FF2 - 42 cxs - 600 kg (C: 42,00 - P: 600,00) (VD)" at bounding box center [171, 147] width 194 height 10
click at [458, 217] on button "Confirmar" at bounding box center [457, 211] width 40 height 15
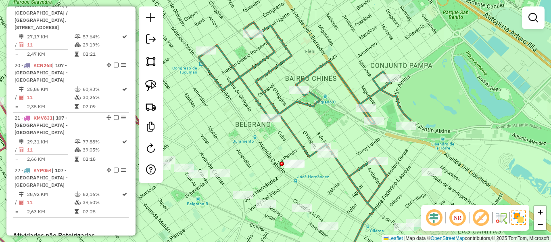
drag, startPoint x: 330, startPoint y: 187, endPoint x: 375, endPoint y: 154, distance: 55.5
click at [375, 154] on div "Janela de atendimento Grade de atendimento Capacidade Transportadoras Veículos …" at bounding box center [275, 121] width 551 height 242
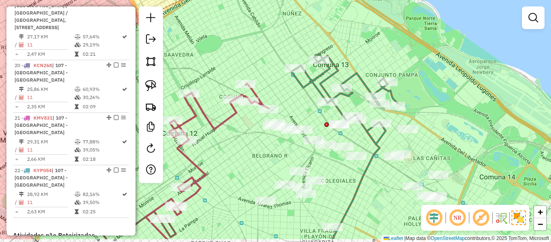
drag, startPoint x: 445, startPoint y: 179, endPoint x: 363, endPoint y: 151, distance: 86.0
click at [438, 146] on div "Janela de atendimento Grade de atendimento Capacidade Transportadoras Veículos …" at bounding box center [275, 121] width 551 height 242
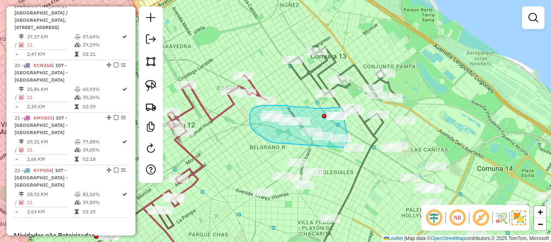
drag, startPoint x: 252, startPoint y: 128, endPoint x: 328, endPoint y: 157, distance: 82.1
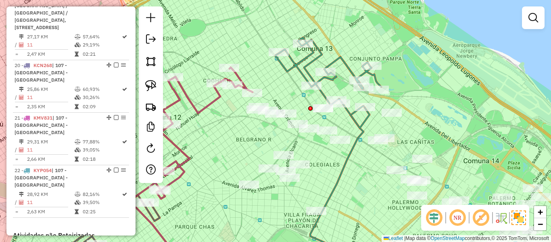
drag, startPoint x: 260, startPoint y: 129, endPoint x: 266, endPoint y: 124, distance: 7.8
click at [264, 124] on div "Janela de atendimento Grade de atendimento Capacidade Transportadoras Veículos …" at bounding box center [275, 121] width 551 height 242
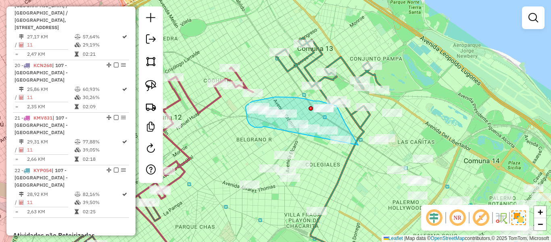
drag, startPoint x: 256, startPoint y: 127, endPoint x: 355, endPoint y: 165, distance: 105.7
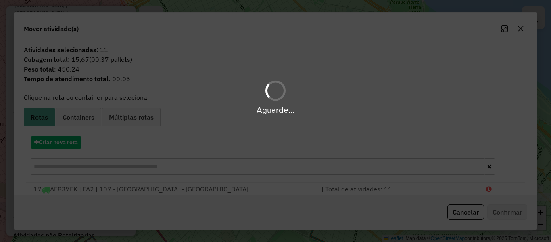
click at [75, 142] on div "Aguarde..." at bounding box center [275, 121] width 551 height 242
click at [78, 141] on div "Aguarde..." at bounding box center [275, 121] width 551 height 242
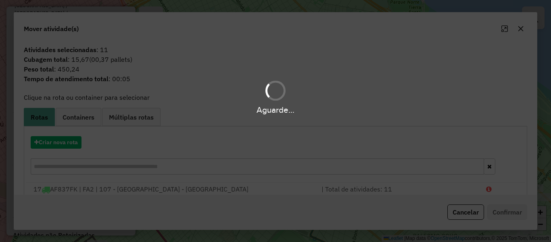
click at [78, 141] on div "Aguarde..." at bounding box center [275, 121] width 551 height 242
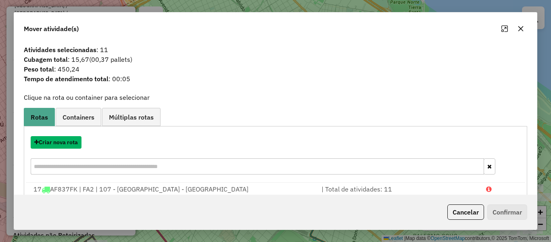
click at [78, 141] on button "Criar nova rota" at bounding box center [56, 142] width 51 height 13
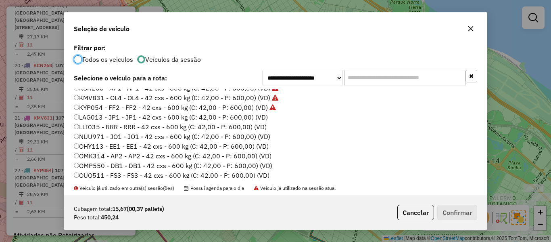
scroll to position [161, 0]
click at [256, 118] on label "LAG013 - JP1 - JP1 - 42 cxs - 600 kg (C: 42,00 - P: 600,00) (VD)" at bounding box center [171, 116] width 194 height 10
click at [430, 201] on div "Cubagem total: 15,67 (00,37 pallets) Peso total: 450,24 Cancelar Confirmar" at bounding box center [275, 212] width 423 height 35
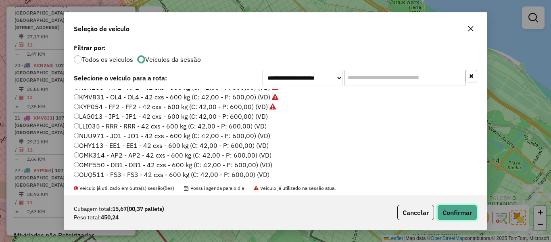
click at [443, 206] on button "Confirmar" at bounding box center [457, 211] width 40 height 15
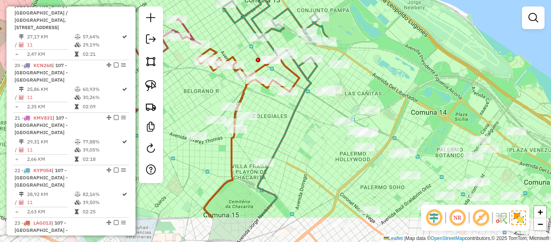
drag, startPoint x: 348, startPoint y: 176, endPoint x: 280, endPoint y: 113, distance: 92.2
click at [280, 113] on div "Janela de atendimento Grade de atendimento Capacidade Transportadoras Veículos …" at bounding box center [275, 121] width 551 height 242
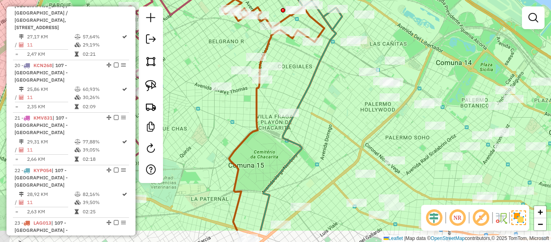
drag, startPoint x: 306, startPoint y: 120, endPoint x: 349, endPoint y: 87, distance: 54.6
click at [348, 86] on div "Janela de atendimento Grade de atendimento Capacidade Transportadoras Veículos …" at bounding box center [275, 121] width 551 height 242
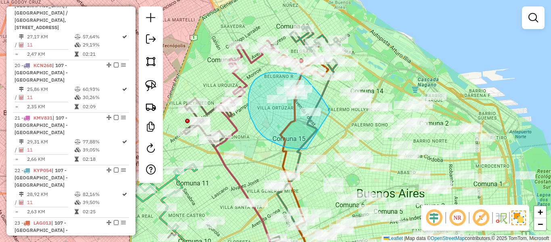
drag, startPoint x: 305, startPoint y: 78, endPoint x: 319, endPoint y: 143, distance: 66.9
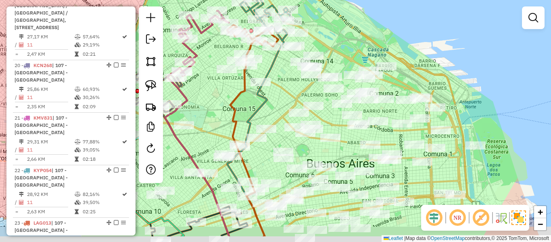
drag, startPoint x: 307, startPoint y: 104, endPoint x: 267, endPoint y: 90, distance: 42.6
click at [267, 90] on div "Janela de atendimento Grade de atendimento Capacidade Transportadoras Veículos …" at bounding box center [275, 121] width 551 height 242
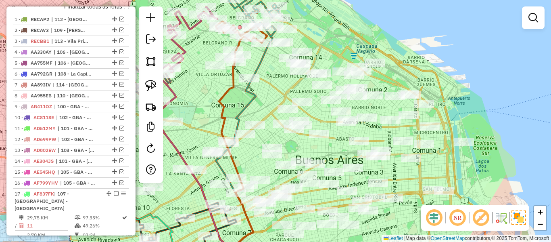
scroll to position [0, 0]
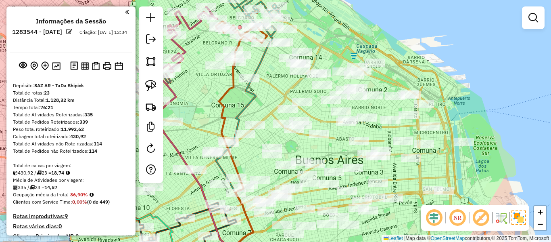
drag, startPoint x: 90, startPoint y: 42, endPoint x: 92, endPoint y: -1, distance: 42.8
click at [57, 67] on img at bounding box center [56, 66] width 8 height 8
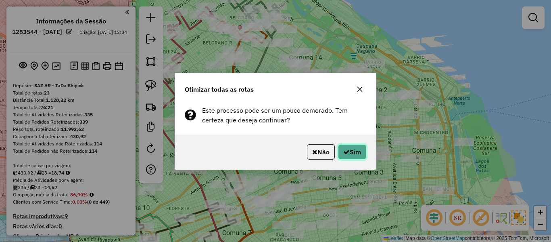
click at [340, 148] on button "Sim" at bounding box center [352, 151] width 28 height 15
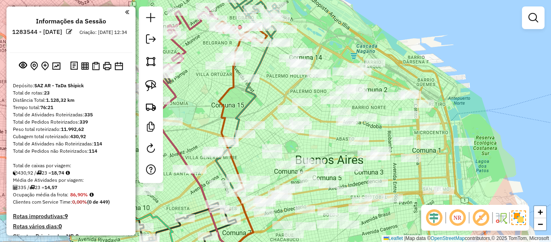
scroll to position [81, 0]
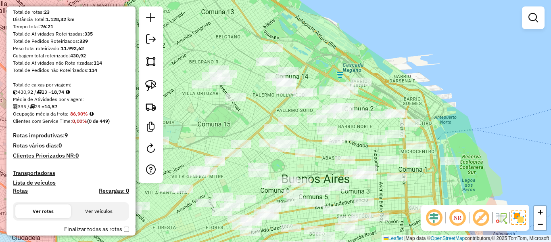
drag, startPoint x: 272, startPoint y: 80, endPoint x: 275, endPoint y: 88, distance: 7.9
click at [259, 100] on div "Janela de atendimento Grade de atendimento Capacidade Transportadoras Veículos …" at bounding box center [275, 121] width 551 height 242
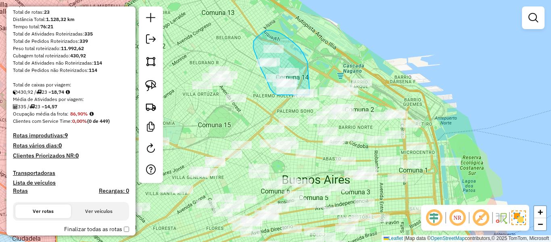
click at [321, 94] on div "Janela de atendimento Grade de atendimento Capacidade Transportadoras Veículos …" at bounding box center [275, 121] width 551 height 242
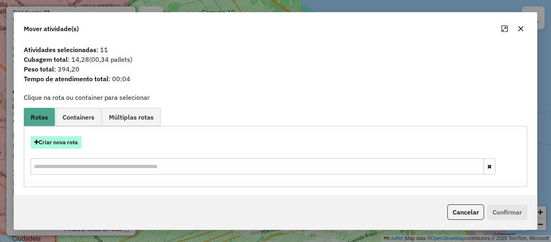
click at [80, 146] on button "Criar nova rota" at bounding box center [56, 142] width 51 height 13
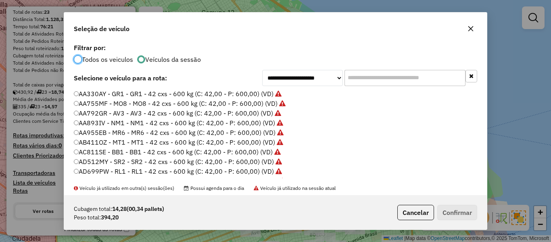
scroll to position [121, 0]
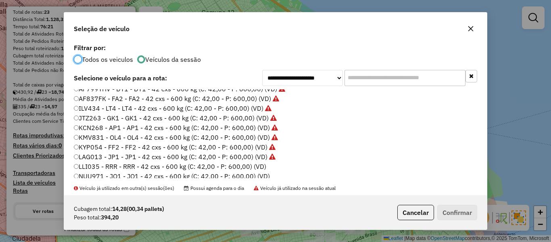
click at [263, 168] on label "LLI035 - RRR - RRR - 42 cxs - 600 kg (C: 42,00 - P: 600,00) (VD)" at bounding box center [170, 166] width 192 height 10
click at [465, 208] on button "Confirmar" at bounding box center [457, 211] width 40 height 15
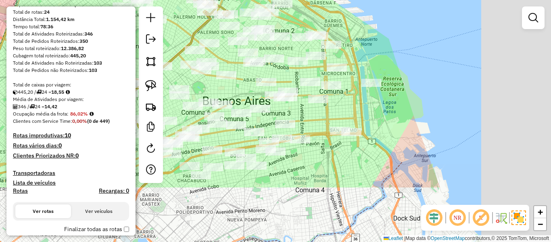
drag, startPoint x: 401, startPoint y: 85, endPoint x: 372, endPoint y: 74, distance: 31.3
click at [331, 10] on div "Janela de atendimento Grade de atendimento Capacidade Transportadoras Veículos …" at bounding box center [275, 121] width 551 height 242
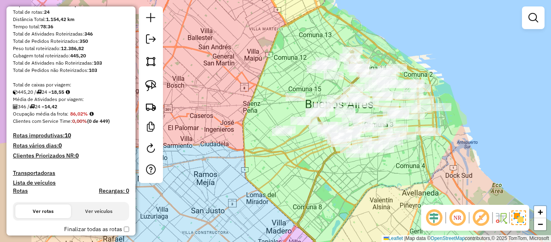
drag, startPoint x: 385, startPoint y: 171, endPoint x: 421, endPoint y: 171, distance: 35.9
click at [425, 169] on div "Janela de atendimento Grade de atendimento Capacidade Transportadoras Veículos …" at bounding box center [275, 121] width 551 height 242
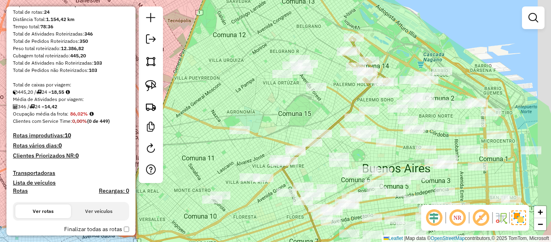
drag, startPoint x: 365, startPoint y: 105, endPoint x: 333, endPoint y: 99, distance: 33.2
click at [333, 99] on div "Janela de atendimento Grade de atendimento Capacidade Transportadoras Veículos …" at bounding box center [275, 121] width 551 height 242
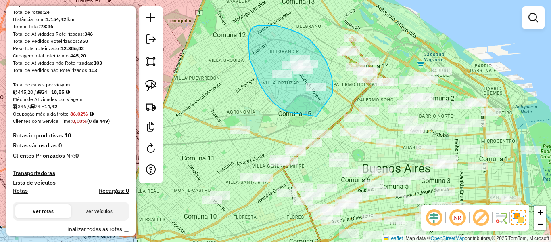
drag, startPoint x: 331, startPoint y: 96, endPoint x: 316, endPoint y: 116, distance: 25.4
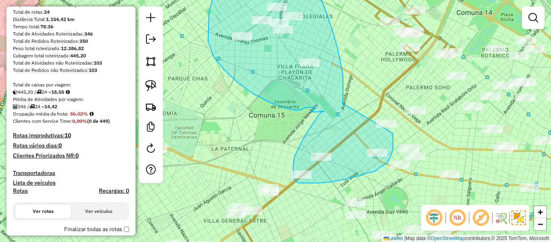
drag, startPoint x: 333, startPoint y: 92, endPoint x: 377, endPoint y: 105, distance: 45.7
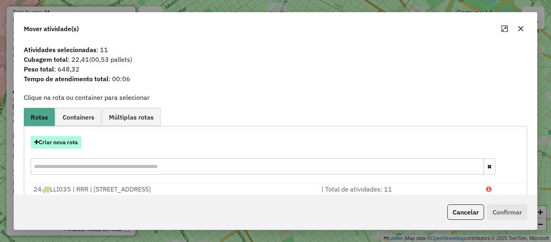
click at [65, 140] on button "Criar nova rota" at bounding box center [56, 142] width 51 height 13
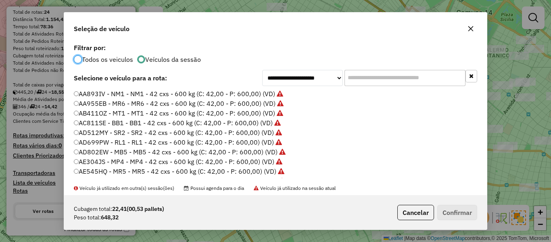
scroll to position [40, 0]
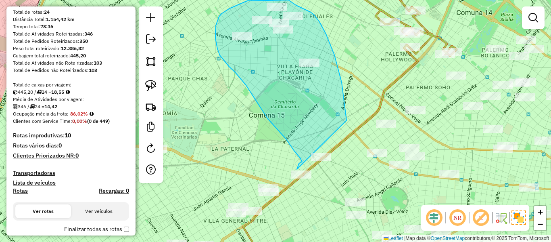
drag, startPoint x: 344, startPoint y: 96, endPoint x: 327, endPoint y: 182, distance: 87.8
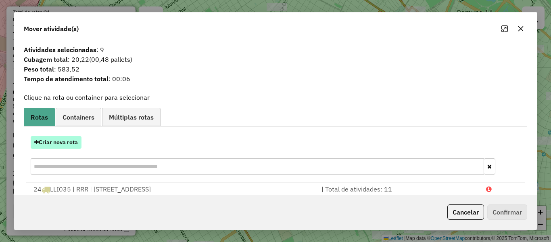
click at [62, 144] on button "Criar nova rota" at bounding box center [56, 142] width 51 height 13
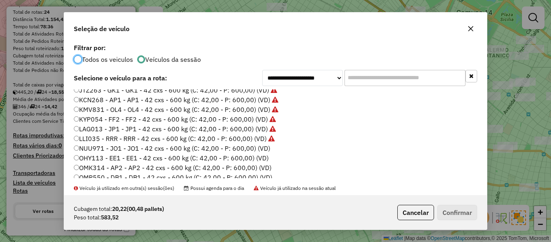
scroll to position [161, 0]
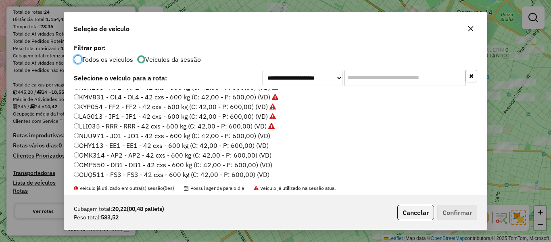
click at [261, 134] on label "NUU971 - JO1 - JO1 - 42 cxs - 600 kg (C: 42,00 - P: 600,00) (VD)" at bounding box center [172, 136] width 196 height 10
click at [463, 209] on button "Confirmar" at bounding box center [457, 211] width 40 height 15
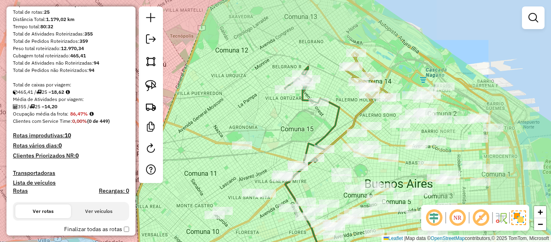
drag, startPoint x: 294, startPoint y: 150, endPoint x: 323, endPoint y: 90, distance: 66.9
click at [323, 90] on div "Janela de atendimento Grade de atendimento Capacidade Transportadoras Veículos …" at bounding box center [275, 121] width 551 height 242
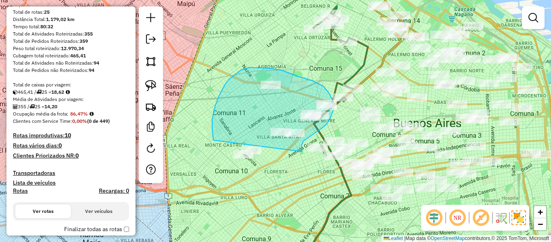
drag, startPoint x: 302, startPoint y: 146, endPoint x: 228, endPoint y: 177, distance: 79.9
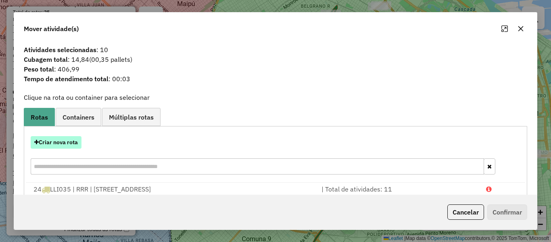
click at [74, 141] on button "Criar nova rota" at bounding box center [56, 142] width 51 height 13
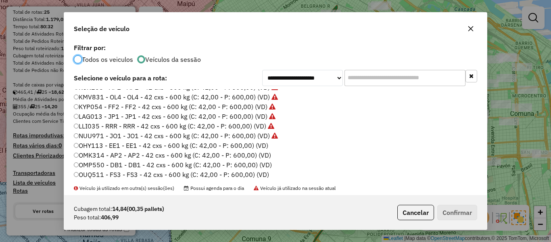
click at [264, 146] on label "OHY113 - EE1 - EE1 - 42 cxs - 600 kg (C: 42,00 - P: 600,00) (VD)" at bounding box center [171, 145] width 194 height 10
click at [464, 212] on button "Confirmar" at bounding box center [457, 211] width 40 height 15
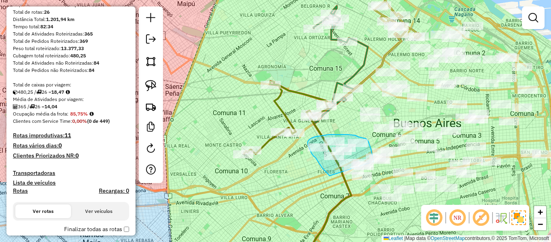
drag, startPoint x: 329, startPoint y: 175, endPoint x: 367, endPoint y: 193, distance: 41.0
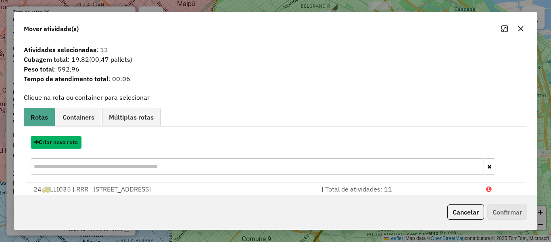
click at [75, 145] on button "Criar nova rota" at bounding box center [56, 142] width 51 height 13
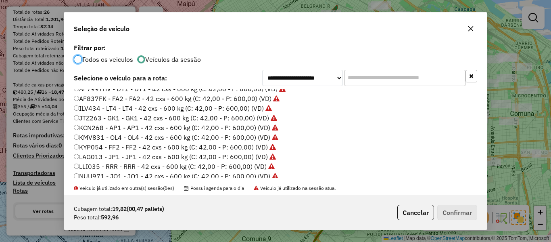
scroll to position [202, 0]
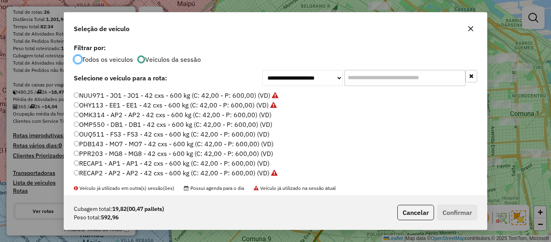
click at [261, 121] on label "OMP550 - DB1 - DB1 - 42 cxs - 600 kg (C: 42,00 - P: 600,00) (VD)" at bounding box center [173, 124] width 198 height 10
click at [263, 116] on label "OMK314 - AP2 - AP2 - 42 cxs - 600 kg (C: 42,00 - P: 600,00) (VD)" at bounding box center [173, 115] width 198 height 10
click at [469, 215] on button "Confirmar" at bounding box center [457, 211] width 40 height 15
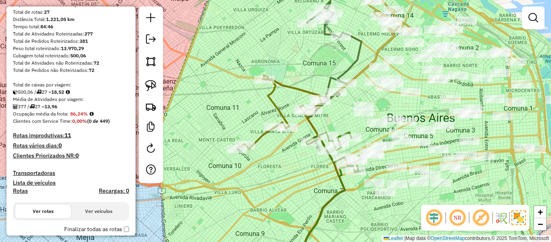
drag, startPoint x: 337, startPoint y: 190, endPoint x: 269, endPoint y: 169, distance: 70.5
click at [269, 169] on div "Janela de atendimento Grade de atendimento Capacidade Transportadoras Veículos …" at bounding box center [275, 121] width 551 height 242
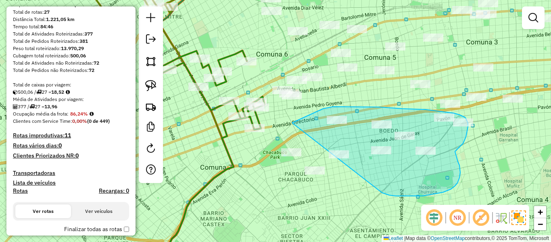
drag, startPoint x: 389, startPoint y: 195, endPoint x: 282, endPoint y: 201, distance: 107.1
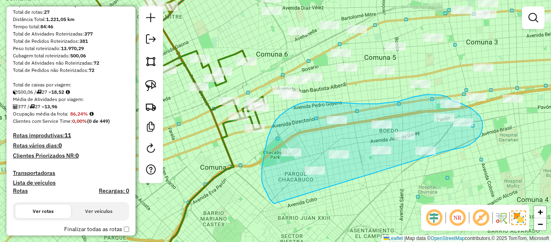
drag, startPoint x: 444, startPoint y: 151, endPoint x: 311, endPoint y: 201, distance: 142.2
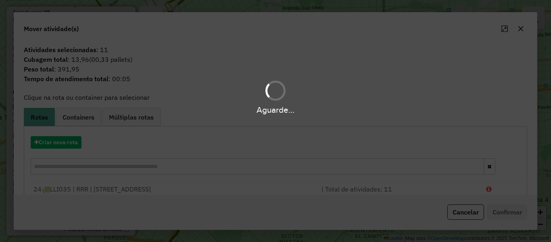
click at [66, 145] on div "Aguarde..." at bounding box center [275, 121] width 551 height 242
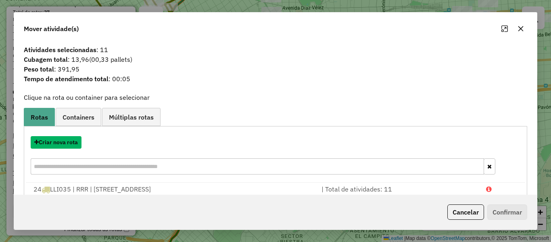
click at [66, 145] on button "Criar nova rota" at bounding box center [56, 142] width 51 height 13
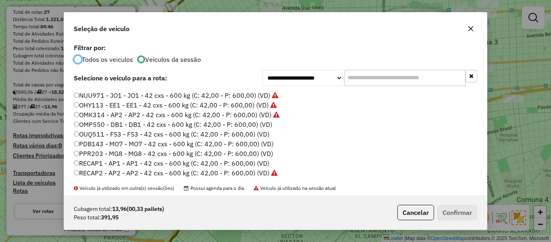
click at [269, 127] on label "OMP550 - DB1 - DB1 - 42 cxs - 600 kg (C: 42,00 - P: 600,00) (VD)" at bounding box center [173, 124] width 198 height 10
click at [469, 209] on button "Confirmar" at bounding box center [457, 211] width 40 height 15
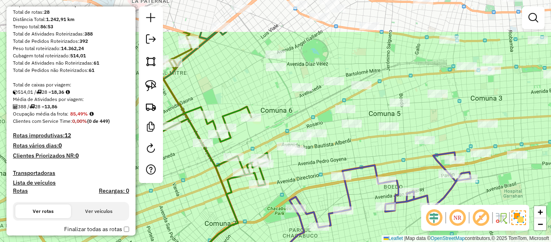
drag, startPoint x: 315, startPoint y: 140, endPoint x: 321, endPoint y: 168, distance: 29.4
click at [321, 168] on div "Janela de atendimento Grade de atendimento Capacidade Transportadoras Veículos …" at bounding box center [275, 121] width 551 height 242
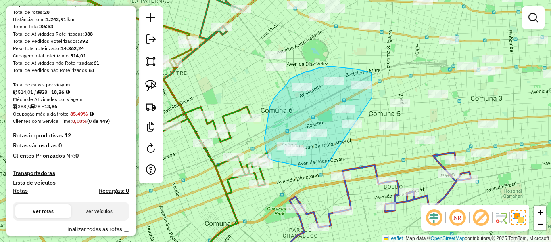
drag, startPoint x: 323, startPoint y: 167, endPoint x: 362, endPoint y: 133, distance: 52.0
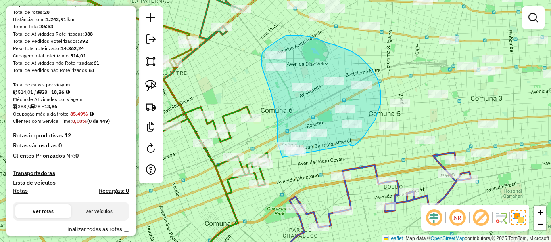
drag, startPoint x: 350, startPoint y: 144, endPoint x: 289, endPoint y: 164, distance: 64.7
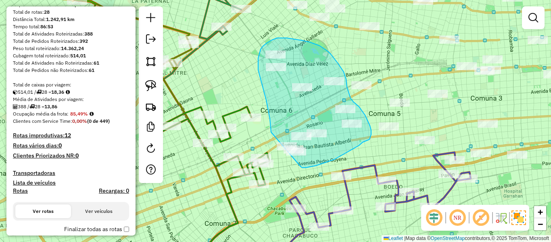
drag, startPoint x: 334, startPoint y: 159, endPoint x: 279, endPoint y: 160, distance: 54.4
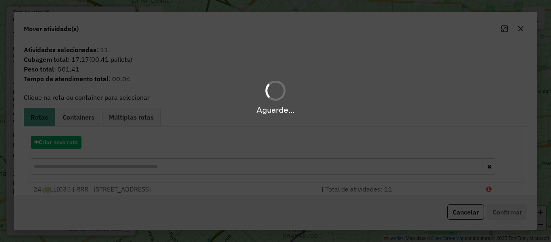
click at [64, 140] on hb-app "Aguarde... Pop-up bloqueado! Seu navegador bloqueou automáticamente a abertura …" at bounding box center [275, 121] width 551 height 242
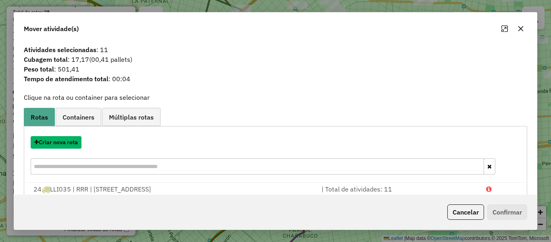
click at [64, 140] on button "Criar nova rota" at bounding box center [56, 142] width 51 height 13
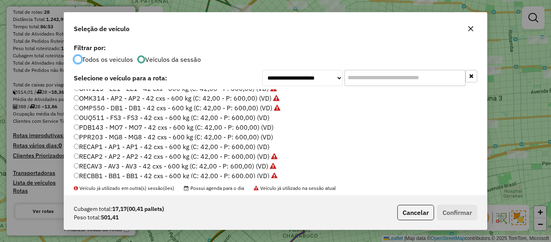
scroll to position [221, 0]
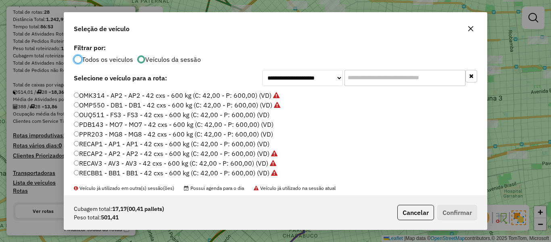
click at [259, 117] on label "OUQ511 - FS3 - FS3 - 42 cxs - 600 kg (C: 42,00 - P: 600,00) (VD)" at bounding box center [172, 115] width 196 height 10
click at [459, 219] on button "Confirmar" at bounding box center [457, 211] width 40 height 15
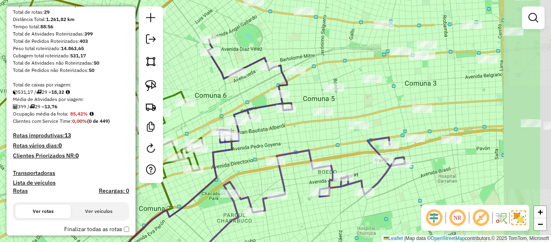
drag, startPoint x: 402, startPoint y: 155, endPoint x: 336, endPoint y: 140, distance: 67.4
click at [336, 140] on div "Janela de atendimento Grade de atendimento Capacidade Transportadoras Veículos …" at bounding box center [275, 121] width 551 height 242
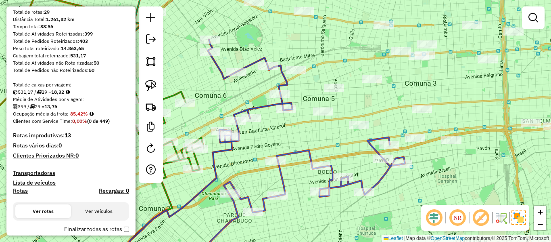
click at [302, 151] on icon at bounding box center [314, 174] width 181 height 75
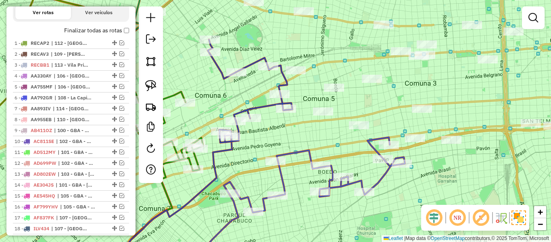
select select "**********"
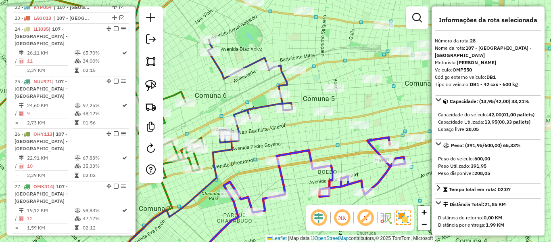
scroll to position [742, 0]
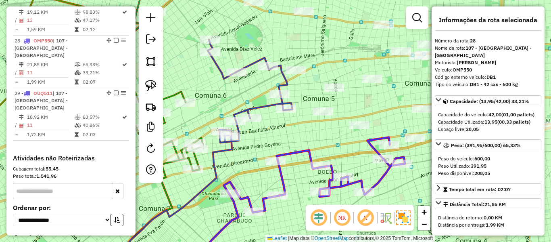
click at [327, 148] on div "Janela de atendimento Grade de atendimento Capacidade Transportadoras Veículos …" at bounding box center [275, 121] width 551 height 242
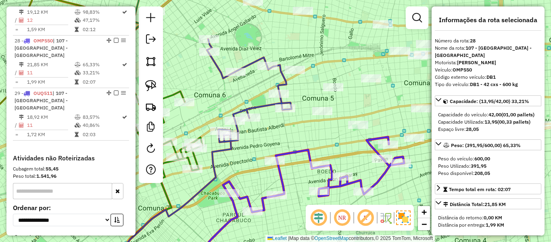
click at [337, 147] on div "Janela de atendimento Grade de atendimento Capacidade Transportadoras Veículos …" at bounding box center [275, 121] width 551 height 242
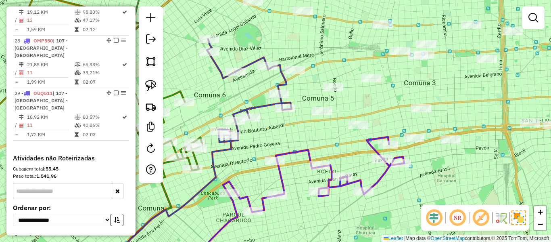
click at [343, 147] on div "Janela de atendimento Grade de atendimento Capacidade Transportadoras Veículos …" at bounding box center [275, 121] width 551 height 242
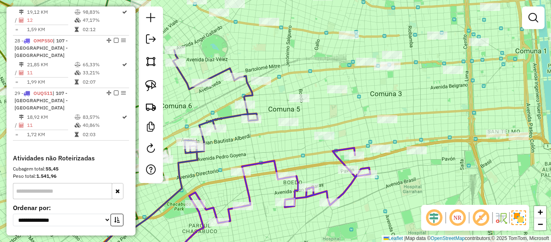
drag, startPoint x: 344, startPoint y: 147, endPoint x: 310, endPoint y: 160, distance: 36.5
click at [310, 160] on div "Janela de atendimento Grade de atendimento Capacidade Transportadoras Veículos …" at bounding box center [275, 121] width 551 height 242
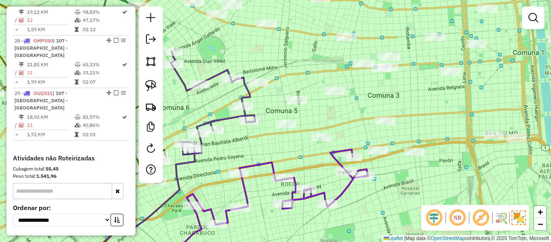
drag, startPoint x: 386, startPoint y: 171, endPoint x: 367, endPoint y: 175, distance: 18.4
click at [367, 175] on div "Janela de atendimento Grade de atendimento Capacidade Transportadoras Veículos …" at bounding box center [275, 121] width 551 height 242
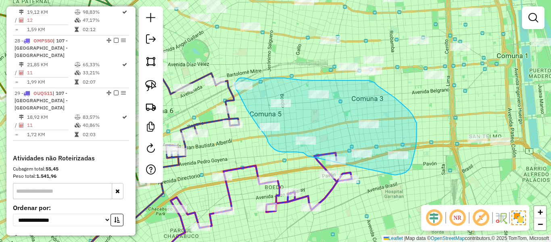
drag, startPoint x: 395, startPoint y: 175, endPoint x: 319, endPoint y: 165, distance: 76.0
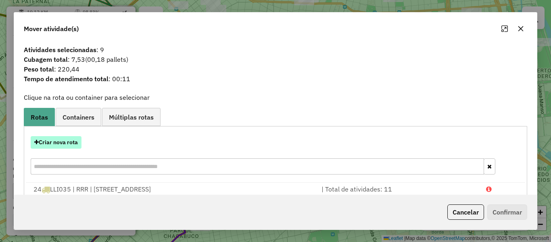
click at [72, 143] on button "Criar nova rota" at bounding box center [56, 142] width 51 height 13
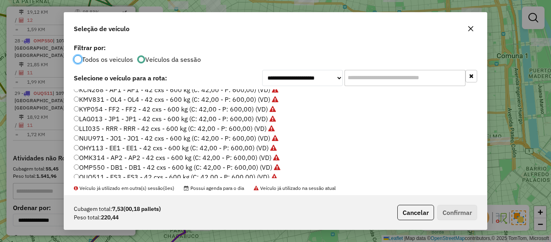
scroll to position [161, 0]
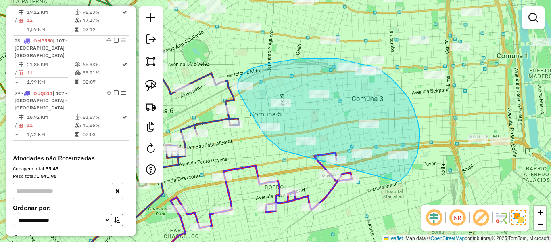
drag, startPoint x: 400, startPoint y: 181, endPoint x: 284, endPoint y: 153, distance: 119.0
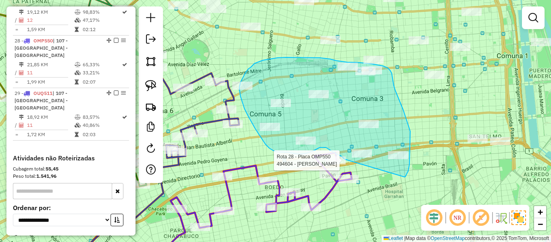
drag, startPoint x: 409, startPoint y: 164, endPoint x: 355, endPoint y: 163, distance: 54.0
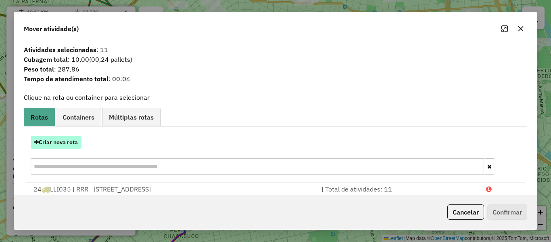
click at [78, 142] on button "Criar nova rota" at bounding box center [56, 142] width 51 height 13
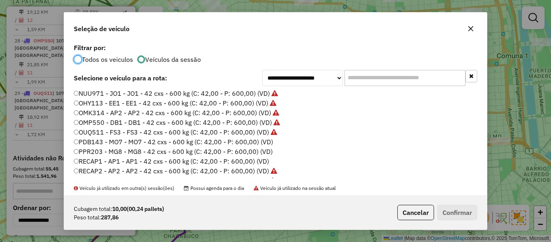
scroll to position [221, 0]
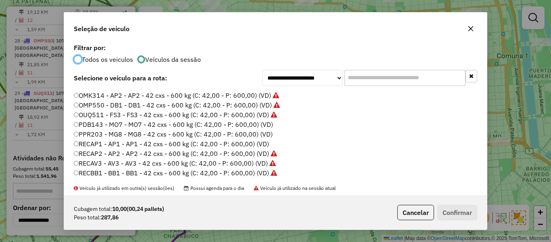
drag, startPoint x: 263, startPoint y: 124, endPoint x: 344, endPoint y: 142, distance: 83.5
click at [264, 124] on label "PDB143 - MO7 - MO7 - 42 cxs - 600 kg (C: 42,00 - P: 600,00) (VD)" at bounding box center [173, 124] width 199 height 10
click at [258, 124] on label "PDB143 - MO7 - MO7 - 42 cxs - 600 kg (C: 42,00 - P: 600,00) (VD)" at bounding box center [173, 124] width 199 height 10
click at [443, 209] on button "Confirmar" at bounding box center [457, 211] width 40 height 15
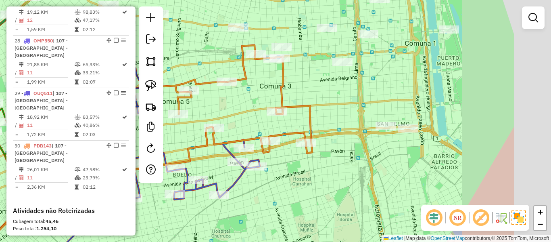
drag, startPoint x: 394, startPoint y: 118, endPoint x: 304, endPoint y: 120, distance: 89.9
click at [303, 119] on div "Janela de atendimento Grade de atendimento Capacidade Transportadoras Veículos …" at bounding box center [275, 121] width 551 height 242
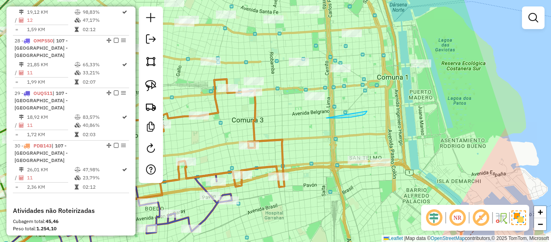
drag, startPoint x: 367, startPoint y: 111, endPoint x: 326, endPoint y: 118, distance: 41.3
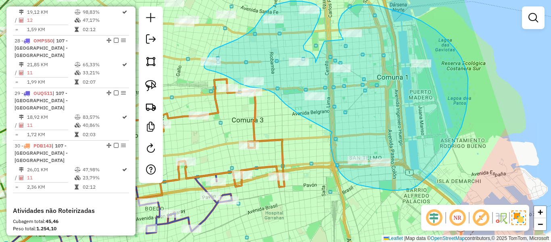
drag, startPoint x: 332, startPoint y: 132, endPoint x: 311, endPoint y: 115, distance: 26.7
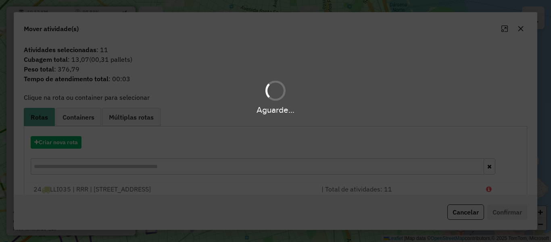
click at [65, 142] on hb-app "Aguarde... Pop-up bloqueado! Seu navegador bloqueou automáticamente a abertura …" at bounding box center [275, 121] width 551 height 242
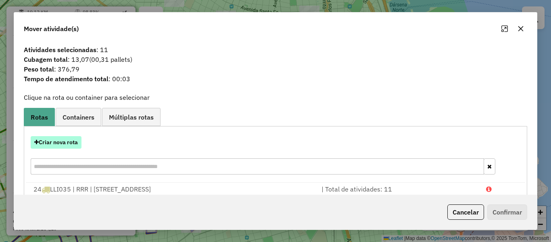
click at [69, 143] on button "Criar nova rota" at bounding box center [56, 142] width 51 height 13
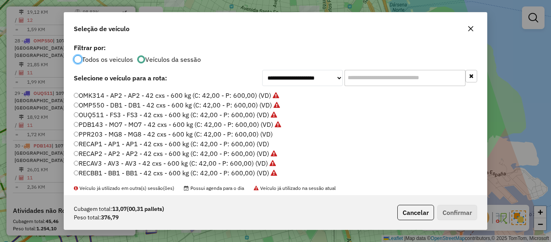
click at [261, 131] on label "PPR203 - MG8 - MG8 - 42 cxs - 600 kg (C: 42,00 - P: 600,00) (VD)" at bounding box center [173, 134] width 199 height 10
drag, startPoint x: 445, startPoint y: 210, endPoint x: 450, endPoint y: 204, distance: 7.4
click at [446, 210] on button "Confirmar" at bounding box center [457, 211] width 40 height 15
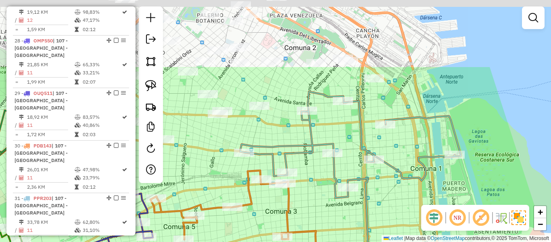
drag, startPoint x: 355, startPoint y: 144, endPoint x: 394, endPoint y: 221, distance: 86.6
click at [393, 221] on div "Janela de atendimento Grade de atendimento Capacidade Transportadoras Veículos …" at bounding box center [275, 121] width 551 height 242
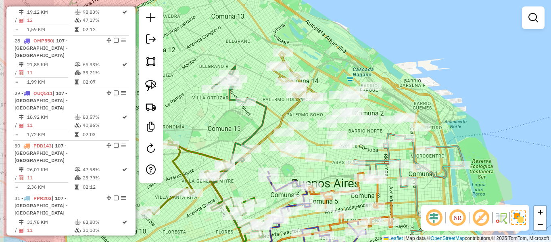
drag, startPoint x: 351, startPoint y: 136, endPoint x: 435, endPoint y: 160, distance: 87.2
click at [434, 160] on icon at bounding box center [408, 174] width 110 height 83
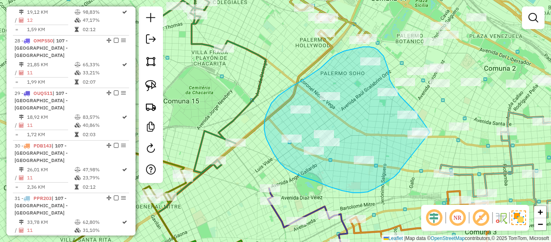
drag, startPoint x: 400, startPoint y: 169, endPoint x: 433, endPoint y: 163, distance: 33.3
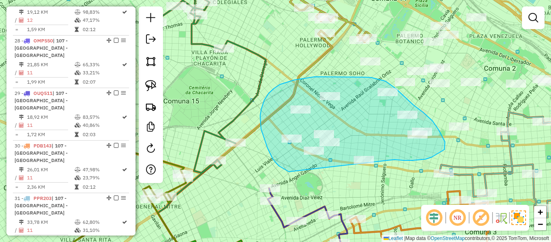
drag, startPoint x: 398, startPoint y: 160, endPoint x: 338, endPoint y: 179, distance: 63.3
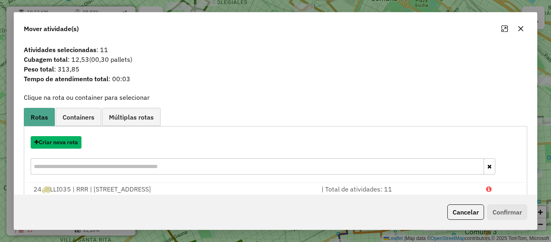
click at [78, 141] on button "Criar nova rota" at bounding box center [56, 142] width 51 height 13
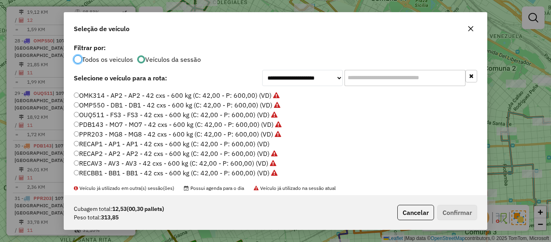
click at [263, 144] on label "RECAP1 - AP1 - AP1 - 42 cxs - 600 kg (C: 42,00 - P: 600,00) (VD)" at bounding box center [172, 144] width 196 height 10
click at [458, 209] on button "Confirmar" at bounding box center [457, 211] width 40 height 15
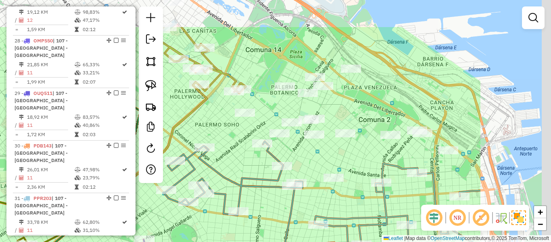
drag, startPoint x: 384, startPoint y: 122, endPoint x: 321, endPoint y: 163, distance: 75.7
click at [253, 173] on div "Janela de atendimento Grade de atendimento Capacidade Transportadoras Veículos …" at bounding box center [275, 121] width 551 height 242
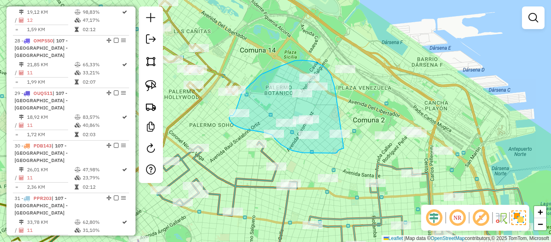
drag, startPoint x: 336, startPoint y: 96, endPoint x: 345, endPoint y: 148, distance: 53.2
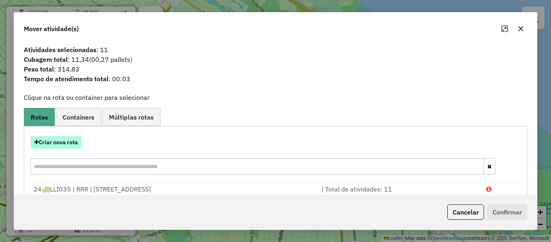
click at [75, 140] on button "Criar nova rota" at bounding box center [56, 142] width 51 height 13
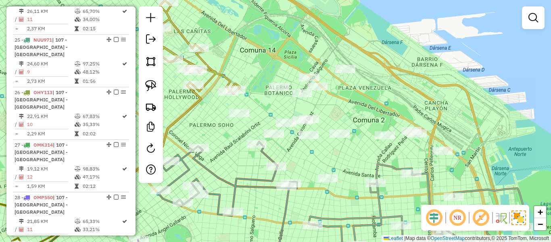
scroll to position [0, 0]
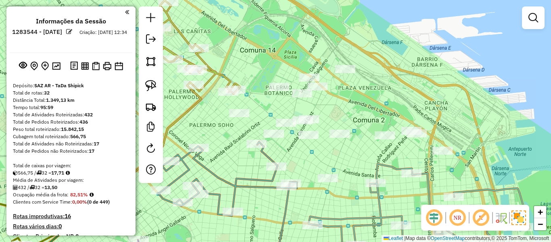
drag, startPoint x: 68, startPoint y: 145, endPoint x: 83, endPoint y: 27, distance: 118.8
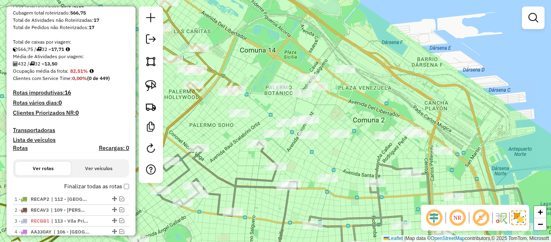
scroll to position [202, 0]
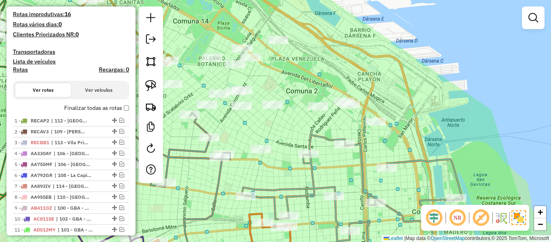
drag, startPoint x: 320, startPoint y: 174, endPoint x: 315, endPoint y: 172, distance: 5.1
click at [317, 173] on div "Janela de atendimento Grade de atendimento Capacidade Transportadoras Veículos …" at bounding box center [275, 121] width 551 height 242
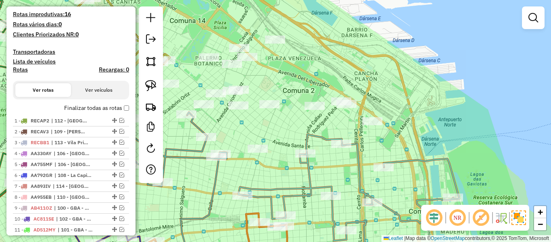
click at [309, 169] on icon at bounding box center [348, 199] width 221 height 131
select select "**********"
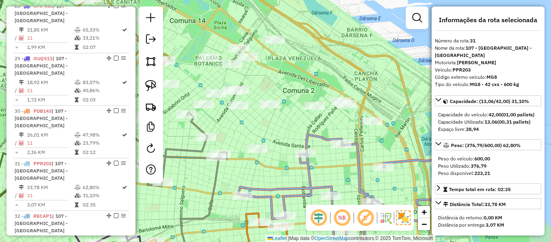
scroll to position [877, 0]
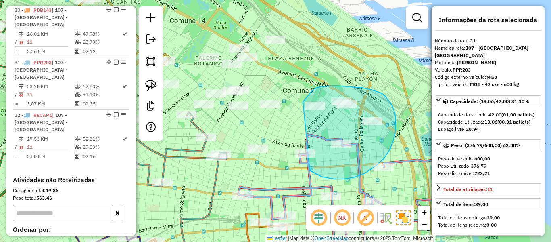
drag, startPoint x: 334, startPoint y: 179, endPoint x: 297, endPoint y: 127, distance: 63.6
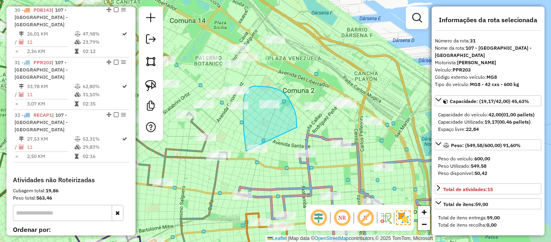
drag, startPoint x: 297, startPoint y: 127, endPoint x: 269, endPoint y: 168, distance: 49.7
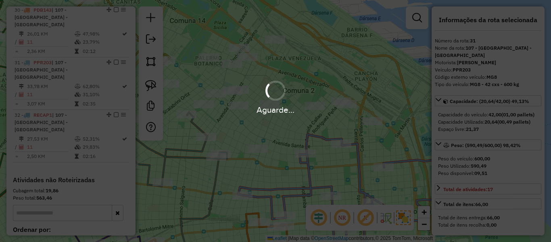
select select "**********"
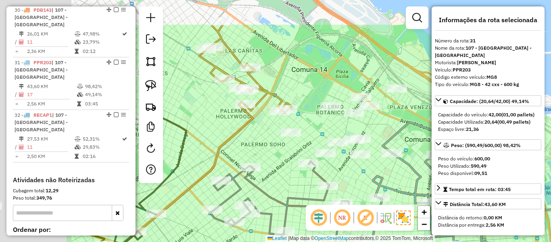
drag, startPoint x: 364, startPoint y: 177, endPoint x: 373, endPoint y: 177, distance: 8.5
click at [373, 177] on div "Janela de atendimento Grade de atendimento Capacidade Transportadoras Veículos …" at bounding box center [275, 121] width 551 height 242
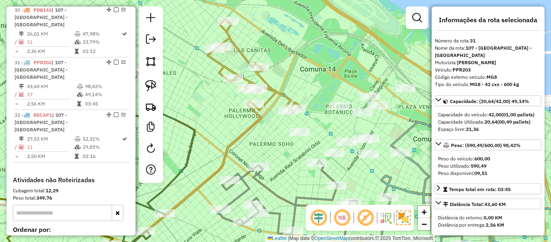
click at [324, 178] on icon at bounding box center [288, 198] width 138 height 74
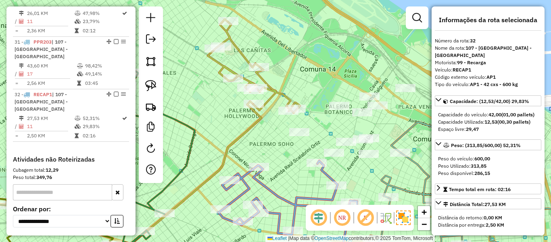
click at [271, 78] on div "Janela de atendimento Grade de atendimento Capacidade Transportadoras Veículos …" at bounding box center [275, 121] width 551 height 242
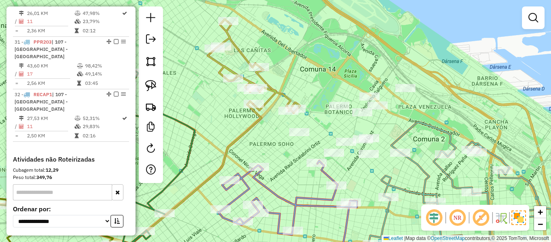
click at [269, 84] on icon at bounding box center [254, 65] width 92 height 93
select select "**********"
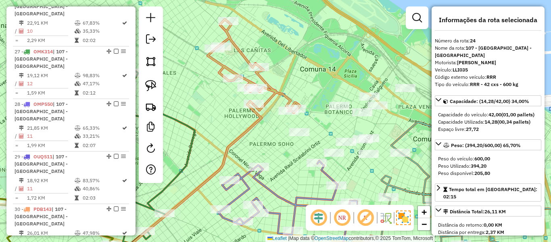
scroll to position [561, 0]
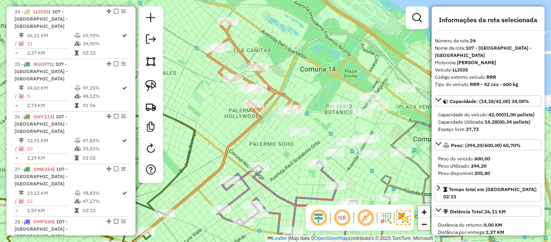
drag, startPoint x: 292, startPoint y: 80, endPoint x: 256, endPoint y: 76, distance: 36.1
click at [256, 76] on div "Janela de atendimento Grade de atendimento Capacidade Transportadoras Veículos …" at bounding box center [275, 121] width 551 height 242
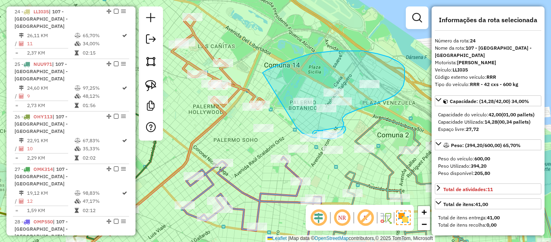
drag, startPoint x: 281, startPoint y: 63, endPoint x: 283, endPoint y: 101, distance: 37.5
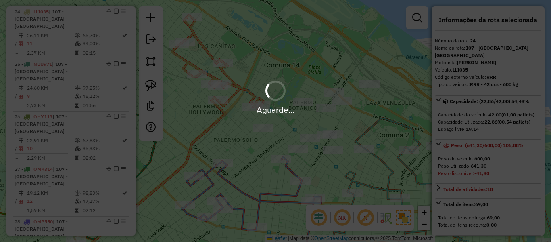
select select "**********"
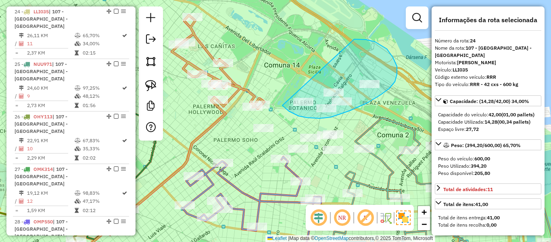
drag, startPoint x: 311, startPoint y: 118, endPoint x: 260, endPoint y: 68, distance: 71.0
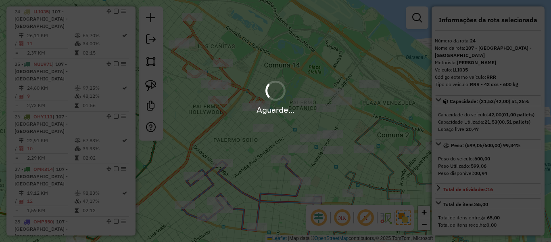
select select "**********"
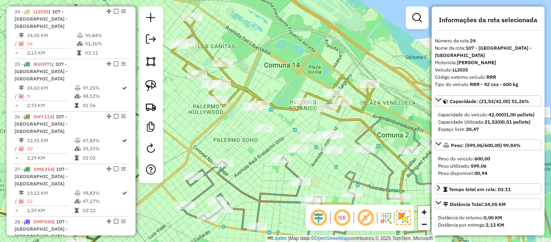
click at [280, 195] on icon at bounding box center [252, 193] width 138 height 74
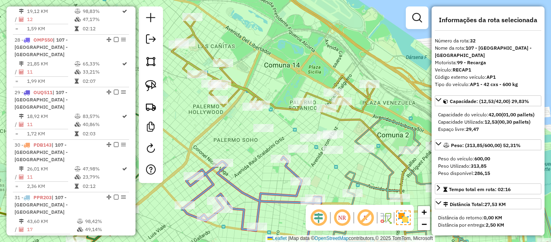
scroll to position [898, 0]
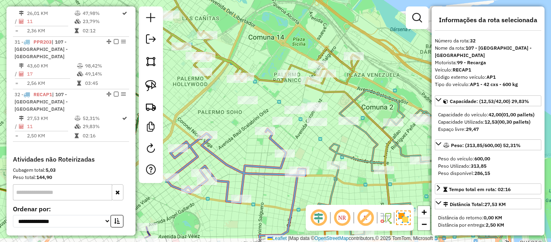
drag, startPoint x: 261, startPoint y: 172, endPoint x: 254, endPoint y: 155, distance: 18.4
click at [254, 155] on icon at bounding box center [236, 166] width 138 height 74
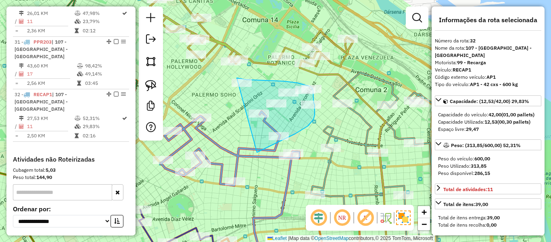
drag, startPoint x: 258, startPoint y: 152, endPoint x: 211, endPoint y: 94, distance: 75.1
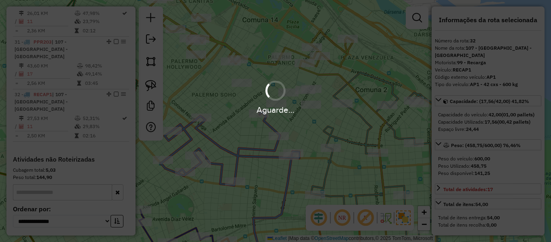
select select "**********"
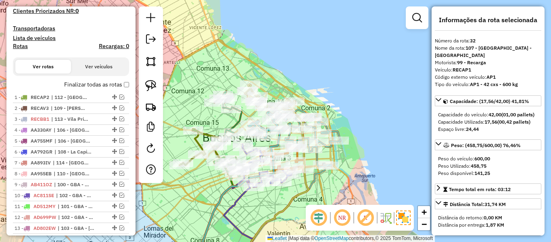
scroll to position [90, 0]
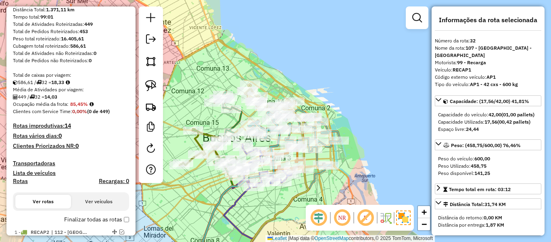
drag, startPoint x: 73, startPoint y: 157, endPoint x: 81, endPoint y: 105, distance: 52.9
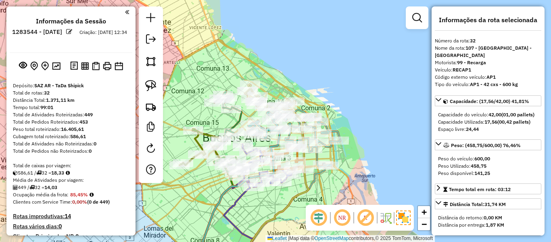
scroll to position [40, 0]
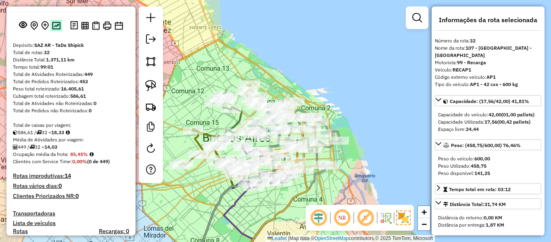
click at [58, 27] on img at bounding box center [56, 26] width 8 height 8
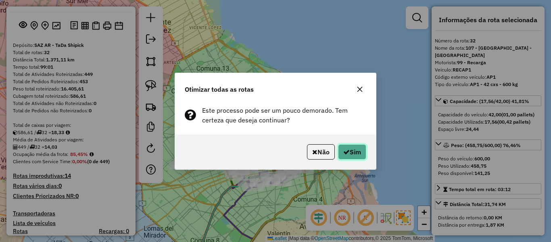
click at [349, 155] on button "Sim" at bounding box center [352, 151] width 28 height 15
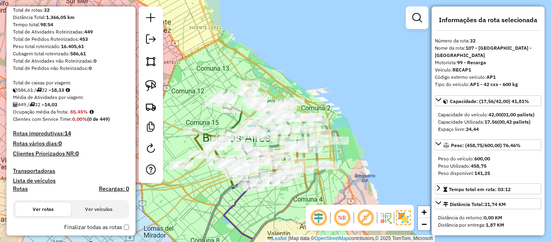
scroll to position [0, 0]
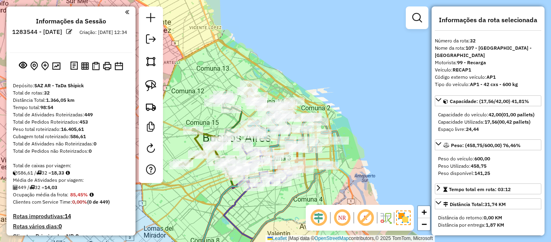
drag, startPoint x: 107, startPoint y: 155, endPoint x: 109, endPoint y: 83, distance: 71.4
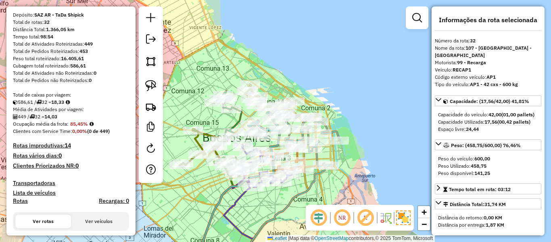
scroll to position [121, 0]
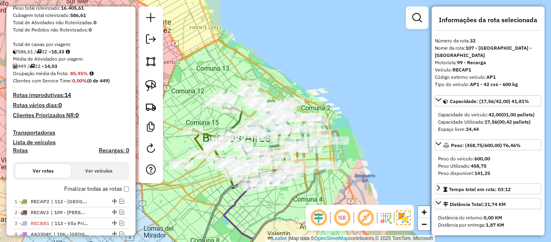
click at [113, 184] on label "Finalizar todas as rotas" at bounding box center [96, 188] width 65 height 8
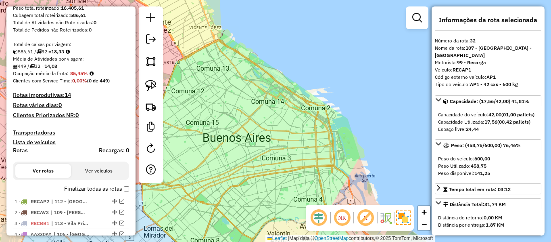
click at [113, 186] on label "Finalizar todas as rotas" at bounding box center [96, 188] width 65 height 8
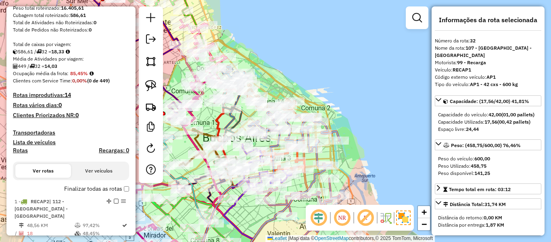
click at [26, 148] on h4 "Rotas" at bounding box center [20, 150] width 15 height 7
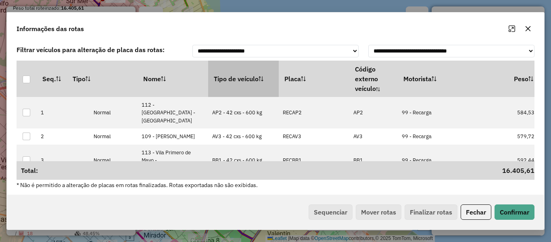
click at [250, 75] on th "Tipo de veículo" at bounding box center [243, 78] width 71 height 36
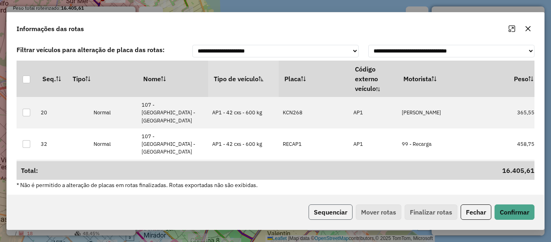
click at [327, 208] on button "Sequenciar" at bounding box center [331, 211] width 44 height 15
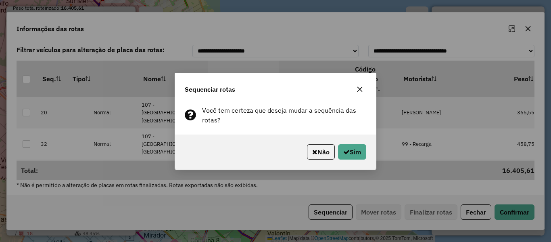
click at [362, 142] on div "Não Sim" at bounding box center [275, 151] width 201 height 35
click at [355, 152] on button "Sim" at bounding box center [352, 151] width 28 height 15
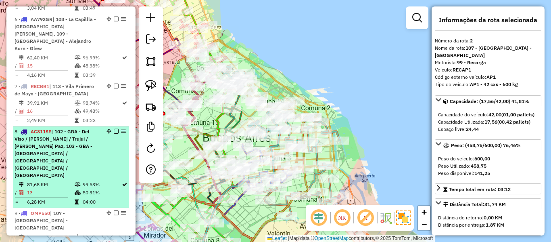
drag, startPoint x: 64, startPoint y: 90, endPoint x: 108, endPoint y: 113, distance: 49.8
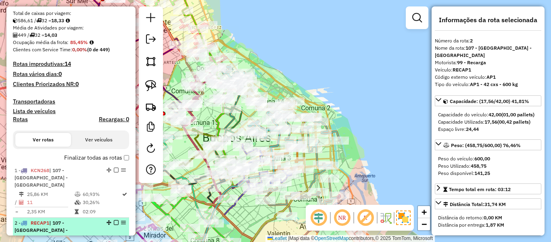
scroll to position [257, 0]
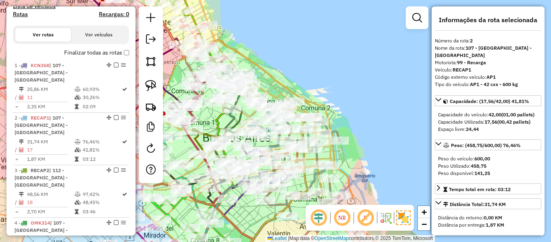
click at [98, 54] on label "Finalizar todas as rotas" at bounding box center [96, 52] width 65 height 8
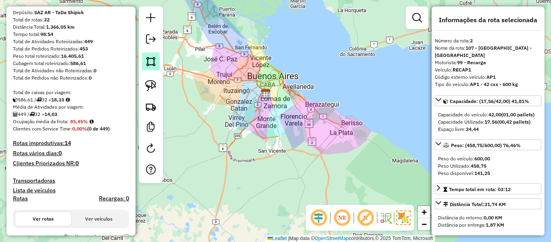
scroll to position [0, 0]
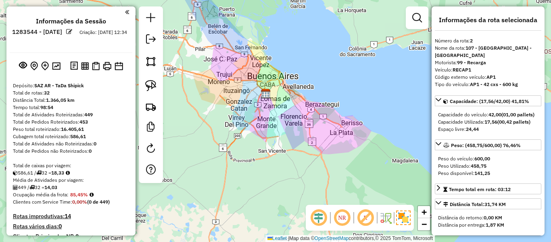
click at [314, 67] on div "Janela de atendimento Grade de atendimento Capacidade Transportadoras Veículos …" at bounding box center [275, 121] width 551 height 242
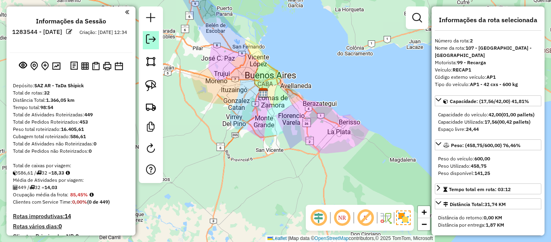
click at [155, 45] on link at bounding box center [151, 40] width 16 height 18
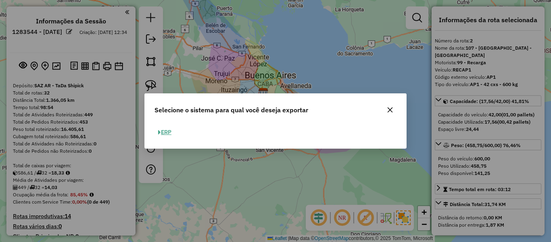
click at [168, 136] on button "ERP" at bounding box center [164, 132] width 21 height 13
select select "**"
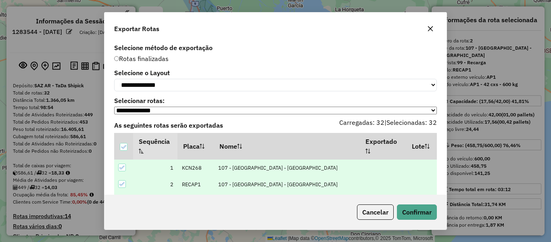
click at [159, 94] on div "**********" at bounding box center [275, 118] width 342 height 153
click at [165, 91] on select "**********" at bounding box center [275, 85] width 323 height 13
select select "*********"
click at [114, 79] on select "**********" at bounding box center [275, 85] width 323 height 13
click at [427, 214] on button "Confirmar" at bounding box center [417, 211] width 40 height 15
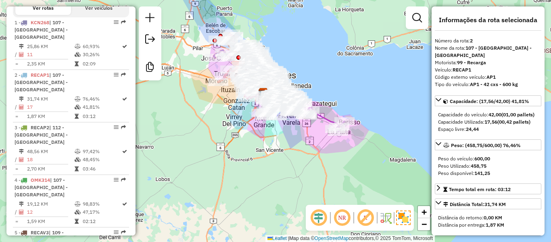
scroll to position [281, 0]
